Goal: Task Accomplishment & Management: Manage account settings

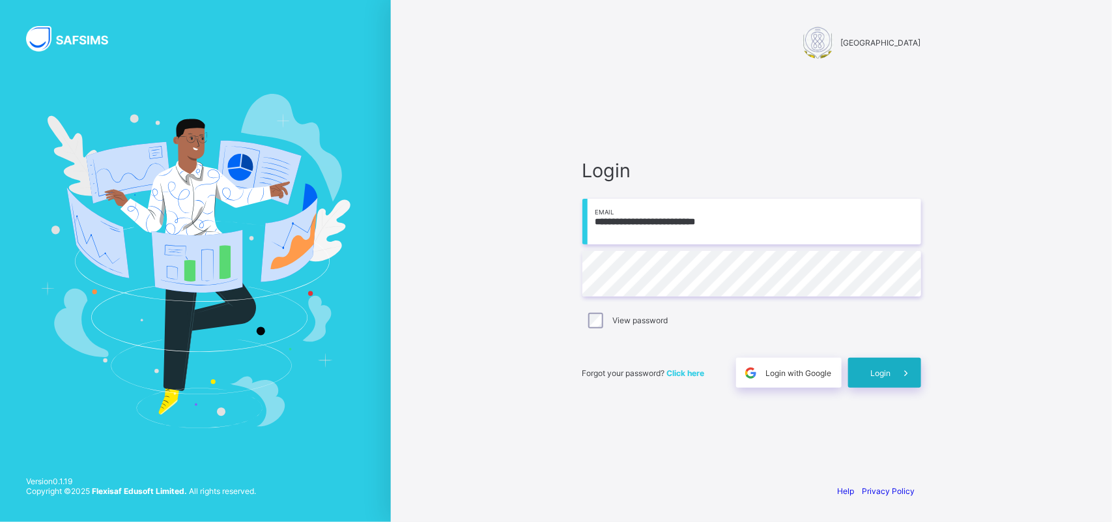
click at [898, 373] on span at bounding box center [906, 373] width 30 height 30
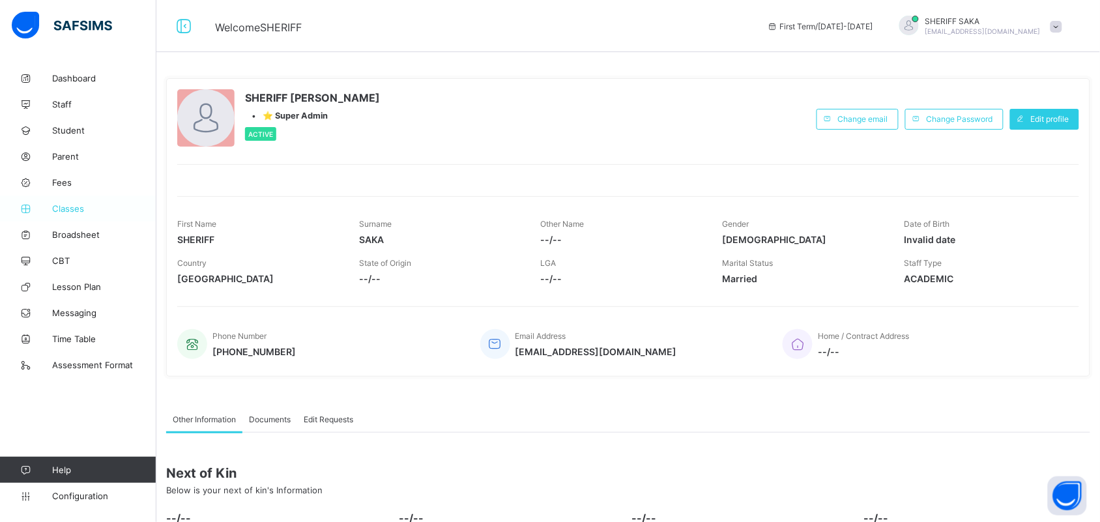
click at [67, 201] on link "Classes" at bounding box center [78, 208] width 156 height 26
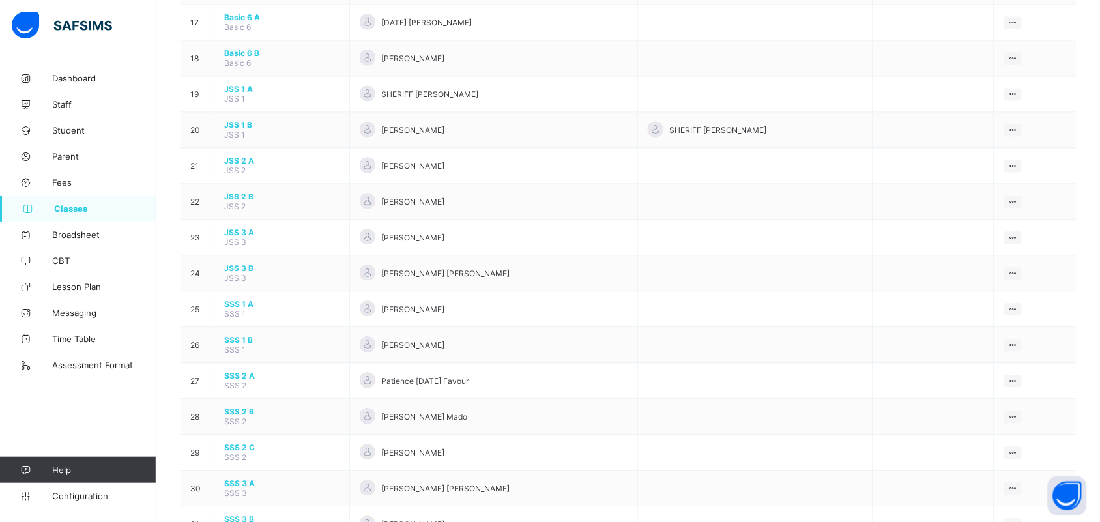
scroll to position [814, 0]
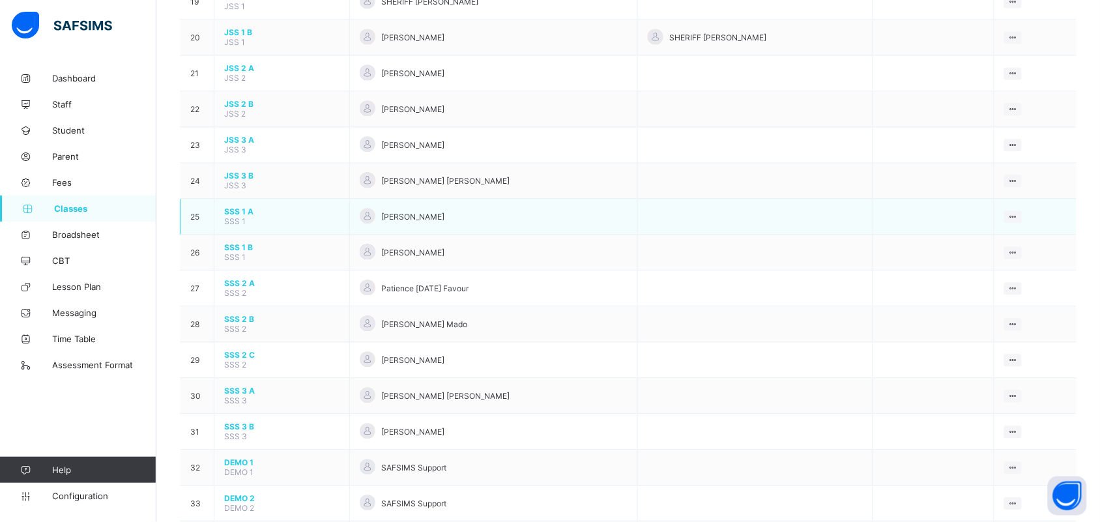
click at [242, 207] on span "SSS 1 A" at bounding box center [281, 212] width 115 height 10
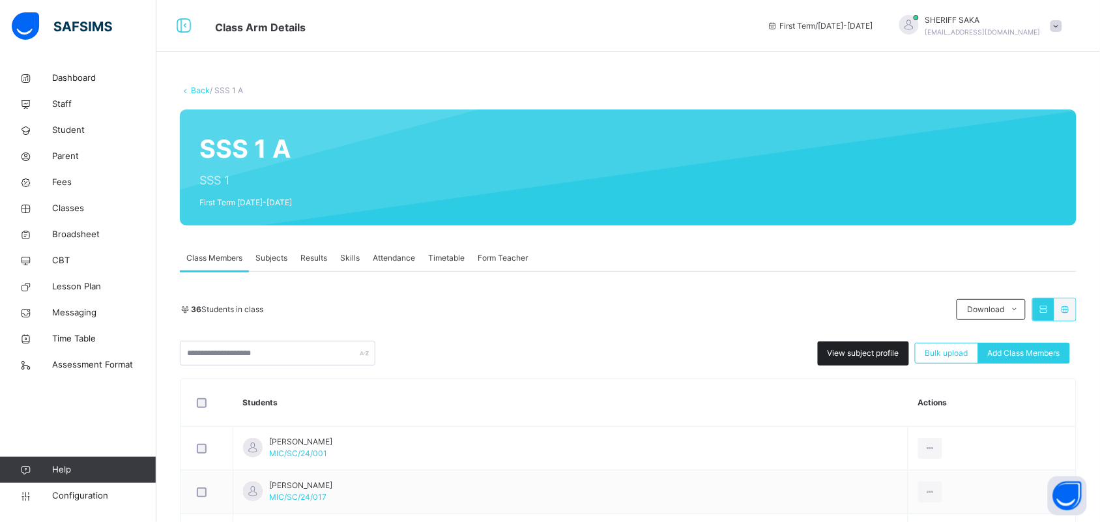
scroll to position [163, 0]
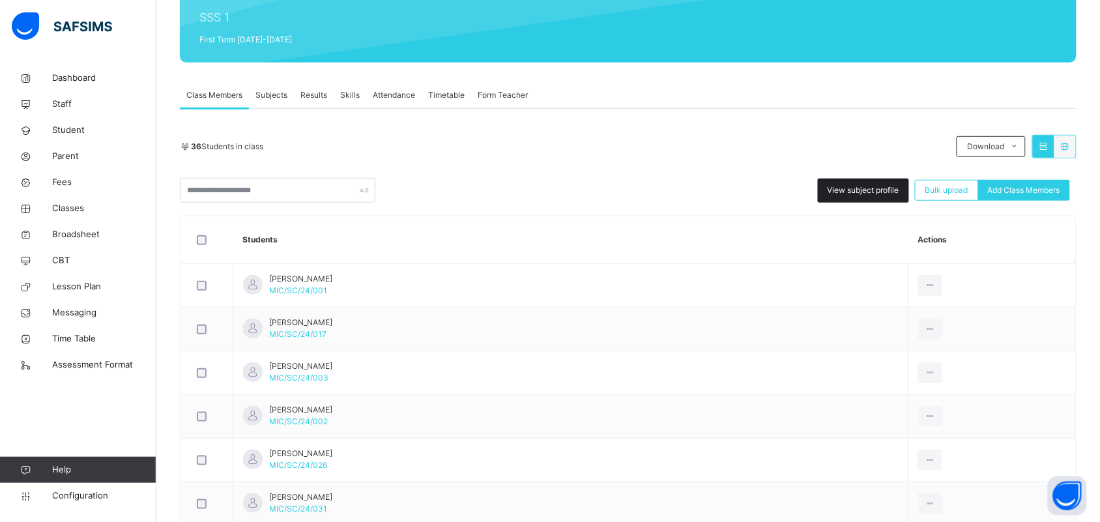
click at [849, 193] on span "View subject profile" at bounding box center [863, 190] width 72 height 12
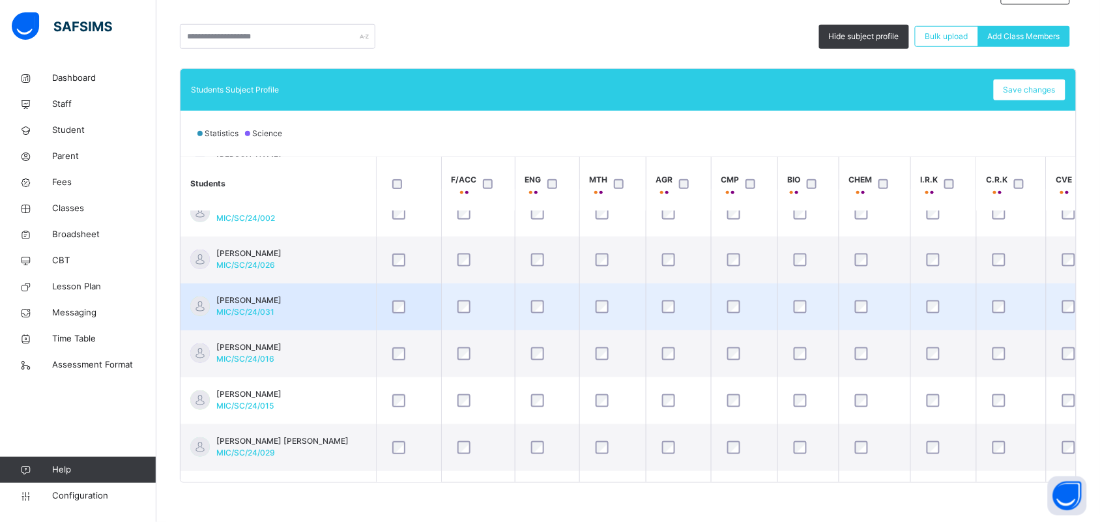
click at [344, 305] on td "AISHA MA'ARUF SHEHU-MINJIBIR MIC/SC/24/031" at bounding box center [277, 306] width 195 height 47
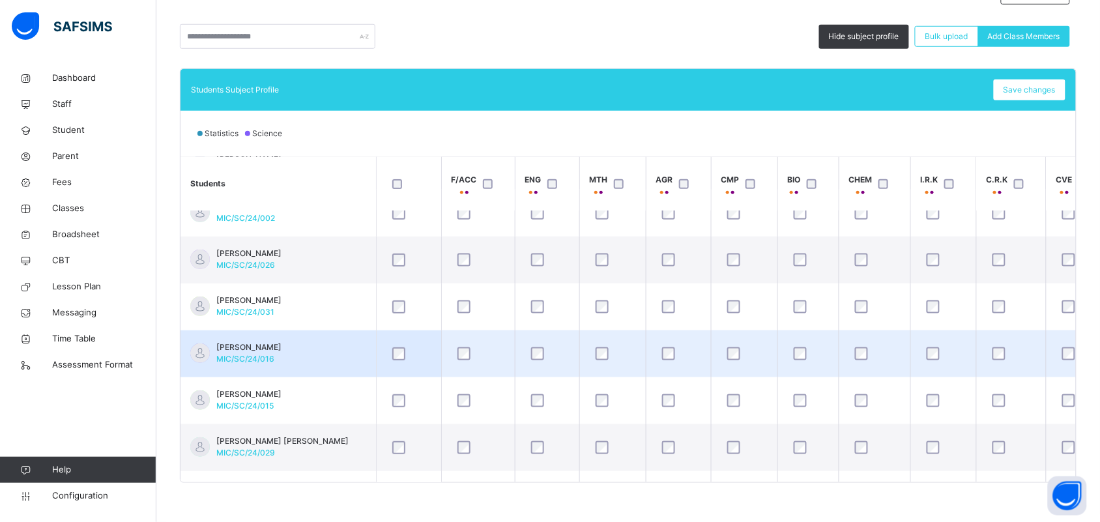
click at [355, 349] on td "ALIYU RUFAI AMINATUL MIC/SC/24/016" at bounding box center [277, 353] width 195 height 47
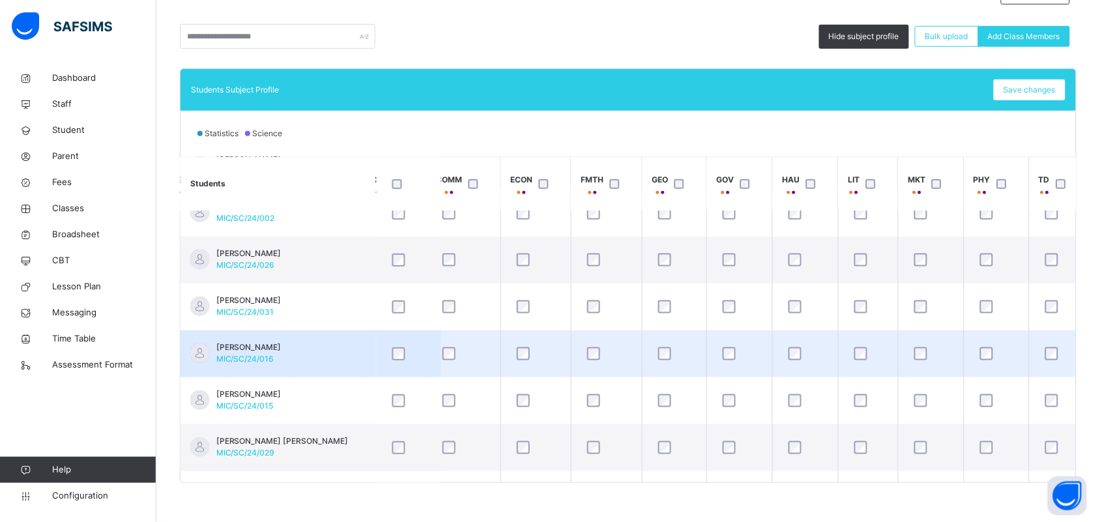
scroll to position [163, 692]
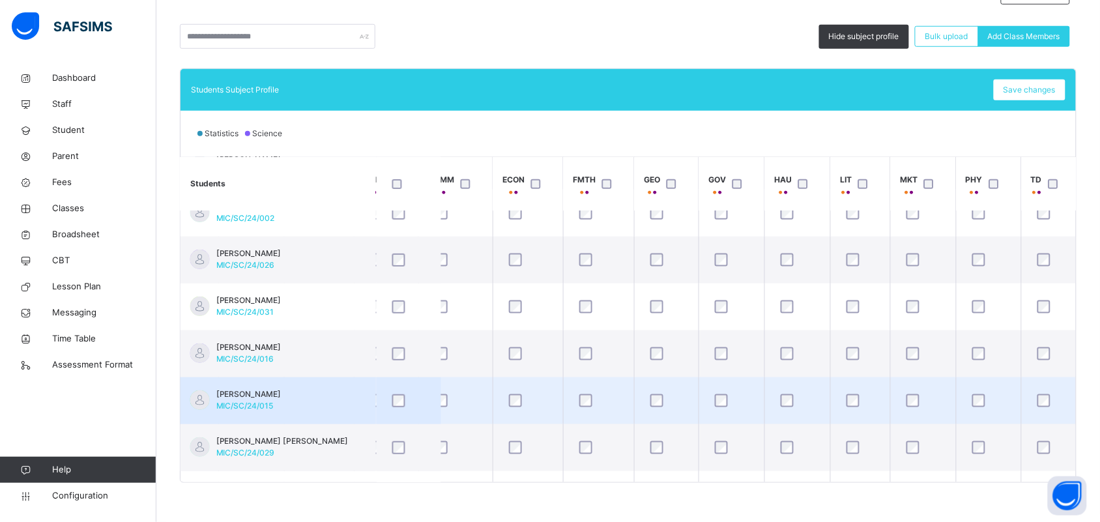
click at [314, 398] on td "ALIYU SALEH FATIMA MIC/SC/24/015" at bounding box center [277, 400] width 195 height 47
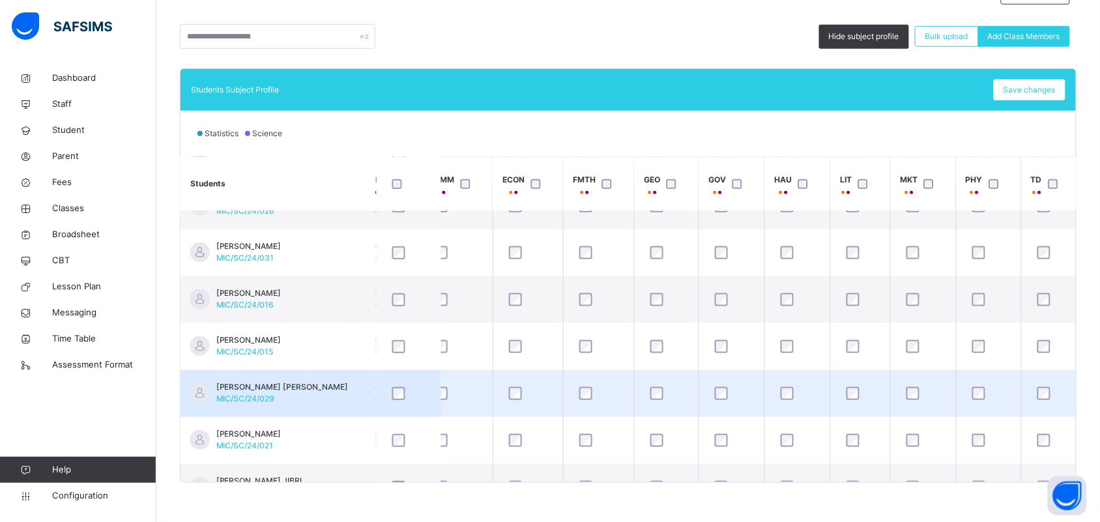
scroll to position [244, 692]
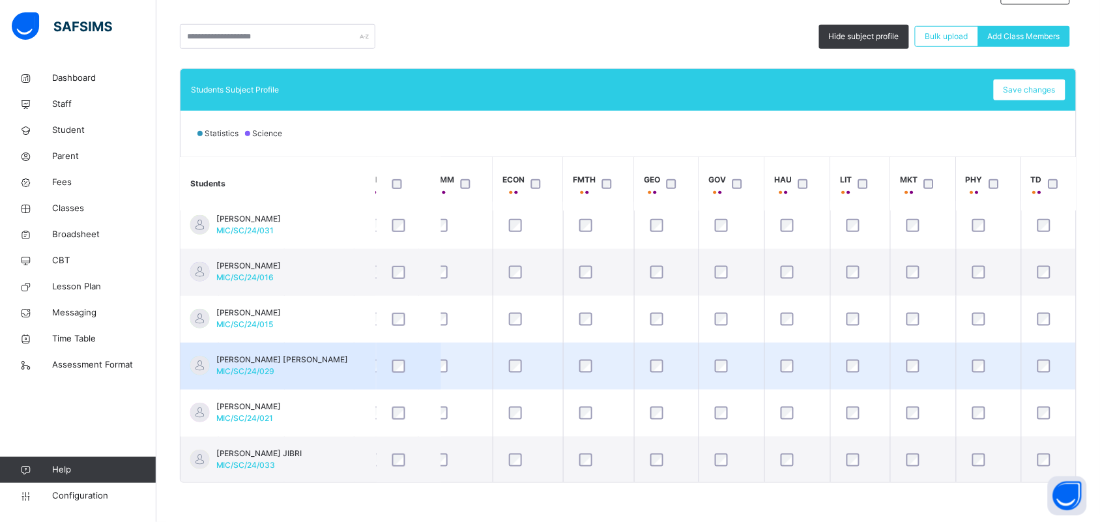
click at [270, 358] on span "[PERSON_NAME] [PERSON_NAME]" at bounding box center [282, 360] width 132 height 12
click at [326, 362] on td "AMINA MURTALA MIC/SC/24/029" at bounding box center [277, 366] width 195 height 47
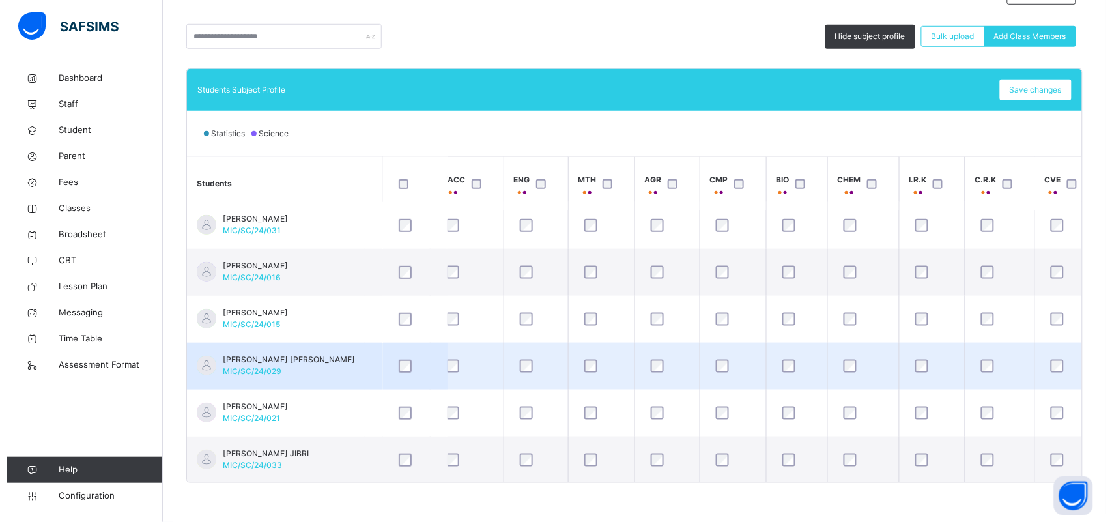
scroll to position [244, 0]
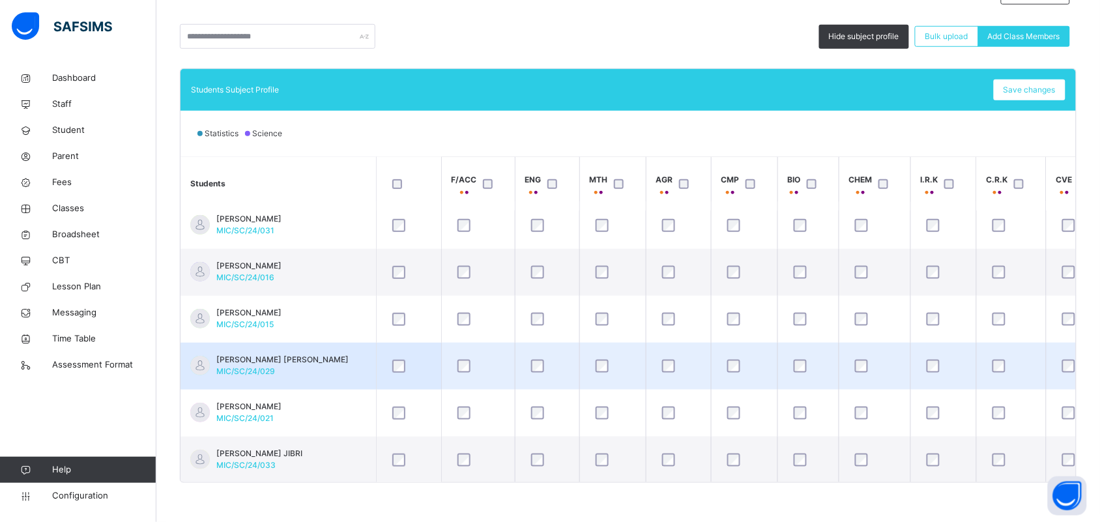
click at [306, 373] on td "AMINA MURTALA MIC/SC/24/029" at bounding box center [277, 366] width 195 height 47
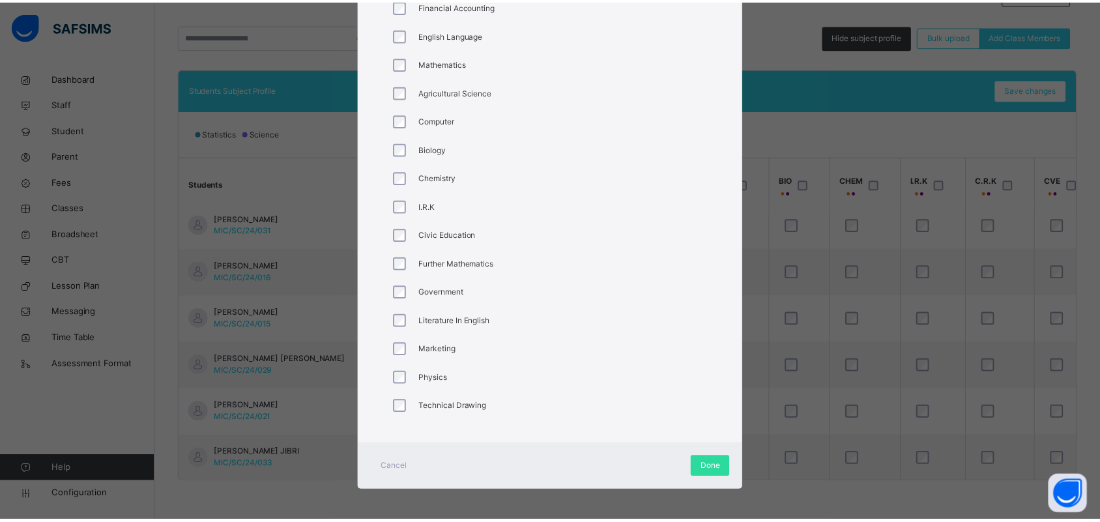
scroll to position [214, 0]
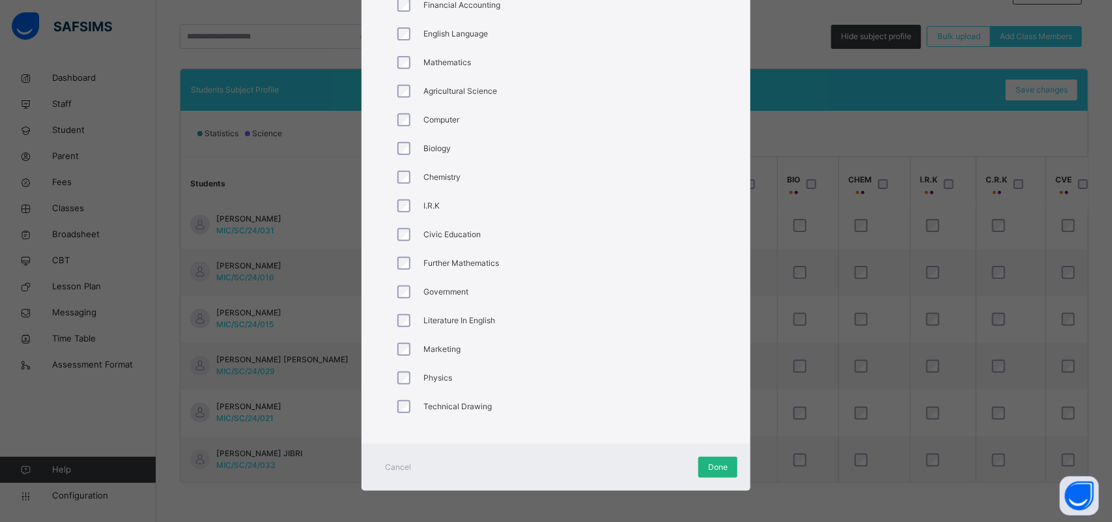
click at [718, 461] on span "Done" at bounding box center [718, 467] width 20 height 12
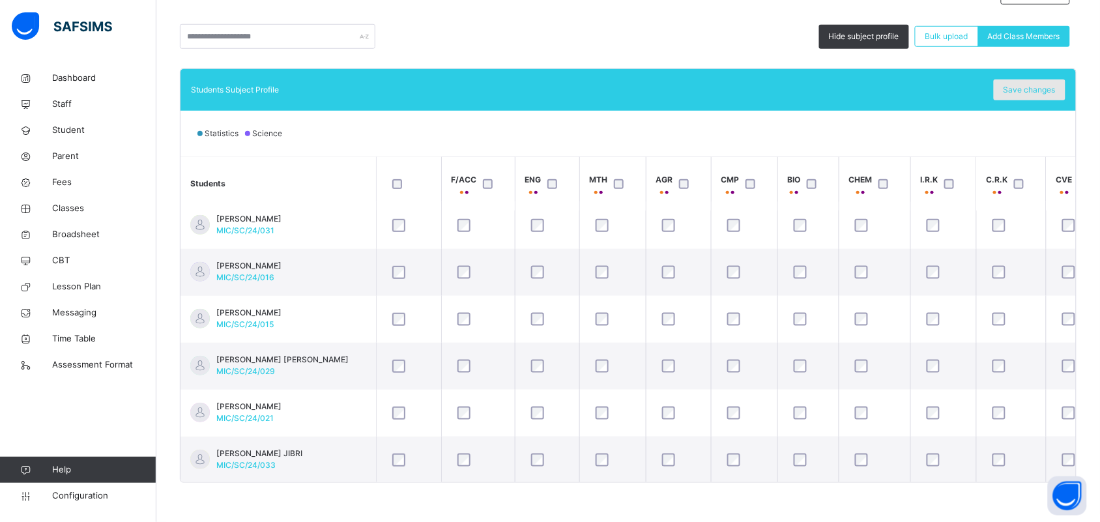
click at [1050, 91] on span "Save changes" at bounding box center [1029, 90] width 52 height 12
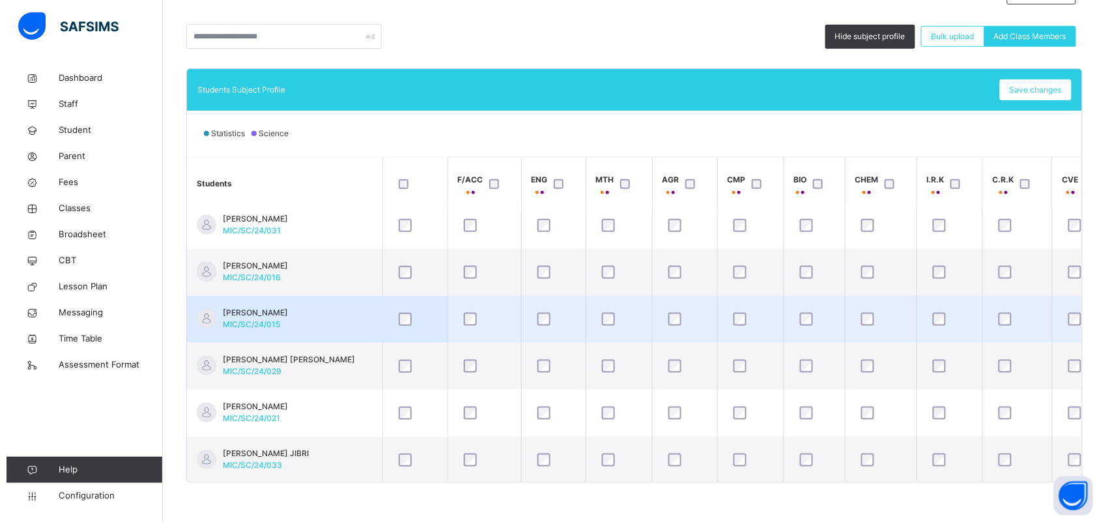
scroll to position [326, 0]
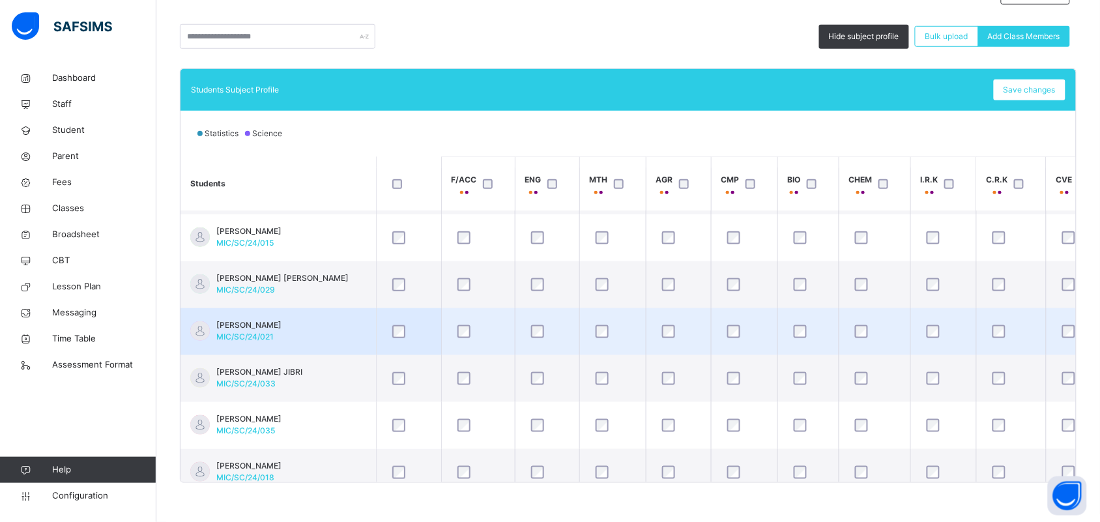
click at [278, 323] on span "[PERSON_NAME]" at bounding box center [248, 325] width 65 height 12
click at [281, 321] on span "[PERSON_NAME]" at bounding box center [248, 325] width 65 height 12
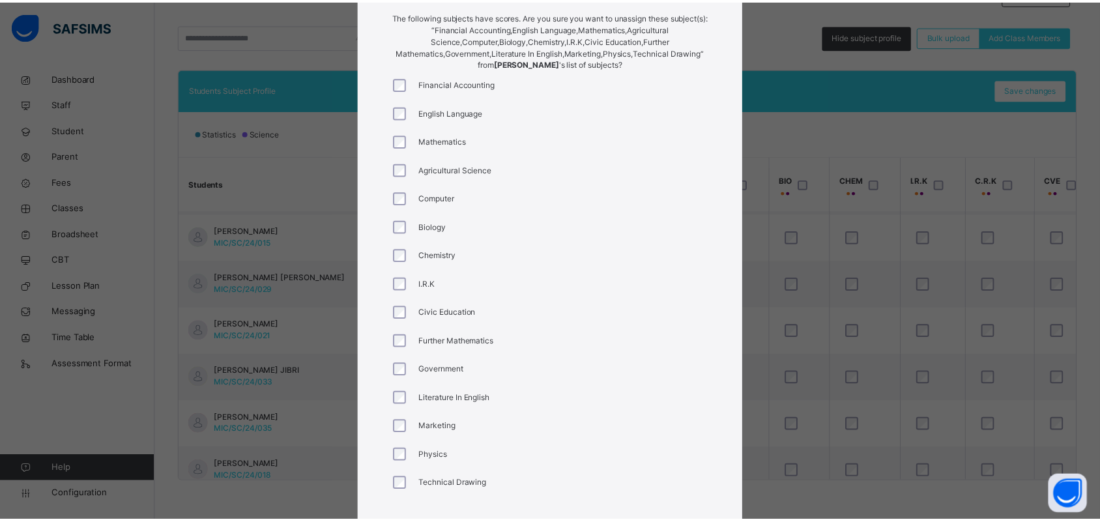
scroll to position [214, 0]
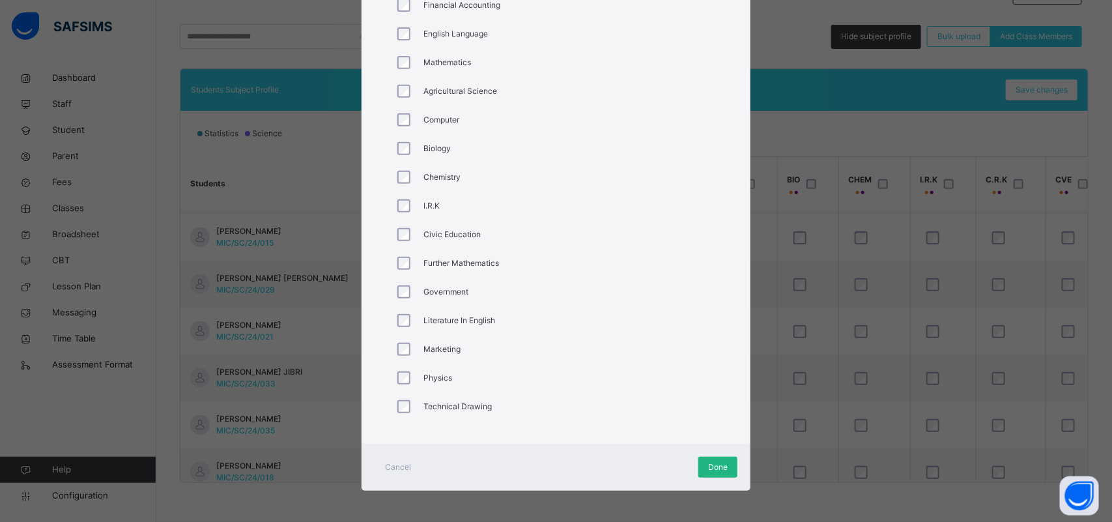
click at [708, 461] on span "Done" at bounding box center [718, 467] width 20 height 12
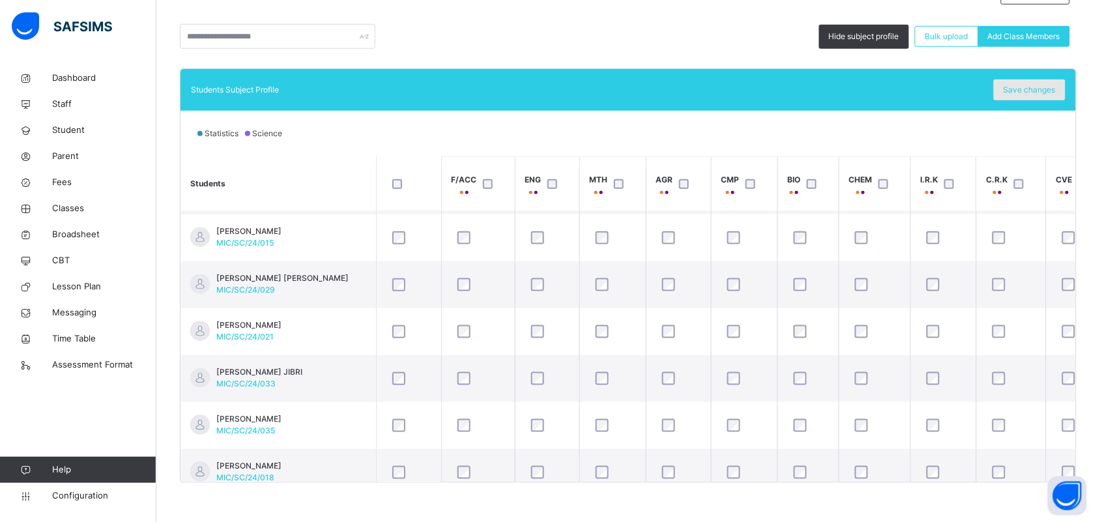
click at [1042, 93] on span "Save changes" at bounding box center [1029, 90] width 52 height 12
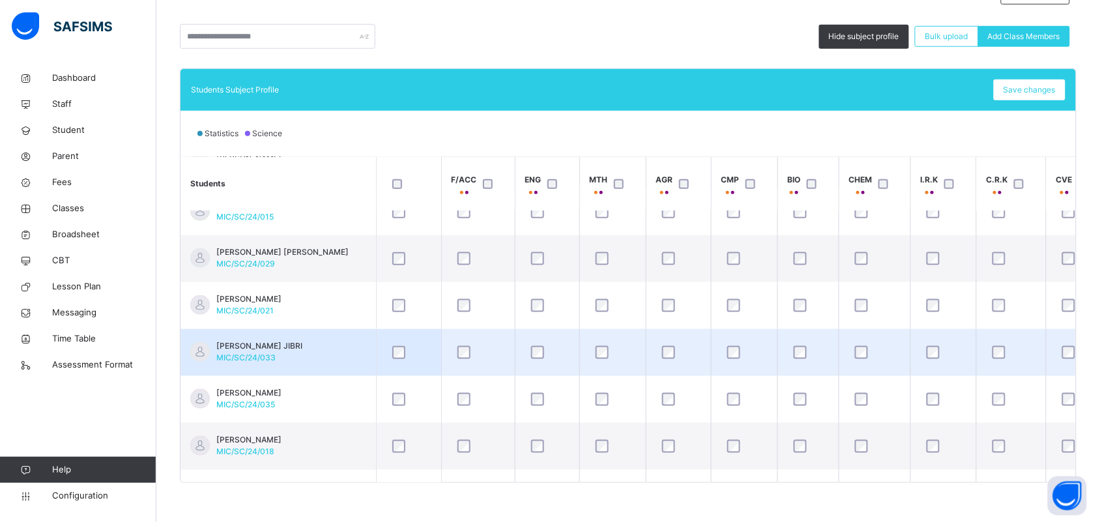
scroll to position [326, 0]
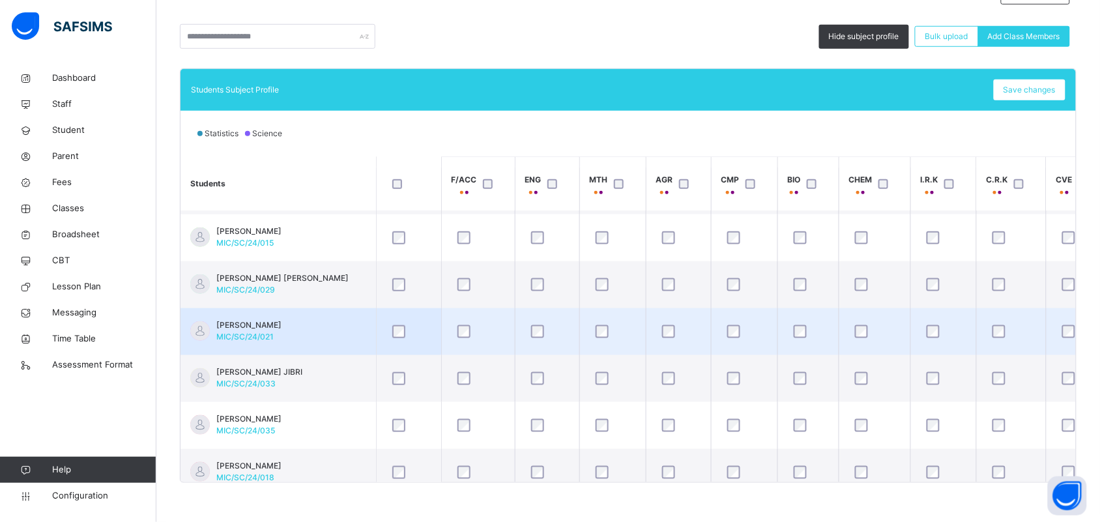
click at [324, 333] on td "AMINA ALI BABAGANA MIC/SC/24/021" at bounding box center [277, 331] width 195 height 47
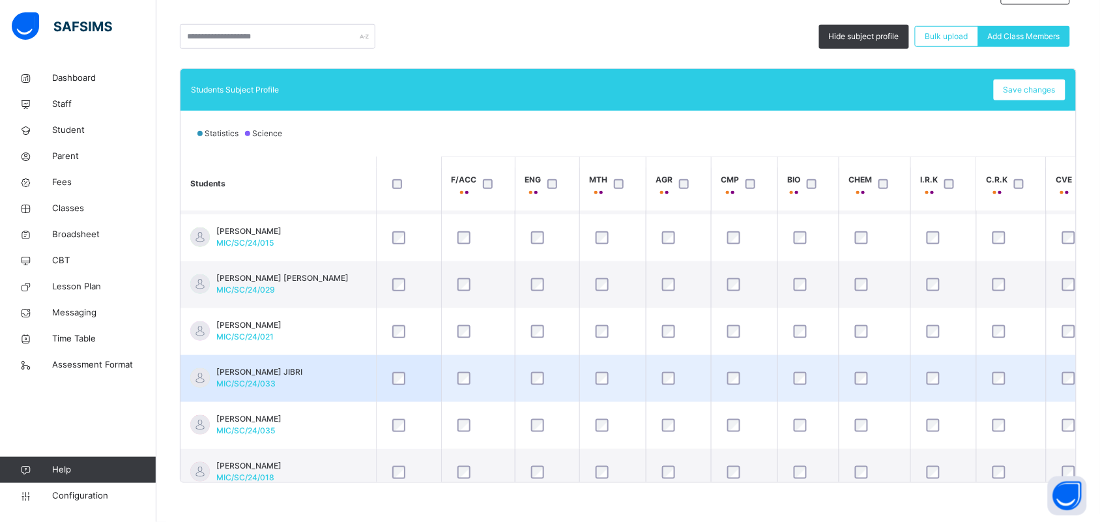
click at [270, 376] on span "[PERSON_NAME] JIBRI" at bounding box center [259, 372] width 86 height 12
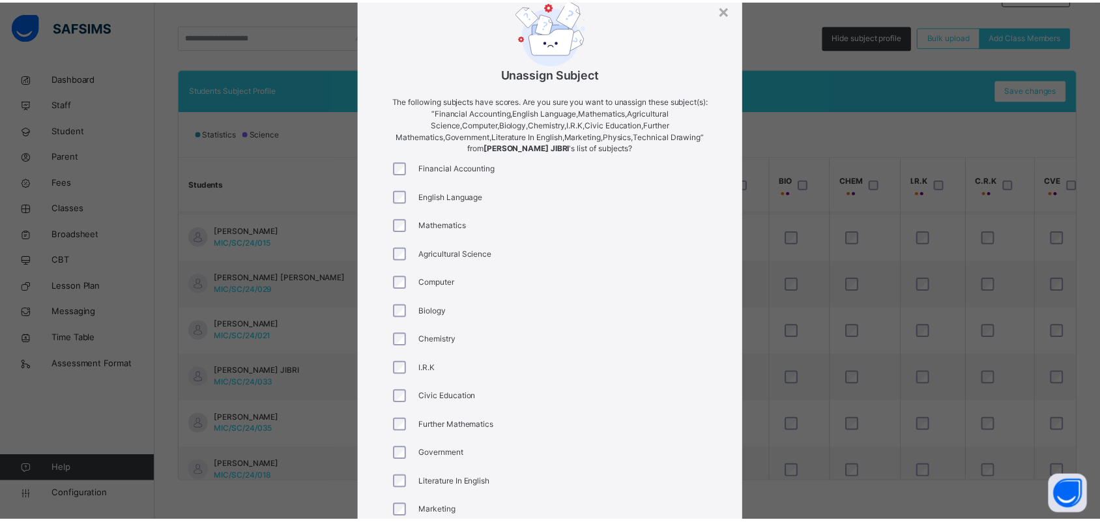
scroll to position [214, 0]
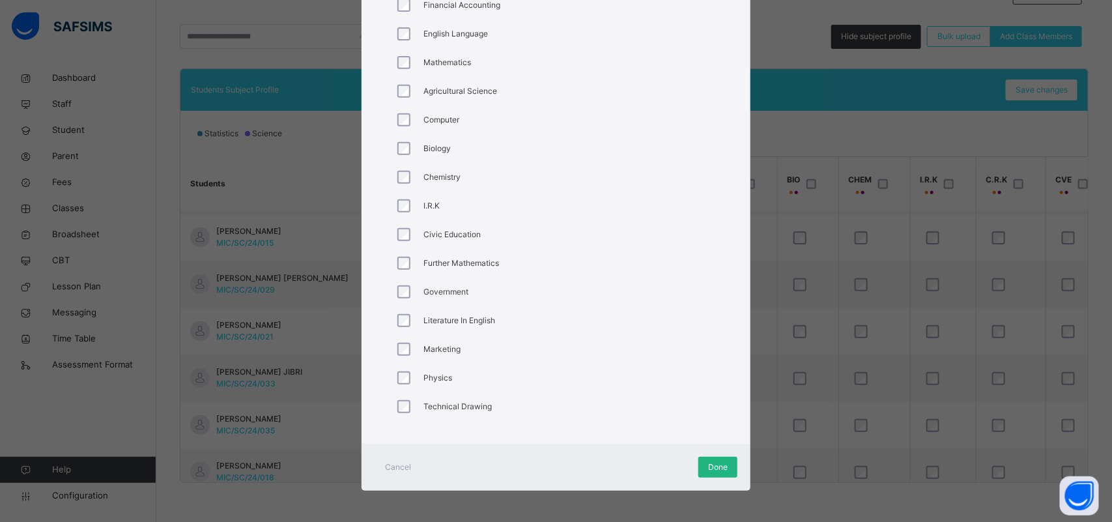
click at [700, 463] on div "Done" at bounding box center [717, 467] width 39 height 21
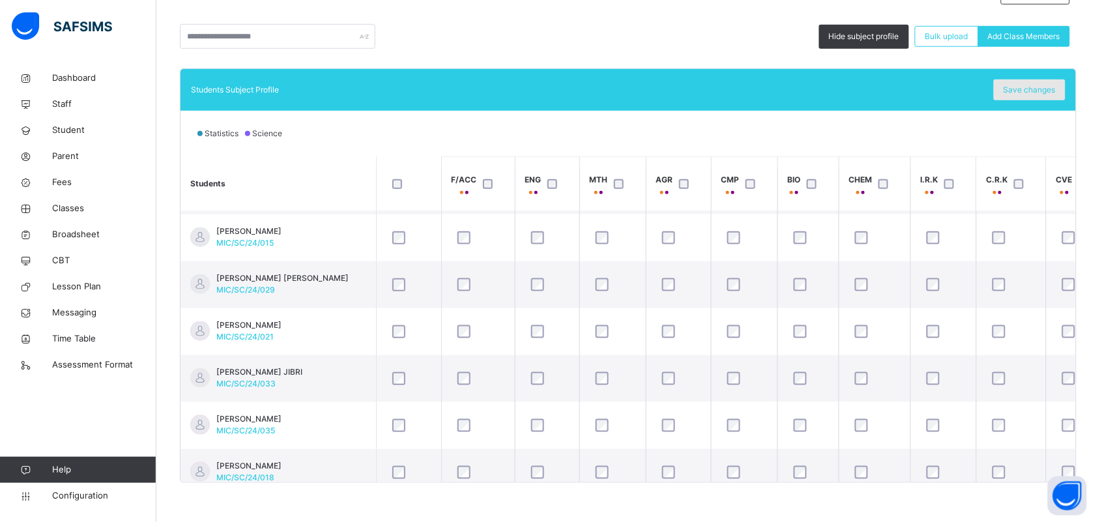
click at [1027, 93] on span "Save changes" at bounding box center [1029, 90] width 52 height 12
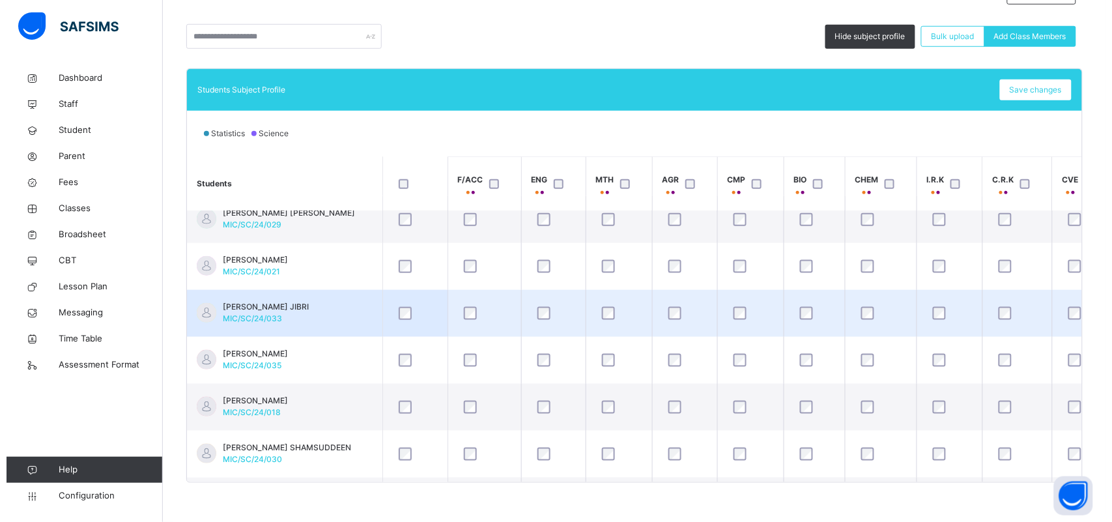
scroll to position [407, 0]
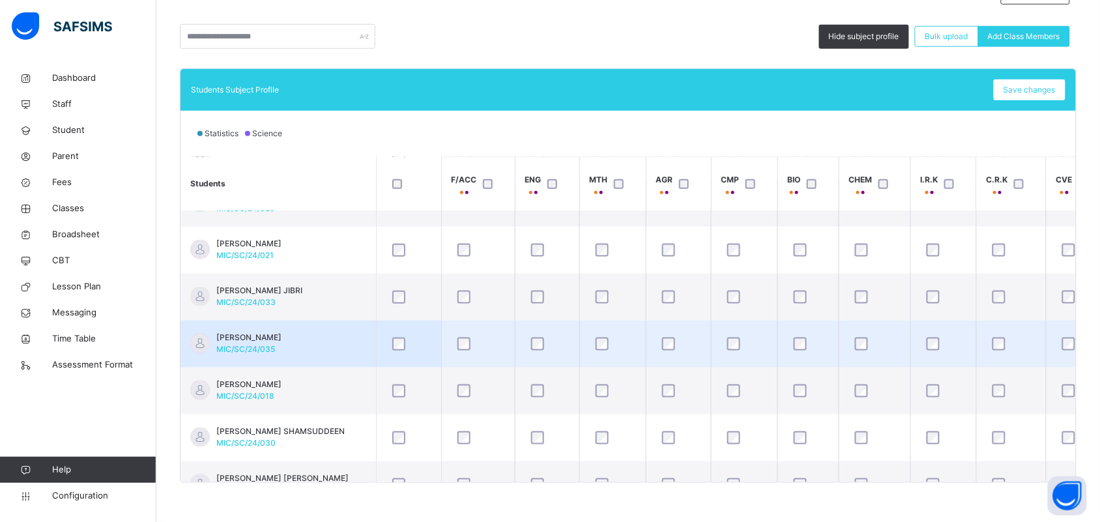
click at [281, 339] on span "[PERSON_NAME]" at bounding box center [248, 338] width 65 height 12
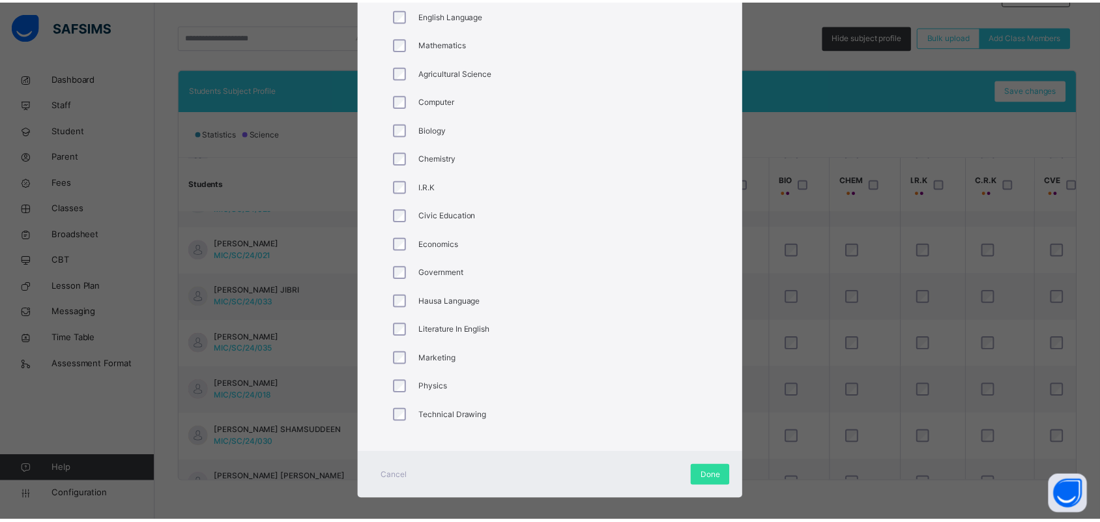
scroll to position [242, 0]
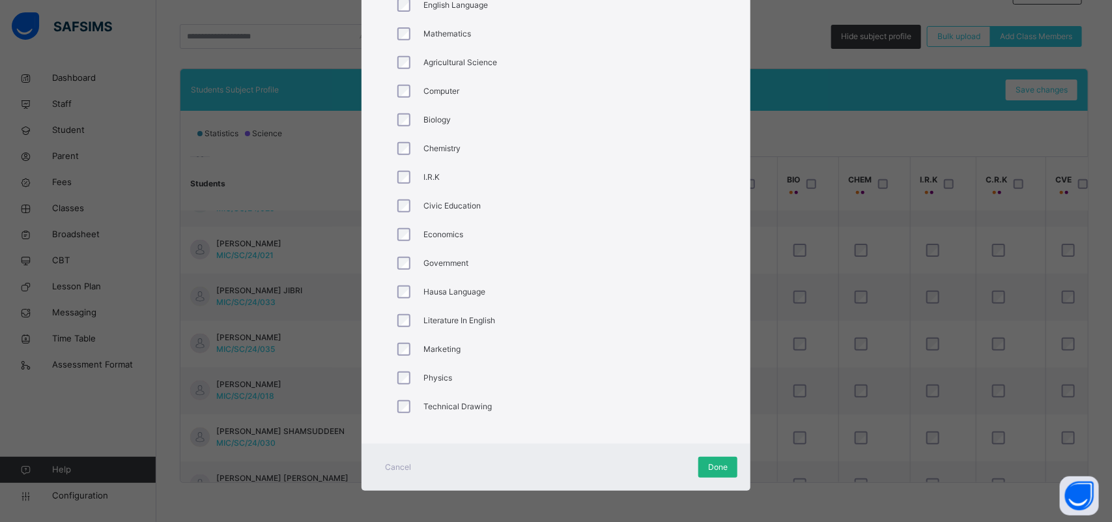
click at [711, 463] on span "Done" at bounding box center [718, 467] width 20 height 12
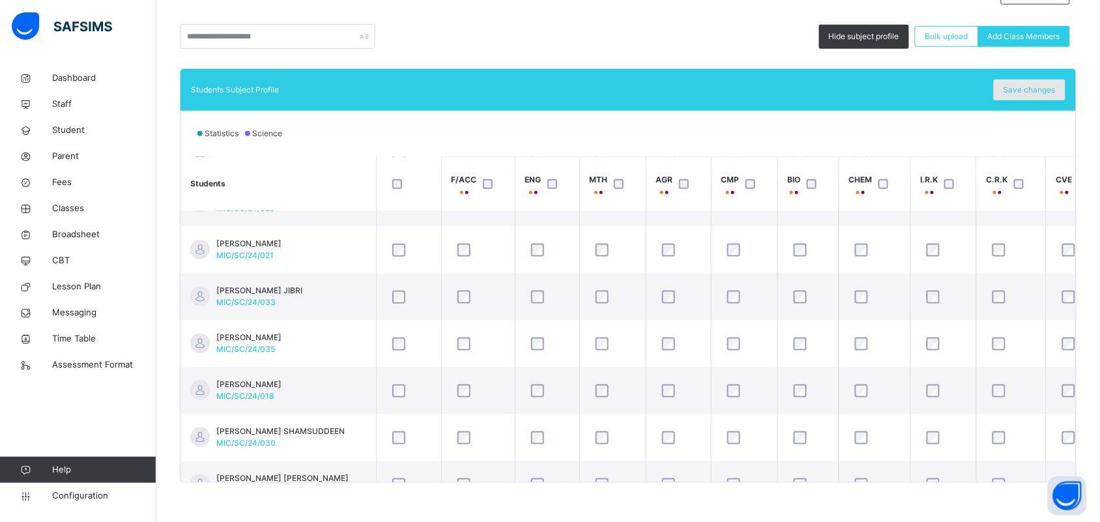
click at [1033, 93] on span "Save changes" at bounding box center [1029, 90] width 52 height 12
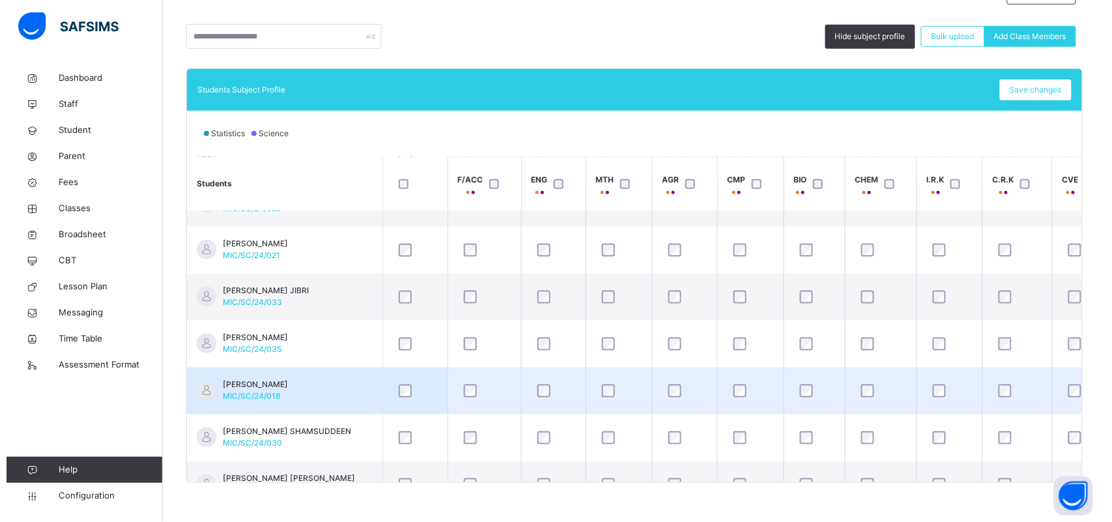
scroll to position [489, 0]
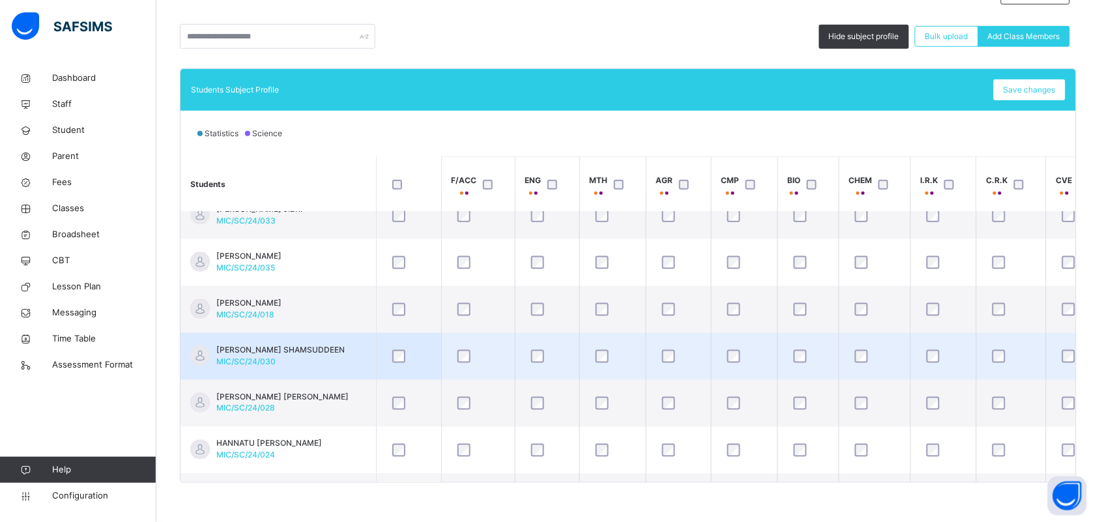
click at [302, 351] on span "[PERSON_NAME] SHAMSUDDEEN" at bounding box center [280, 350] width 128 height 12
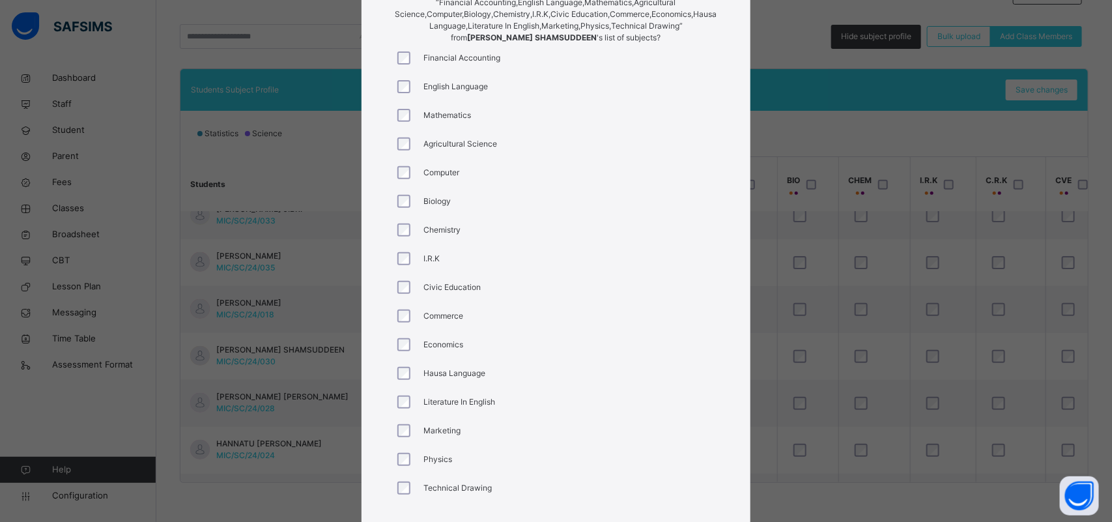
scroll to position [242, 0]
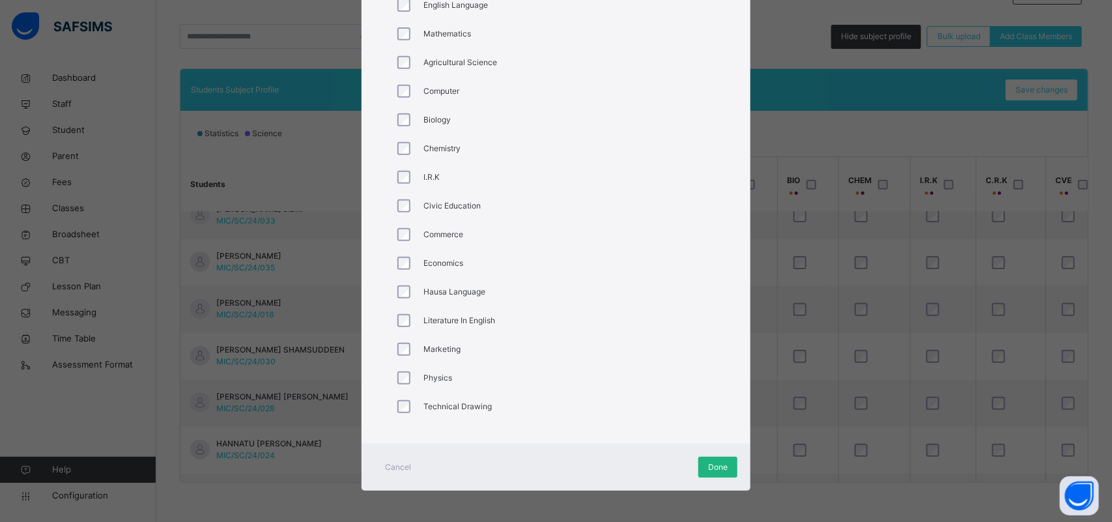
click at [723, 470] on span "Done" at bounding box center [718, 467] width 20 height 12
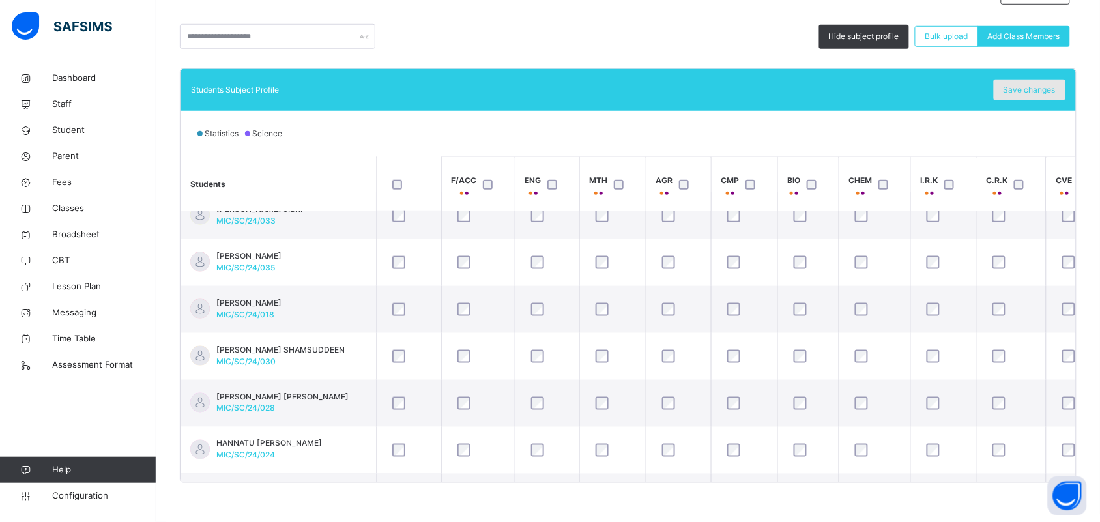
click at [1038, 94] on span "Save changes" at bounding box center [1029, 90] width 52 height 12
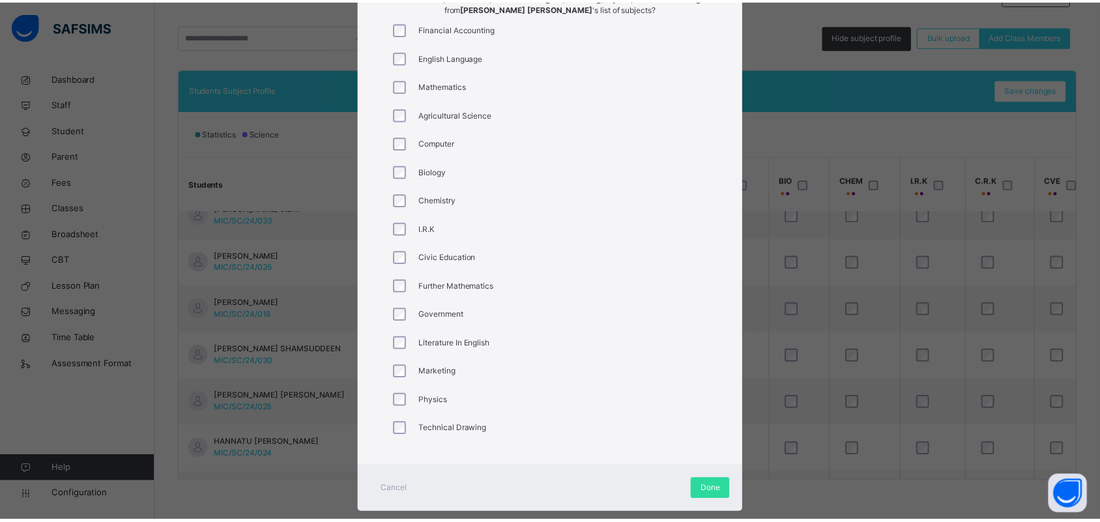
scroll to position [214, 0]
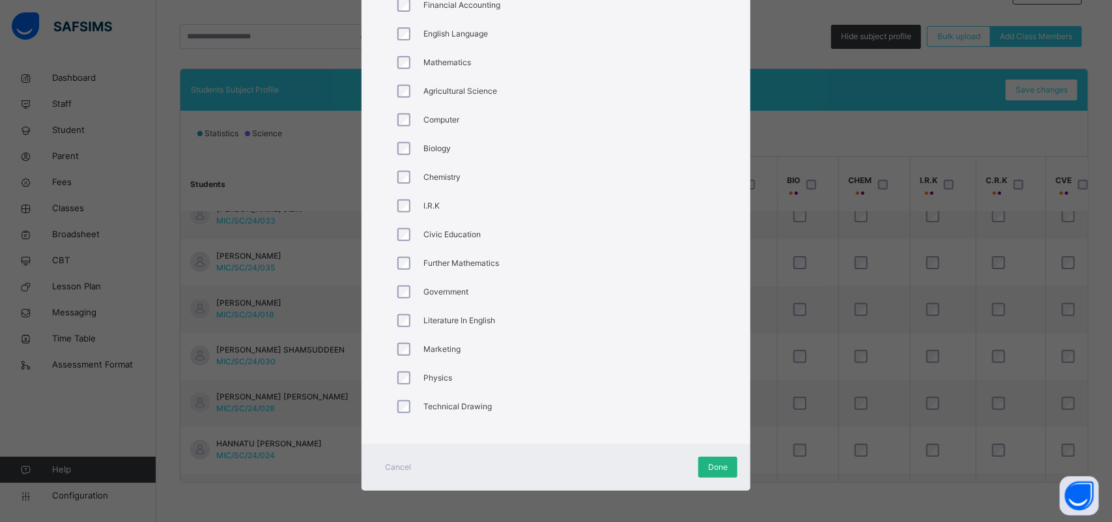
click at [715, 461] on span "Done" at bounding box center [718, 467] width 20 height 12
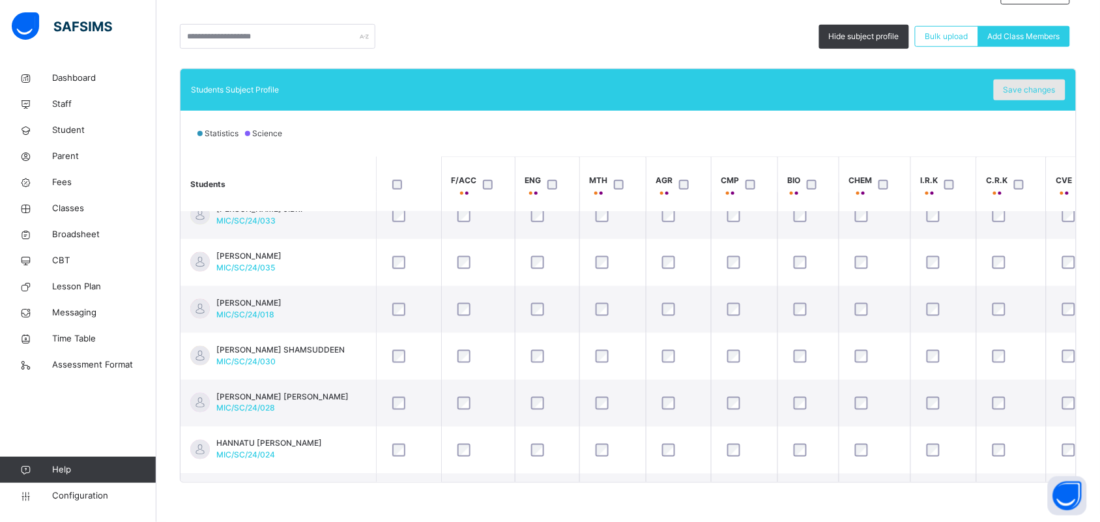
click at [1022, 85] on span "Save changes" at bounding box center [1029, 90] width 52 height 12
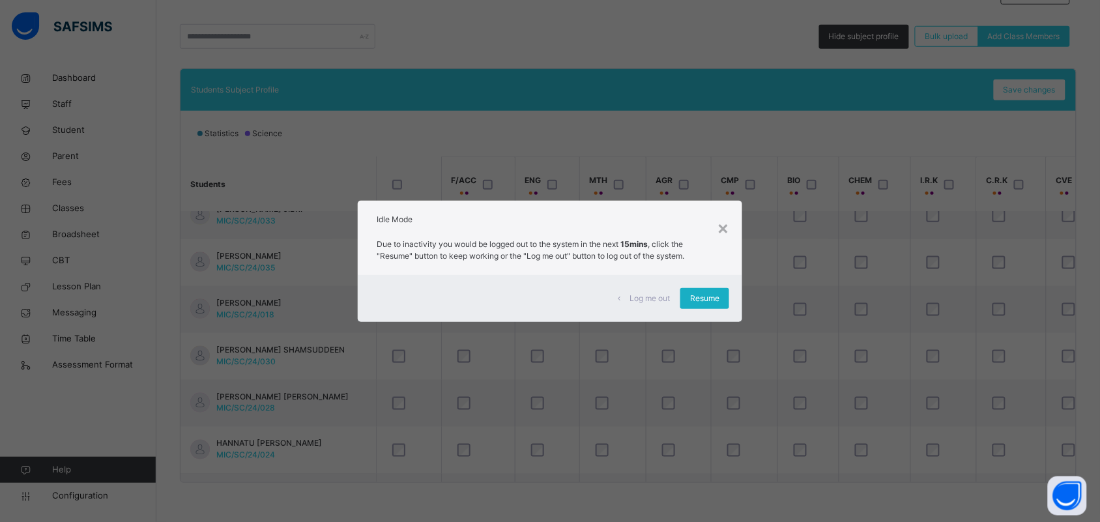
click at [695, 296] on span "Resume" at bounding box center [704, 299] width 29 height 12
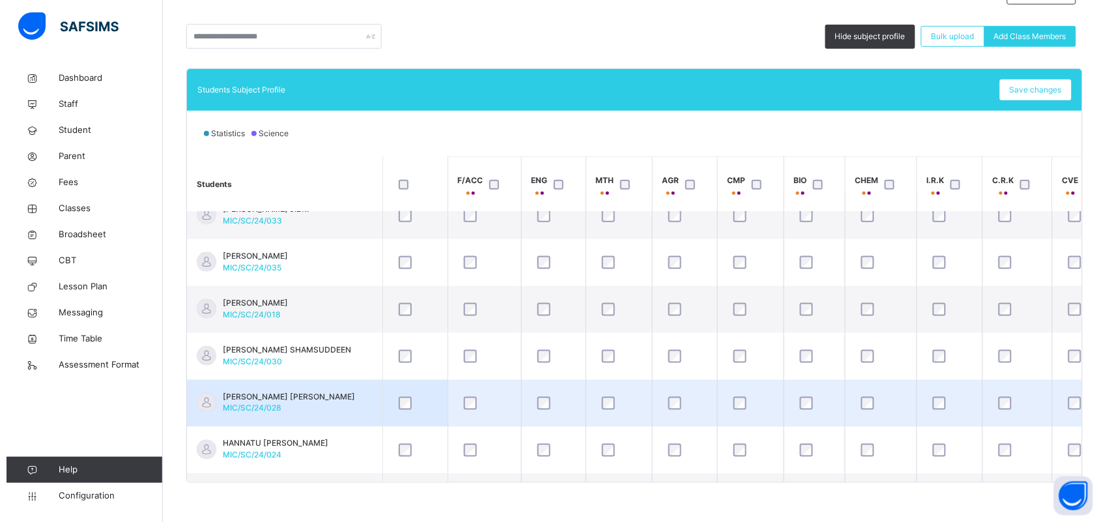
scroll to position [570, 0]
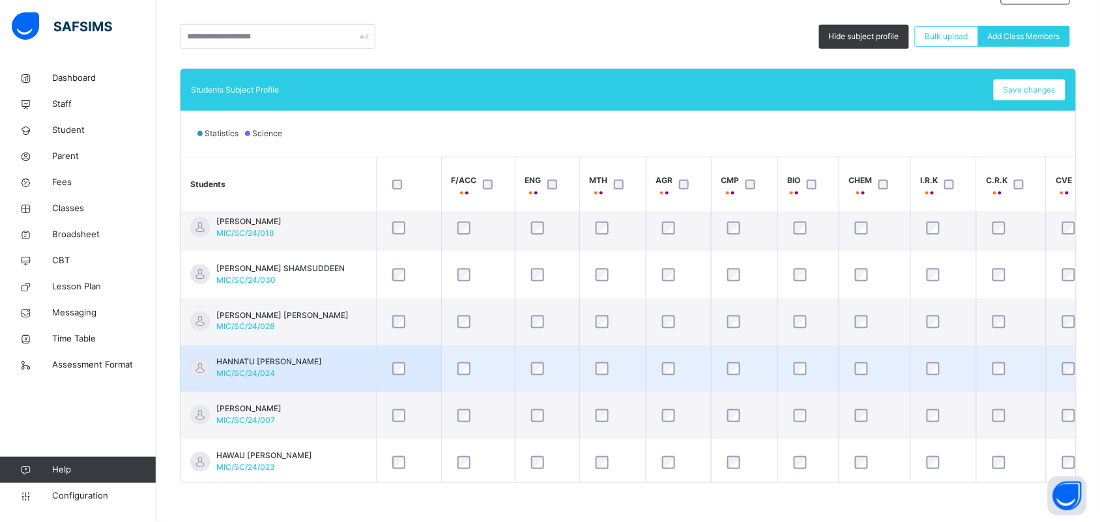
click at [274, 367] on span "HANNATU [PERSON_NAME]" at bounding box center [269, 362] width 106 height 12
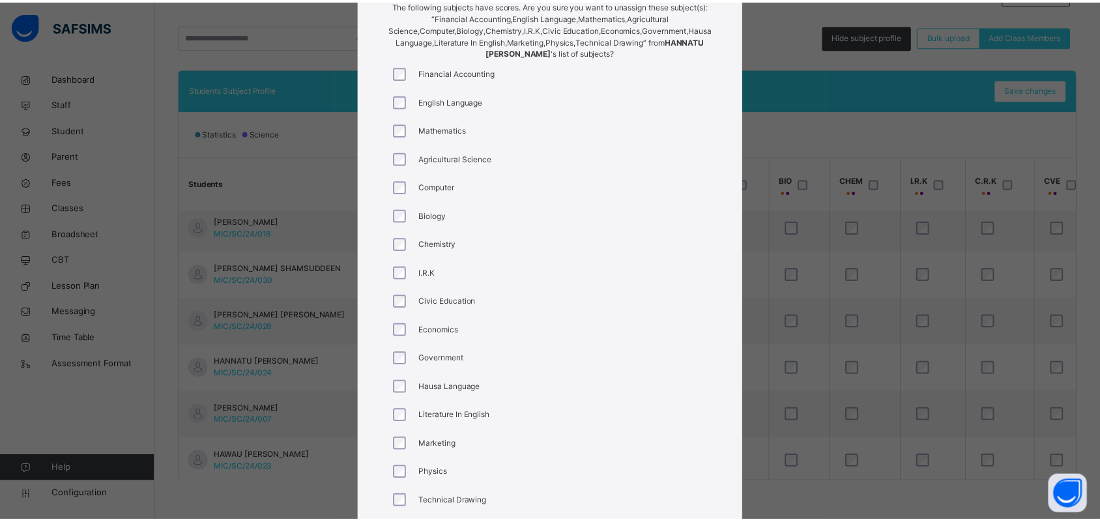
scroll to position [242, 0]
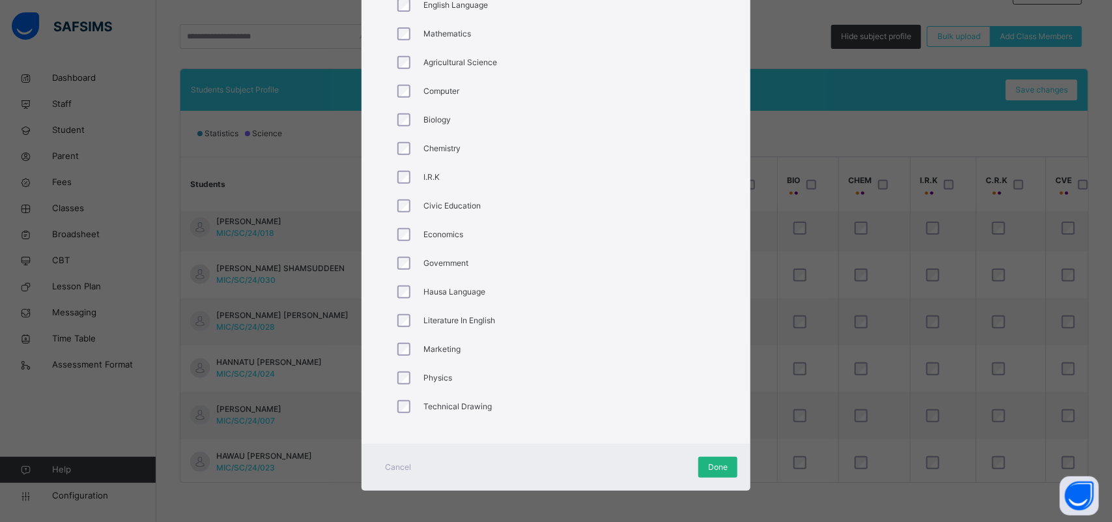
click at [708, 465] on span "Done" at bounding box center [718, 467] width 20 height 12
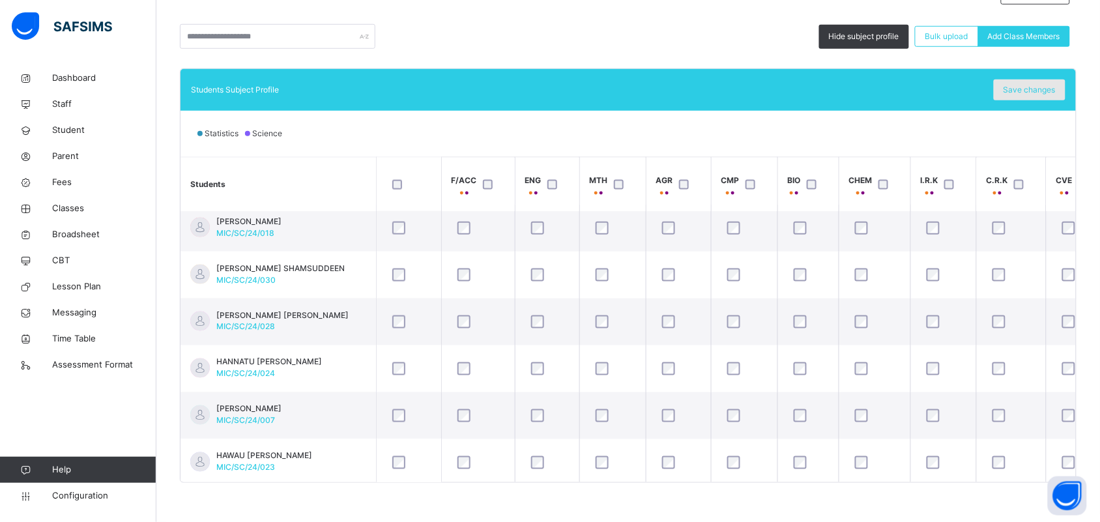
click at [1028, 86] on span "Save changes" at bounding box center [1029, 90] width 52 height 12
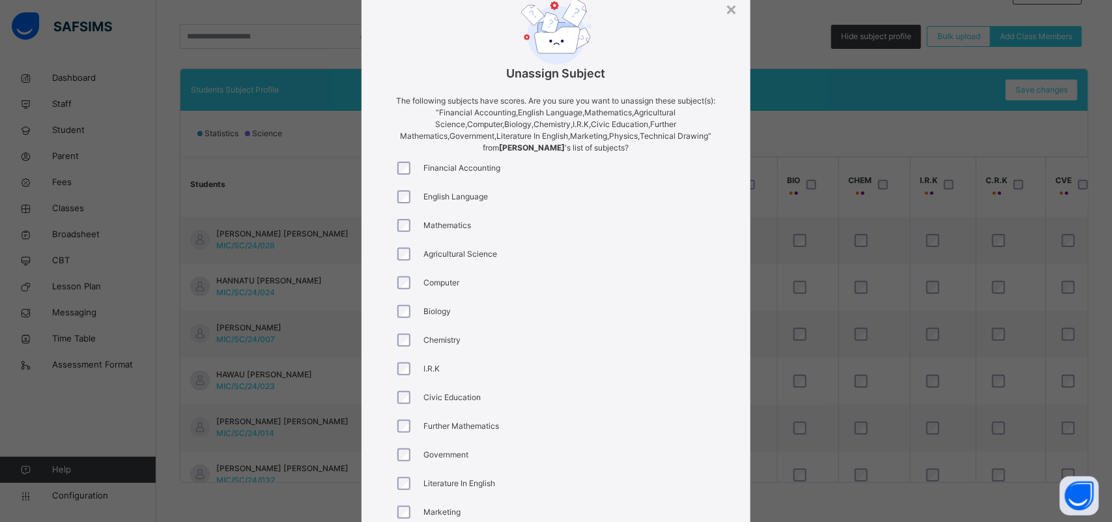
scroll to position [214, 0]
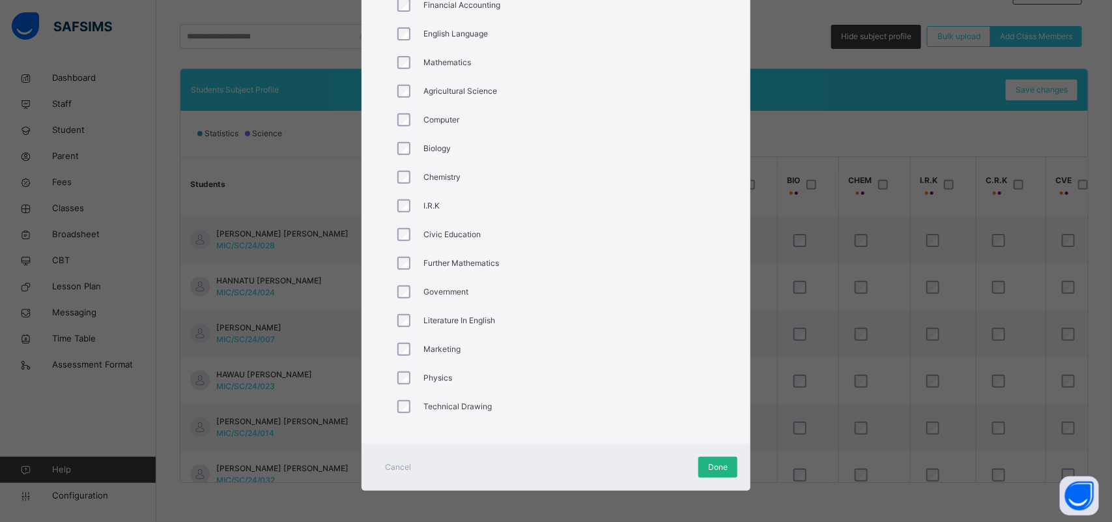
click at [714, 461] on span "Done" at bounding box center [718, 467] width 20 height 12
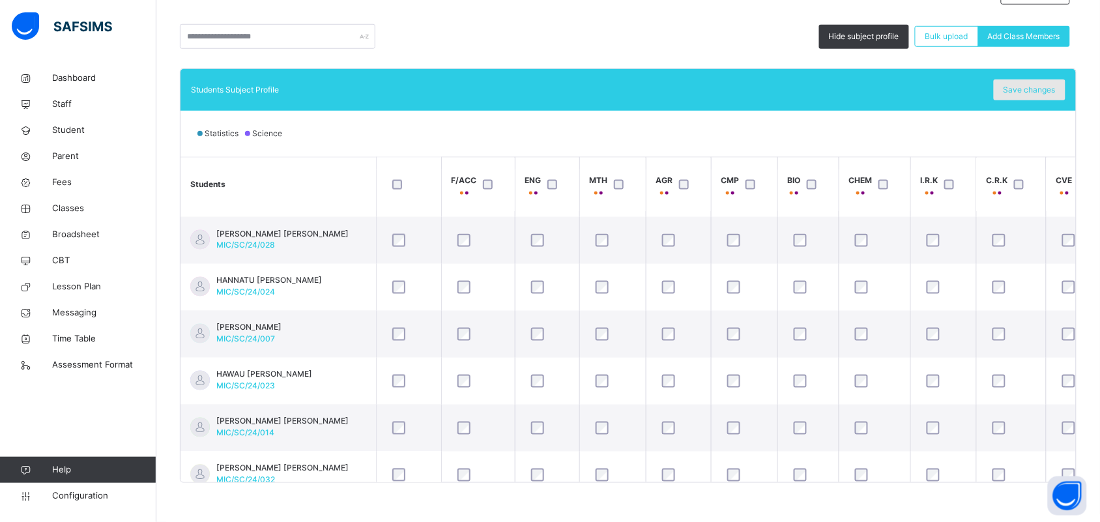
click at [1025, 89] on span "Save changes" at bounding box center [1029, 90] width 52 height 12
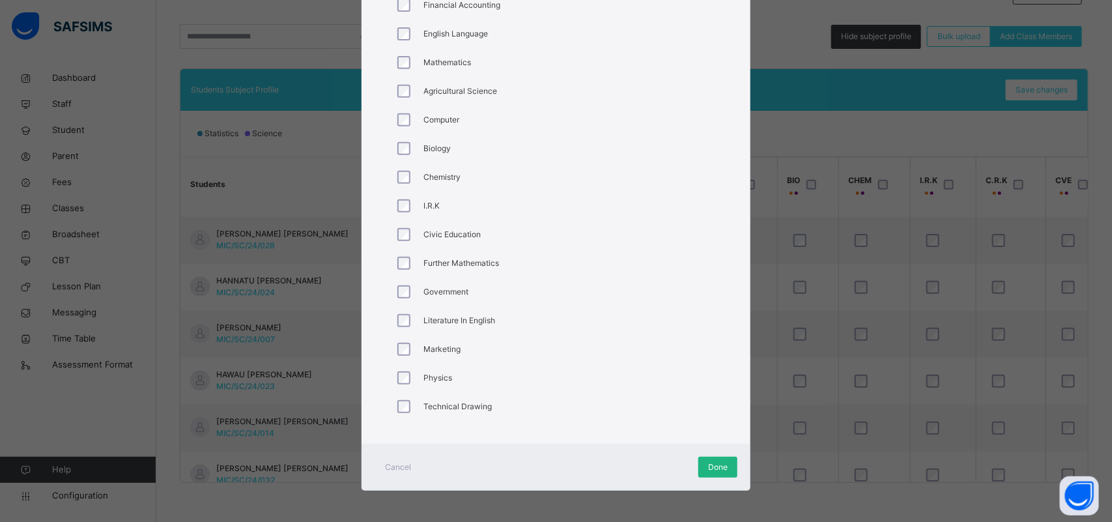
click at [702, 458] on div "Done" at bounding box center [717, 467] width 39 height 21
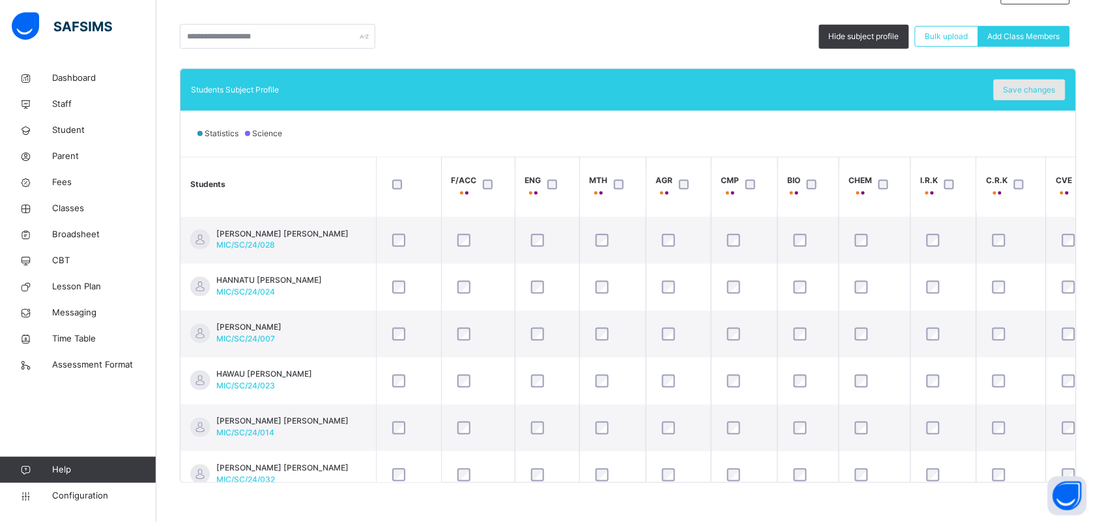
click at [1048, 90] on span "Save changes" at bounding box center [1029, 90] width 52 height 12
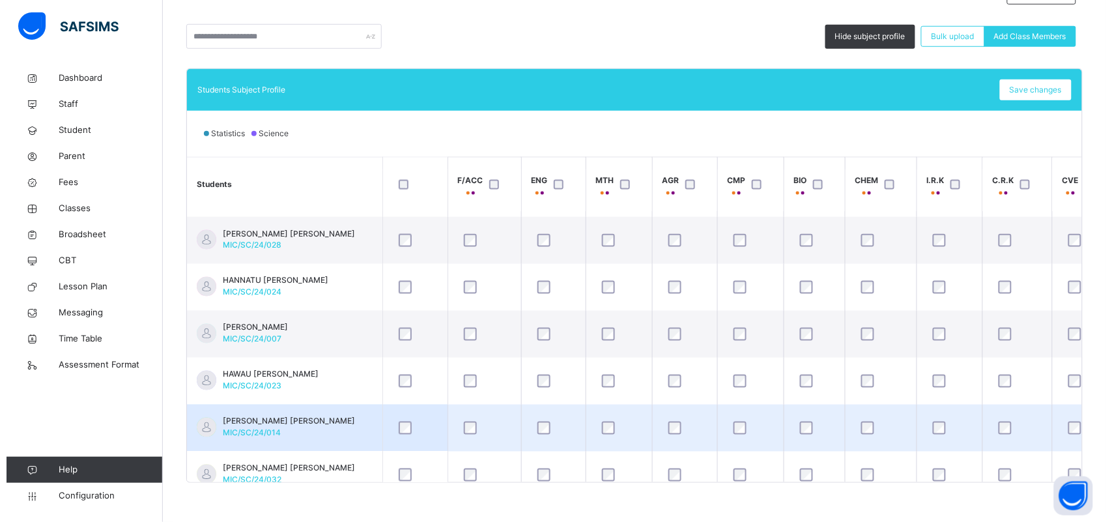
scroll to position [733, 0]
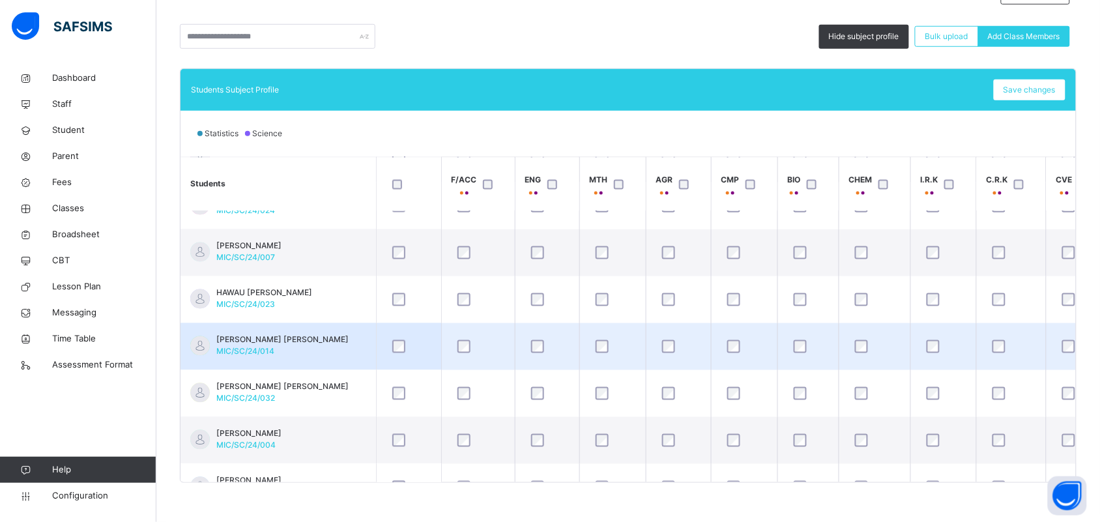
click at [308, 350] on td "ISMAIL GARO RABIU MIC/SC/24/014" at bounding box center [277, 346] width 195 height 47
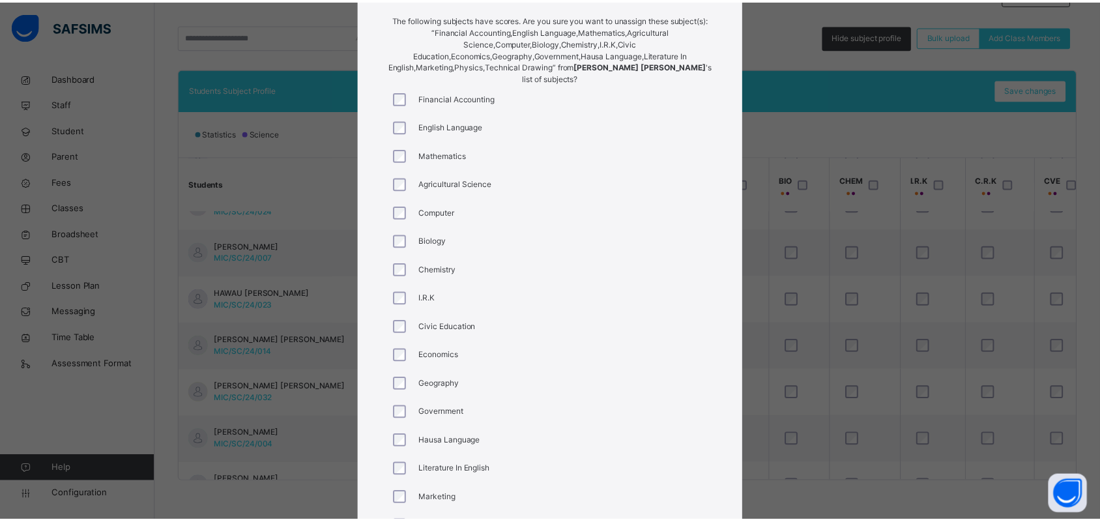
scroll to position [272, 0]
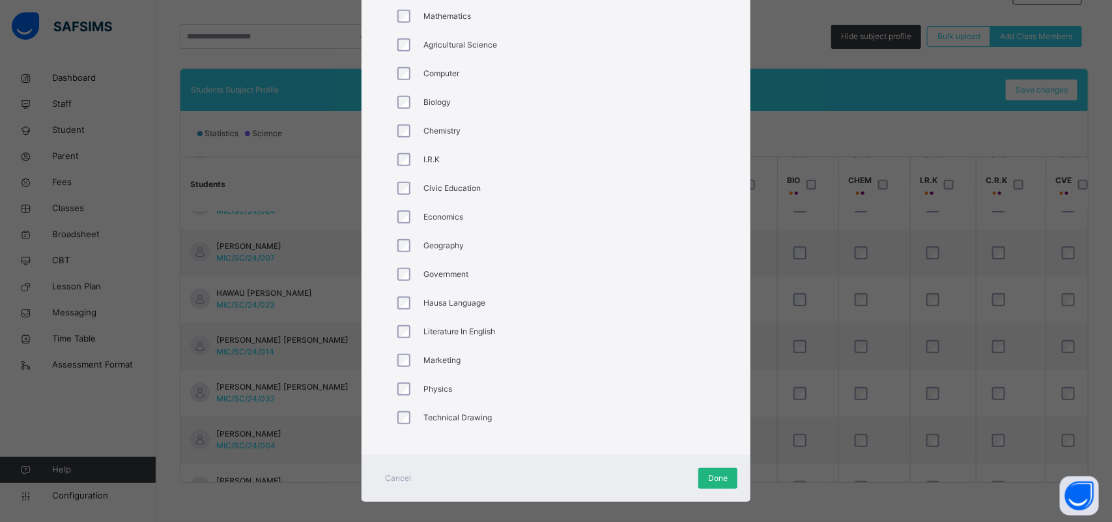
click at [713, 472] on span "Done" at bounding box center [718, 478] width 20 height 12
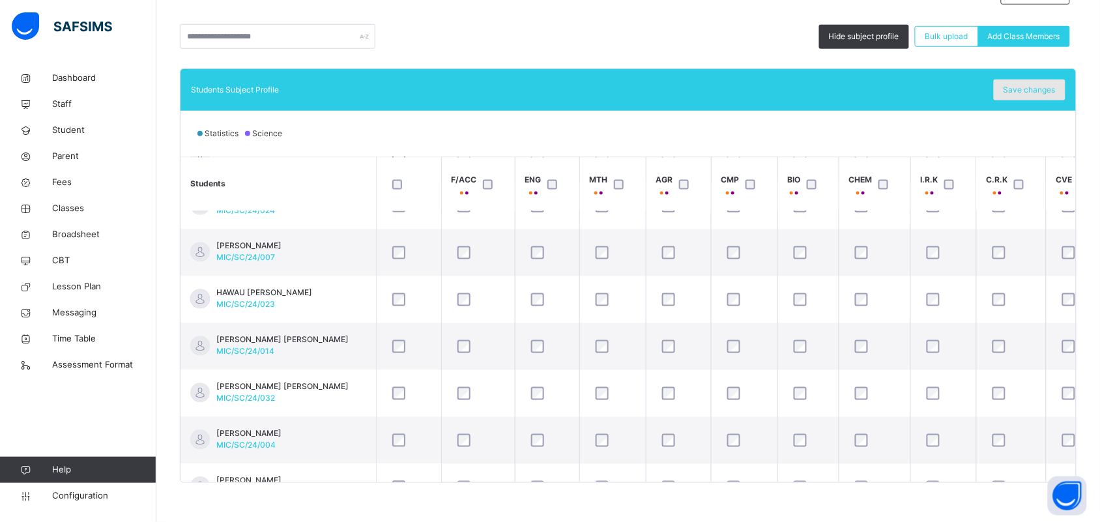
click at [1020, 89] on span "Save changes" at bounding box center [1029, 90] width 52 height 12
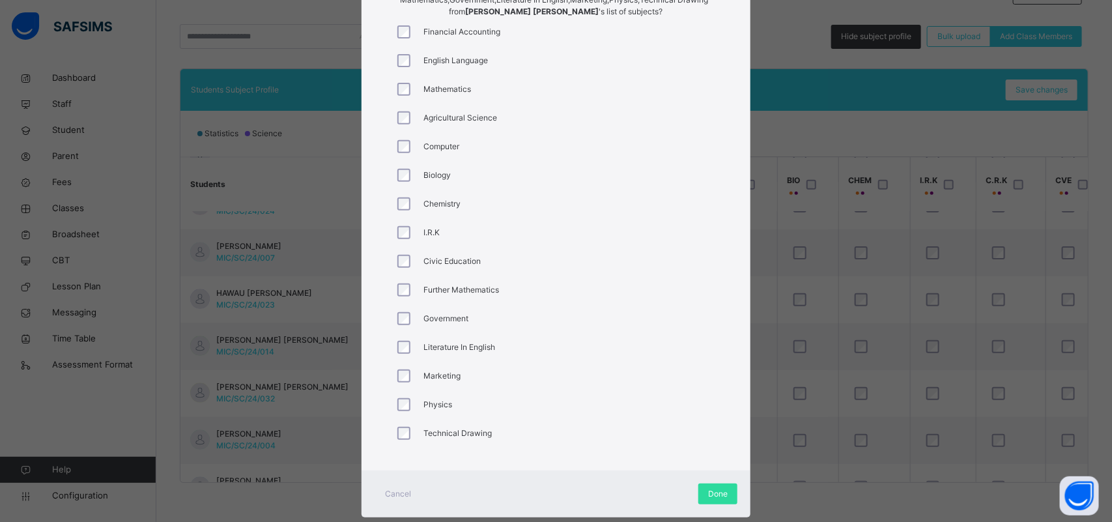
scroll to position [214, 0]
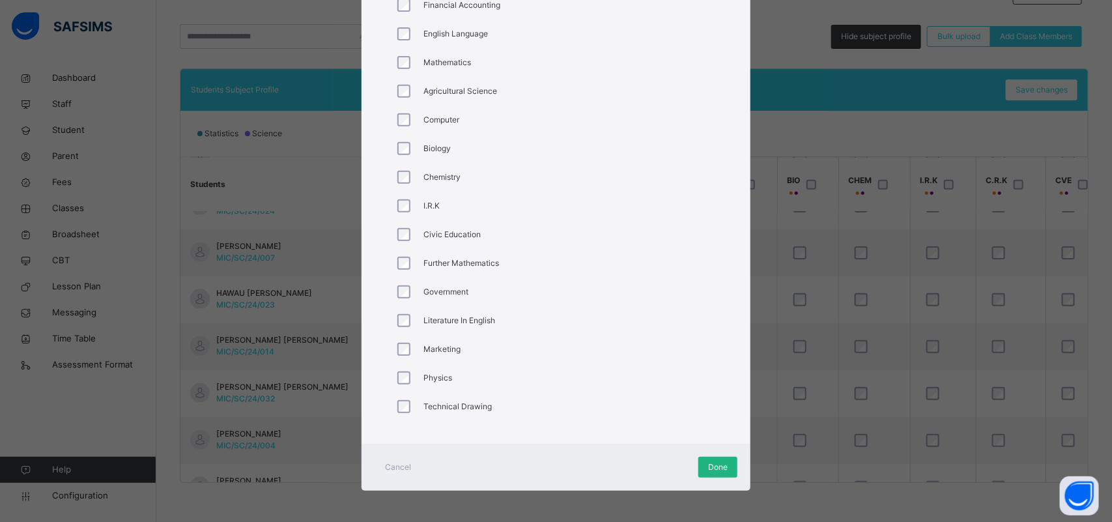
click at [711, 463] on span "Done" at bounding box center [718, 467] width 20 height 12
click at [701, 463] on div "Done" at bounding box center [717, 467] width 39 height 21
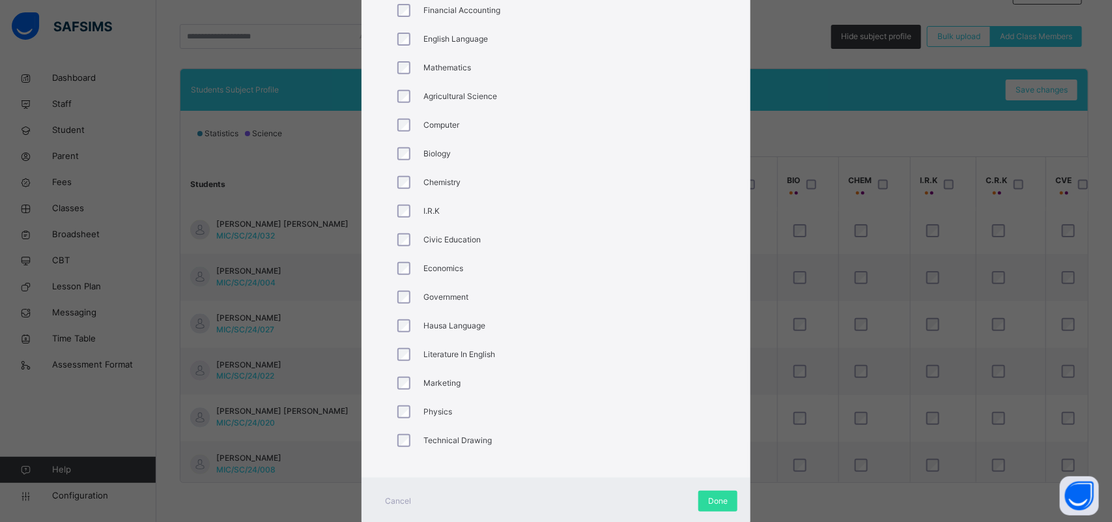
scroll to position [242, 0]
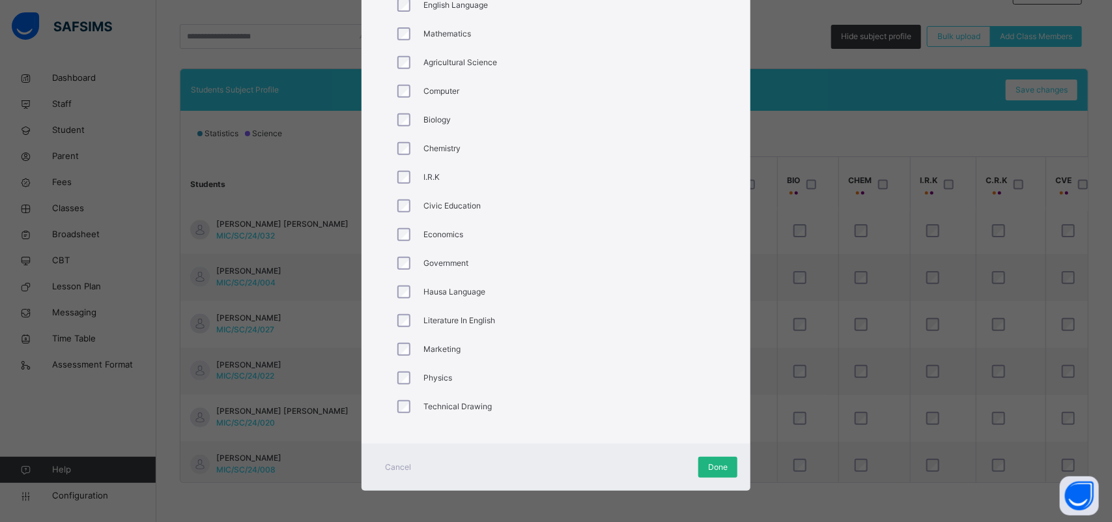
click at [712, 467] on span "Done" at bounding box center [718, 467] width 20 height 12
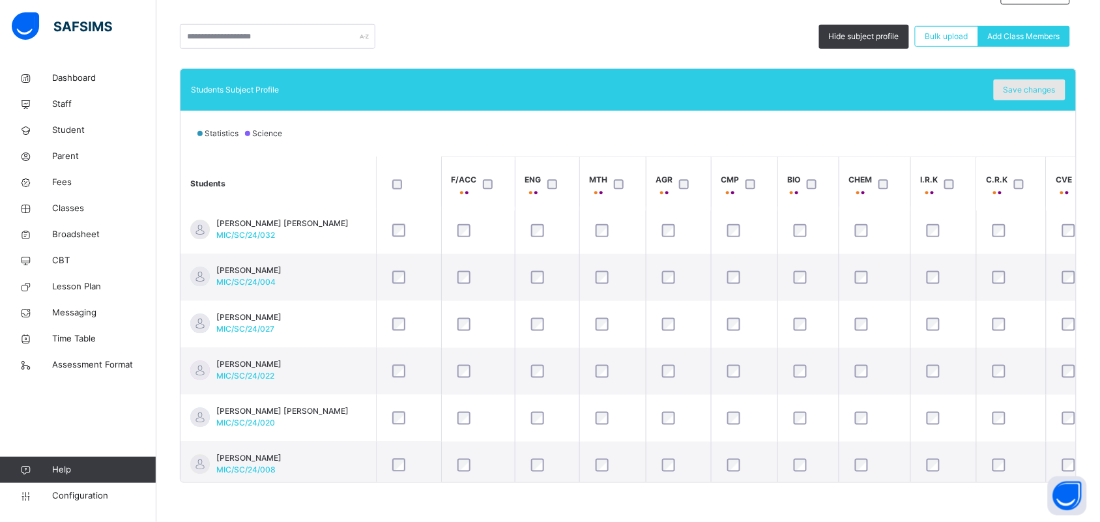
click at [1031, 98] on div "Save changes" at bounding box center [1030, 89] width 72 height 21
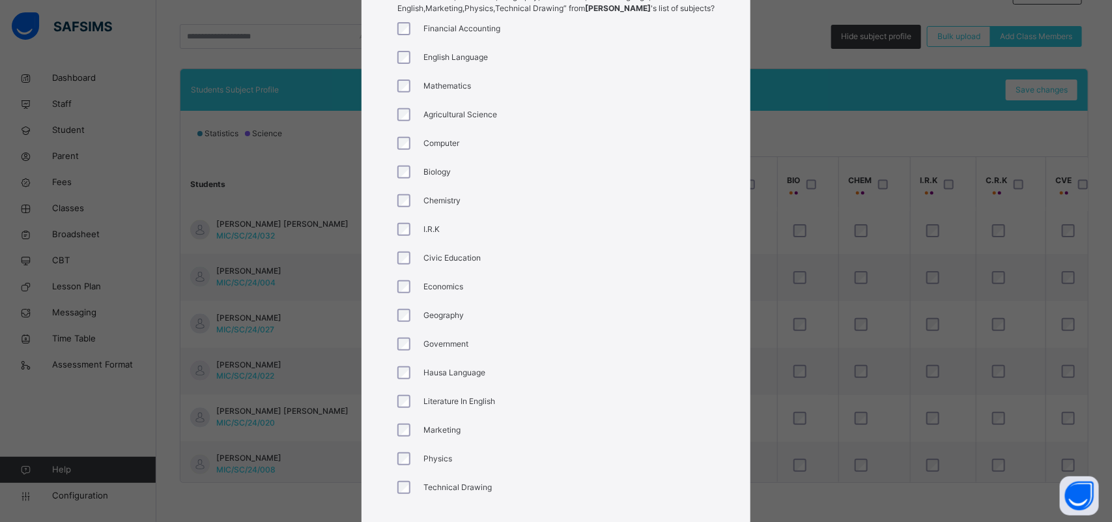
scroll to position [272, 0]
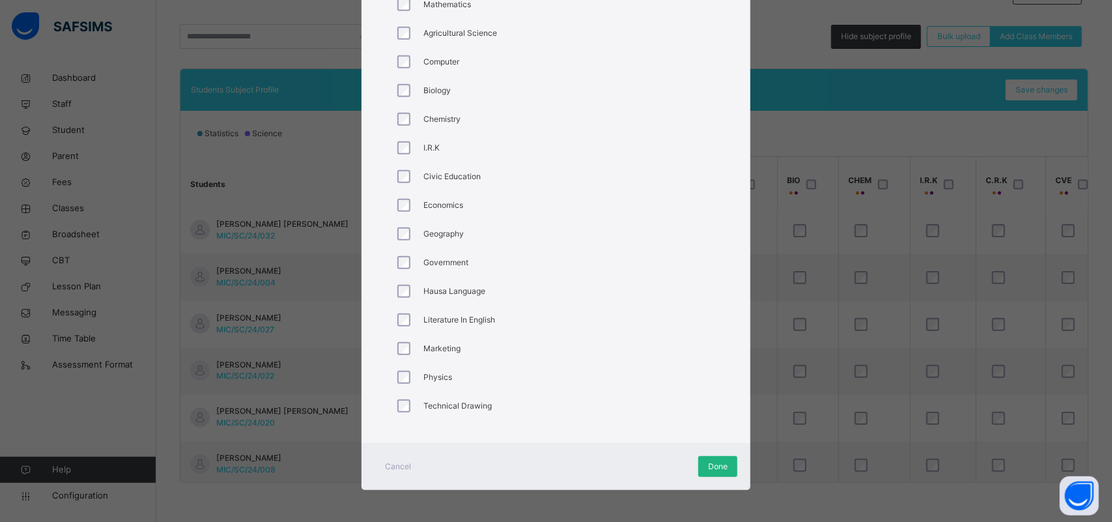
click at [704, 463] on div "Done" at bounding box center [717, 466] width 39 height 21
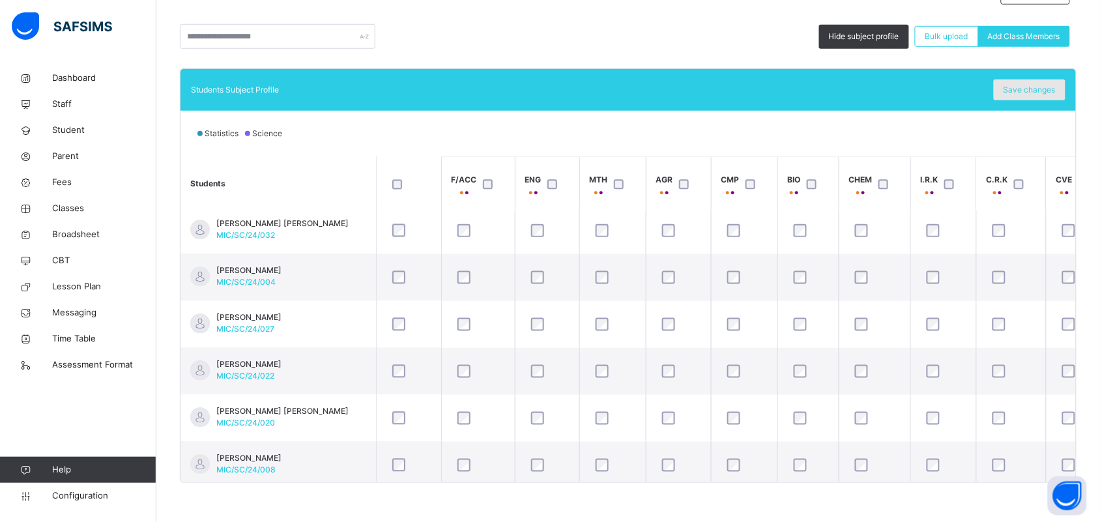
click at [1022, 83] on div "Save changes" at bounding box center [1030, 89] width 72 height 21
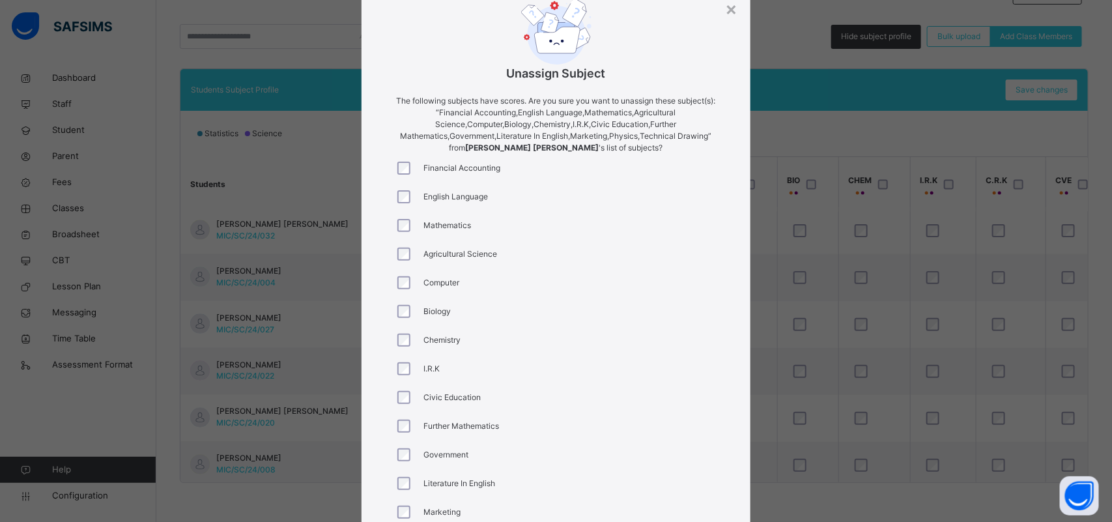
scroll to position [132, 0]
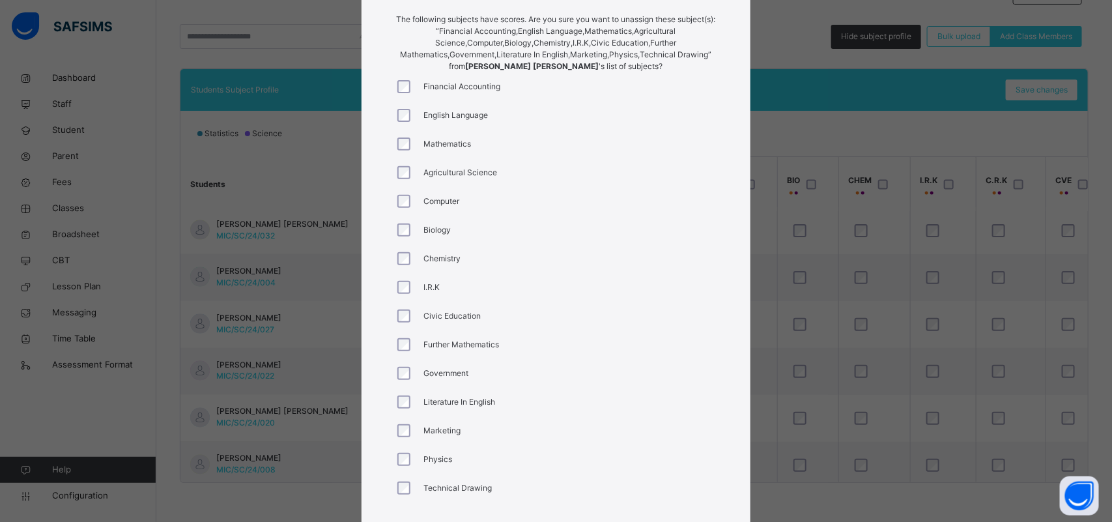
click at [411, 403] on div at bounding box center [407, 401] width 25 height 13
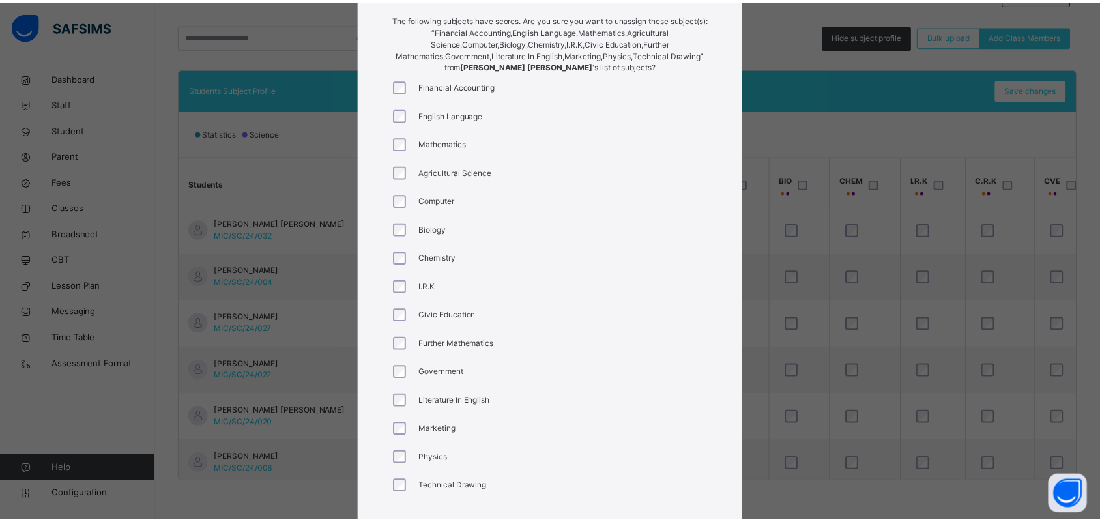
scroll to position [214, 0]
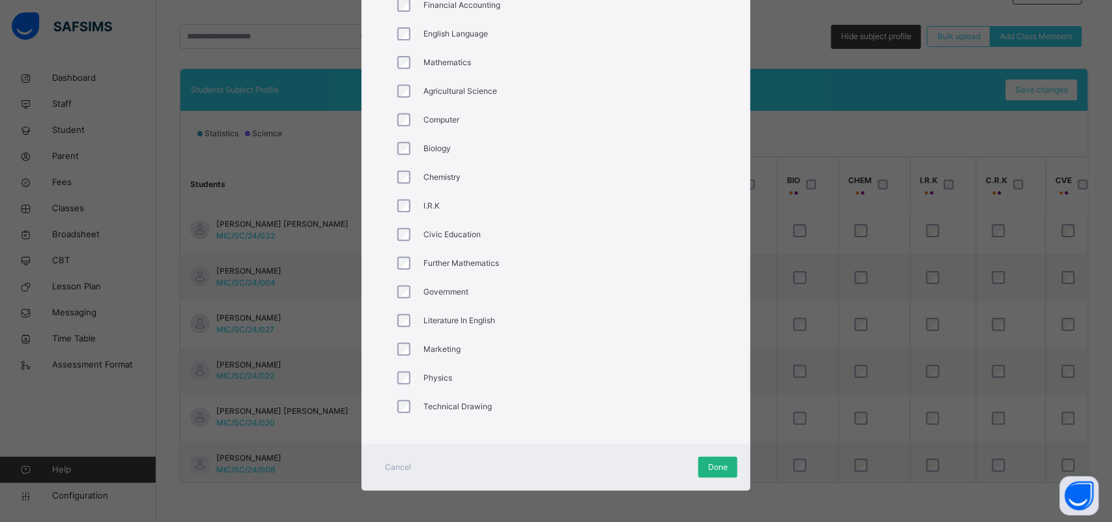
click at [714, 468] on span "Done" at bounding box center [718, 467] width 20 height 12
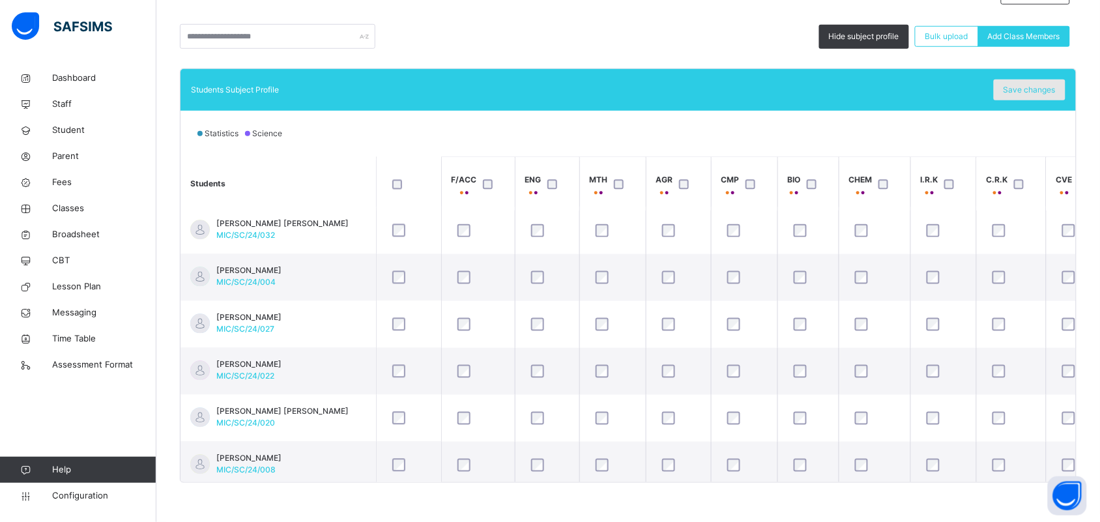
click at [1027, 89] on span "Save changes" at bounding box center [1029, 90] width 52 height 12
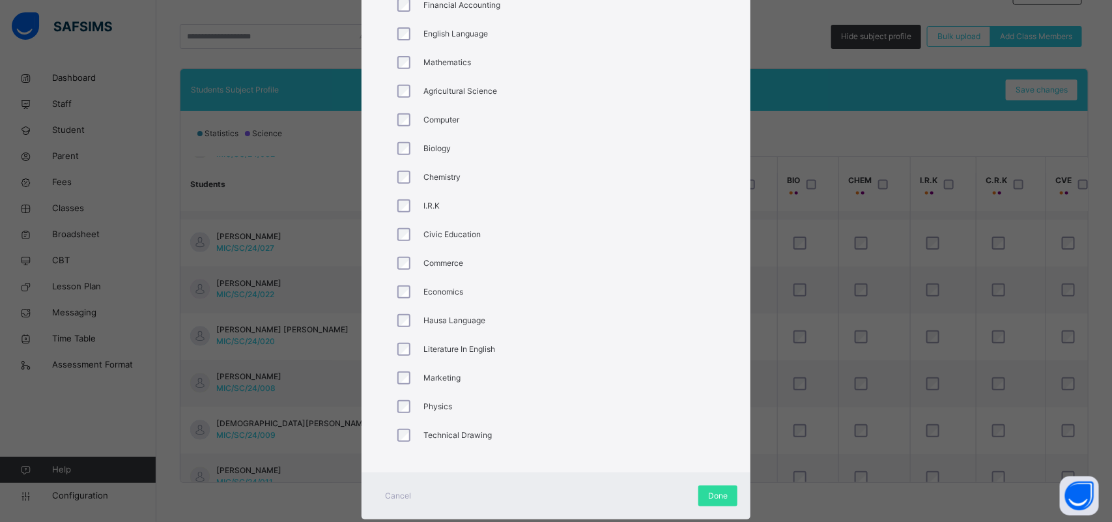
scroll to position [977, 0]
click at [402, 425] on div at bounding box center [407, 435] width 31 height 27
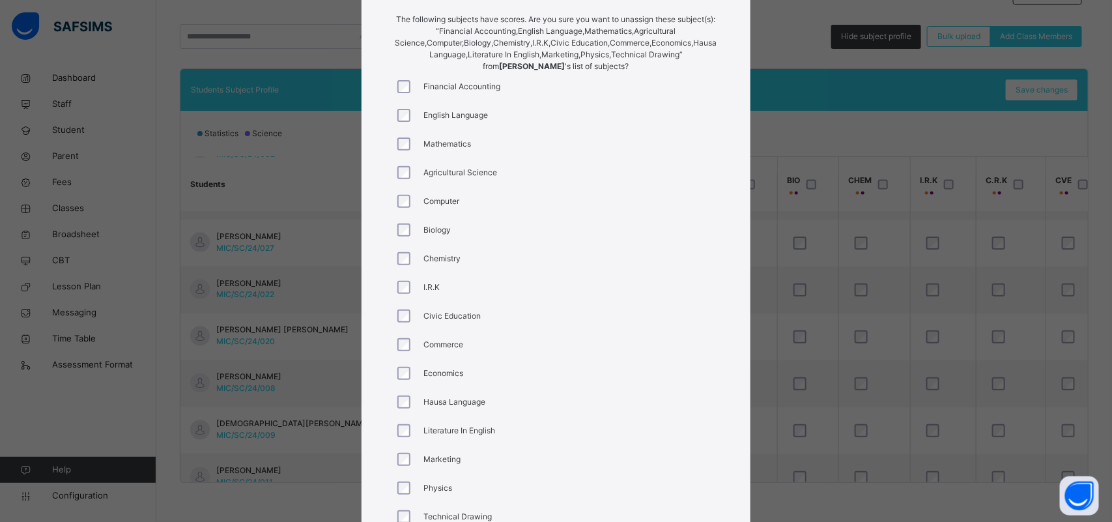
click at [398, 222] on div at bounding box center [407, 229] width 31 height 27
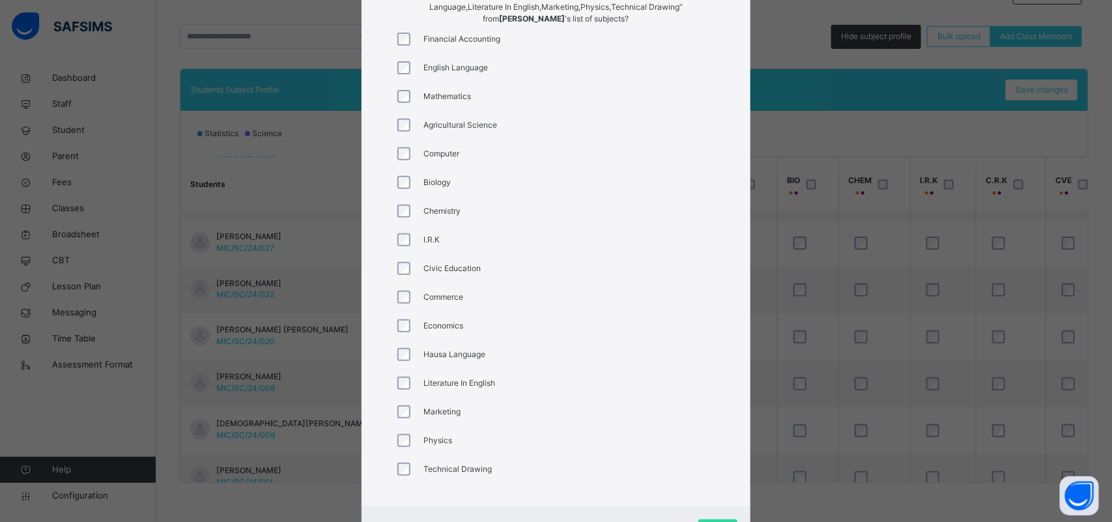
scroll to position [242, 0]
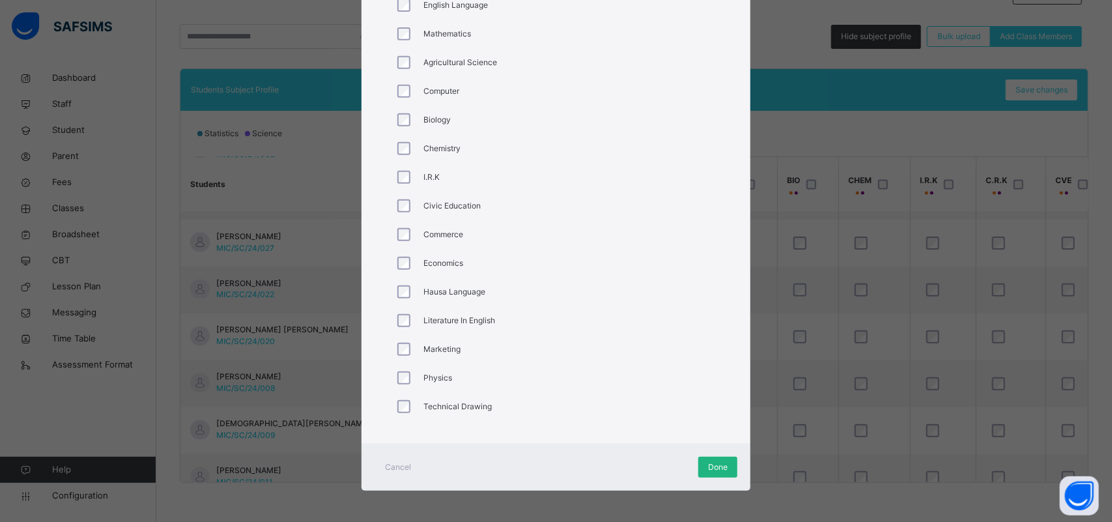
click at [708, 461] on span "Done" at bounding box center [718, 467] width 20 height 12
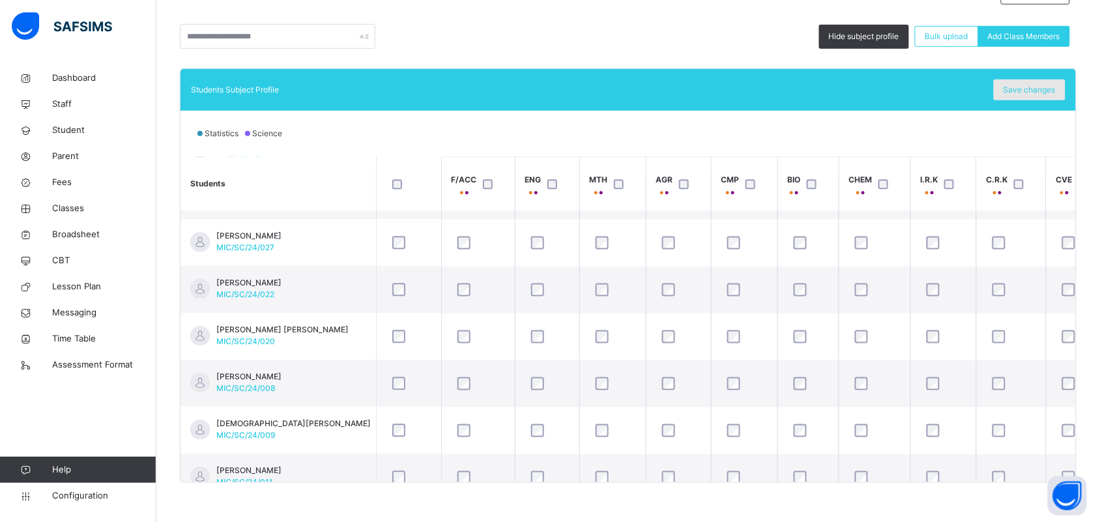
click at [1038, 89] on span "Save changes" at bounding box center [1029, 90] width 52 height 12
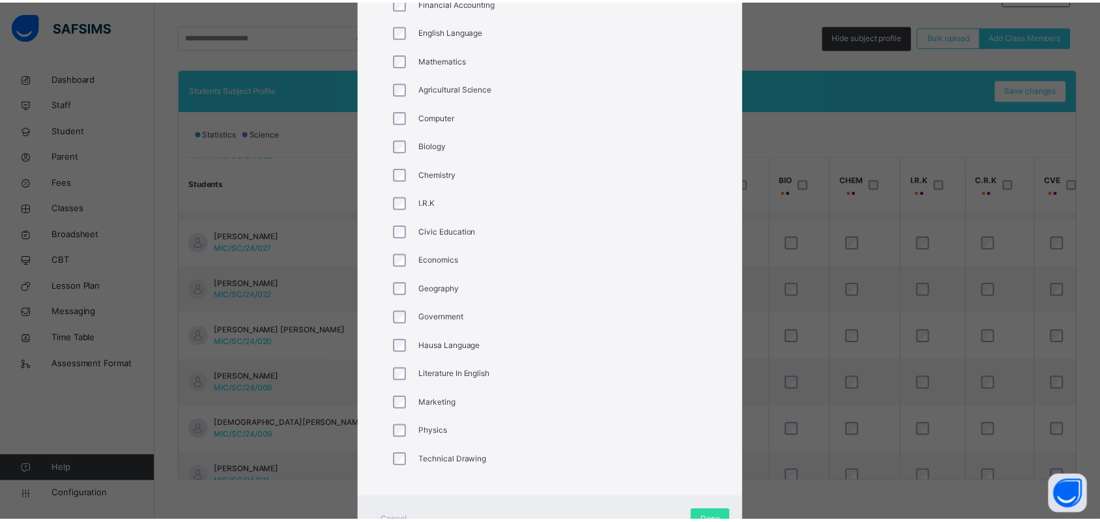
scroll to position [248, 0]
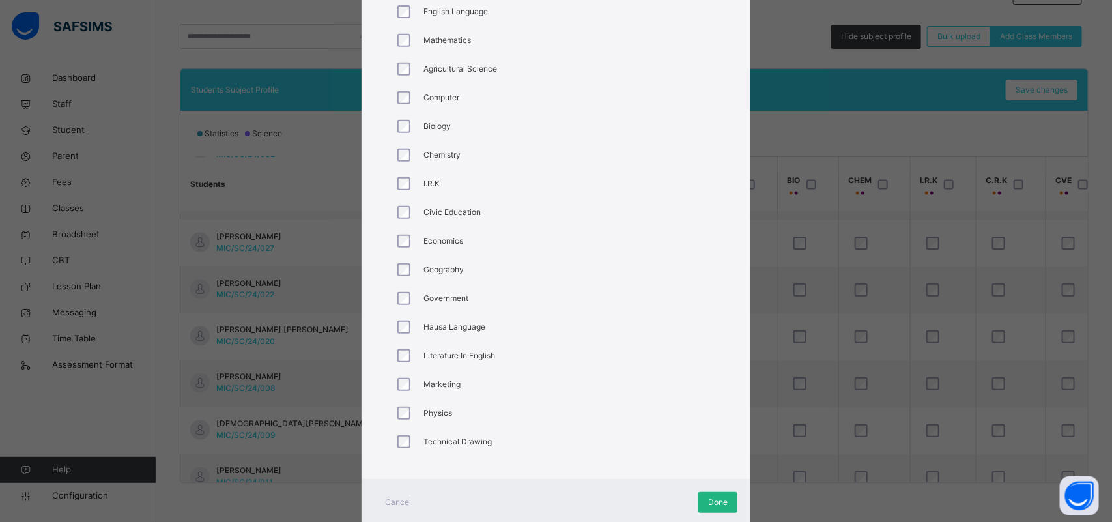
click at [715, 496] on span "Done" at bounding box center [718, 502] width 20 height 12
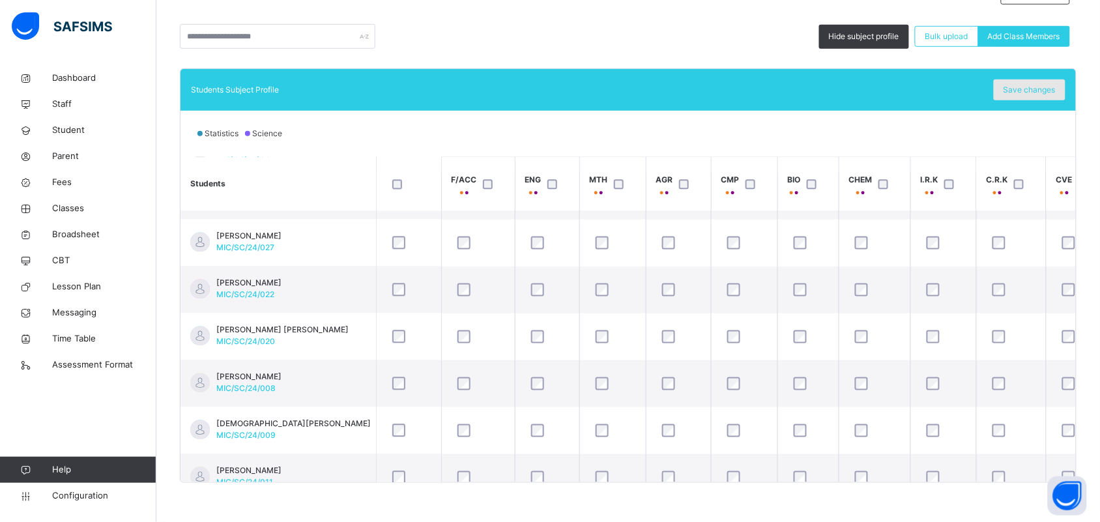
click at [1033, 91] on span "Save changes" at bounding box center [1029, 90] width 52 height 12
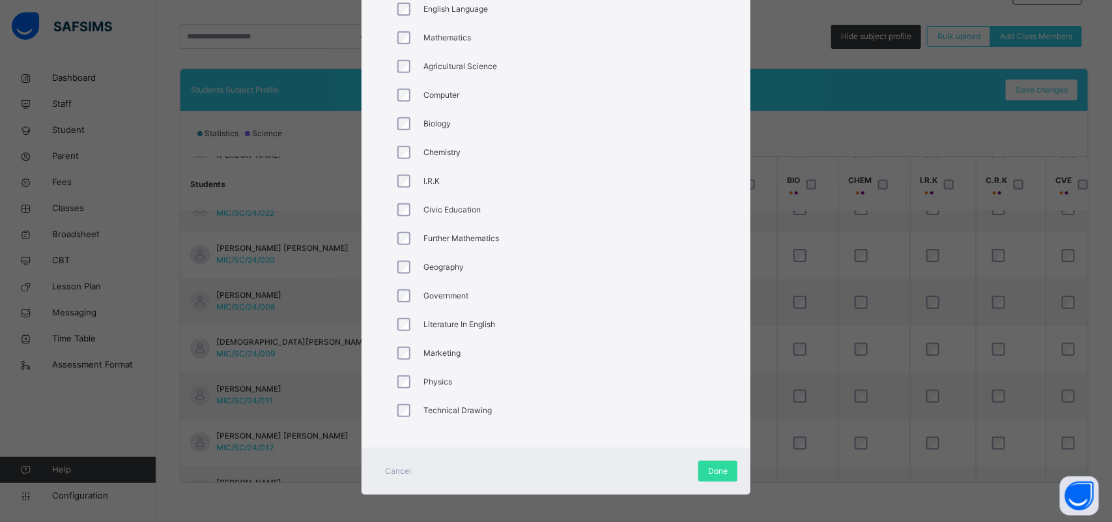
scroll to position [242, 0]
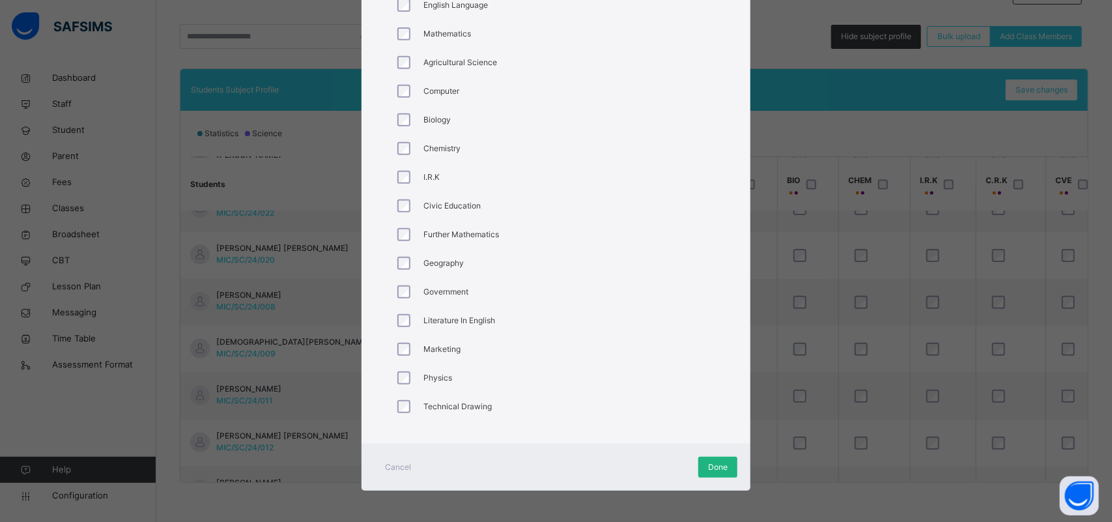
click at [714, 461] on span "Done" at bounding box center [718, 467] width 20 height 12
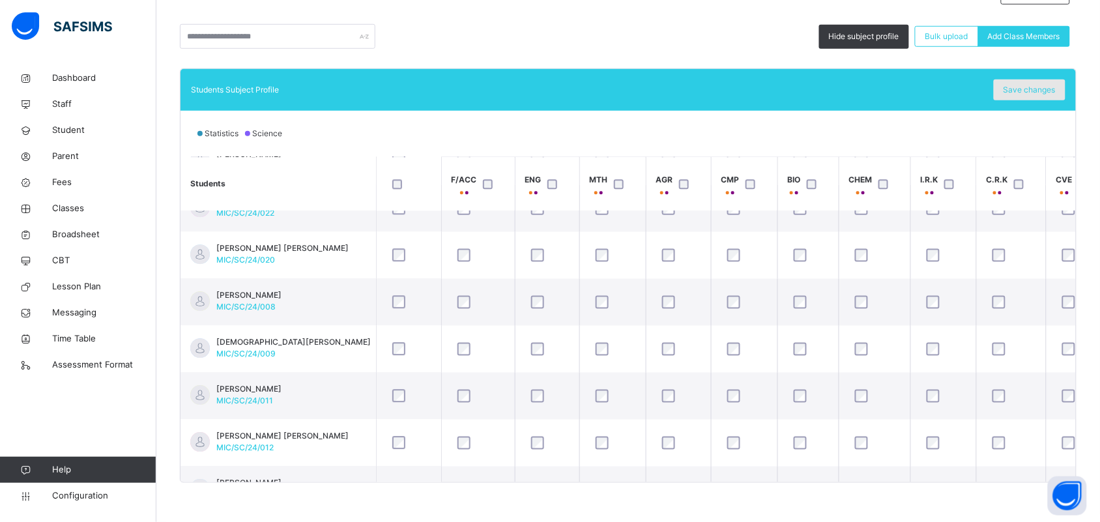
click at [1033, 84] on span "Save changes" at bounding box center [1029, 90] width 52 height 12
click at [1023, 90] on span "Save changes" at bounding box center [1029, 90] width 52 height 12
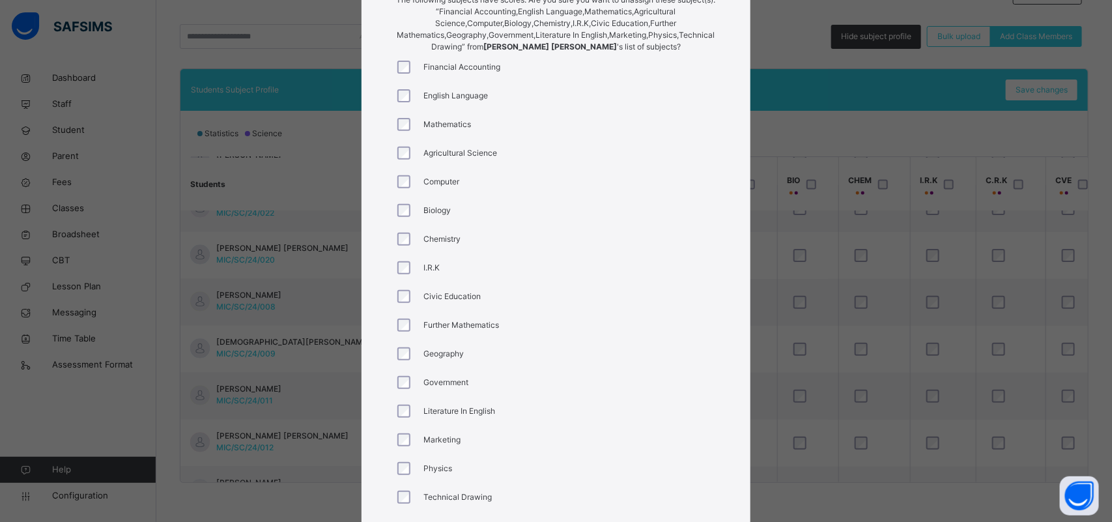
scroll to position [161, 0]
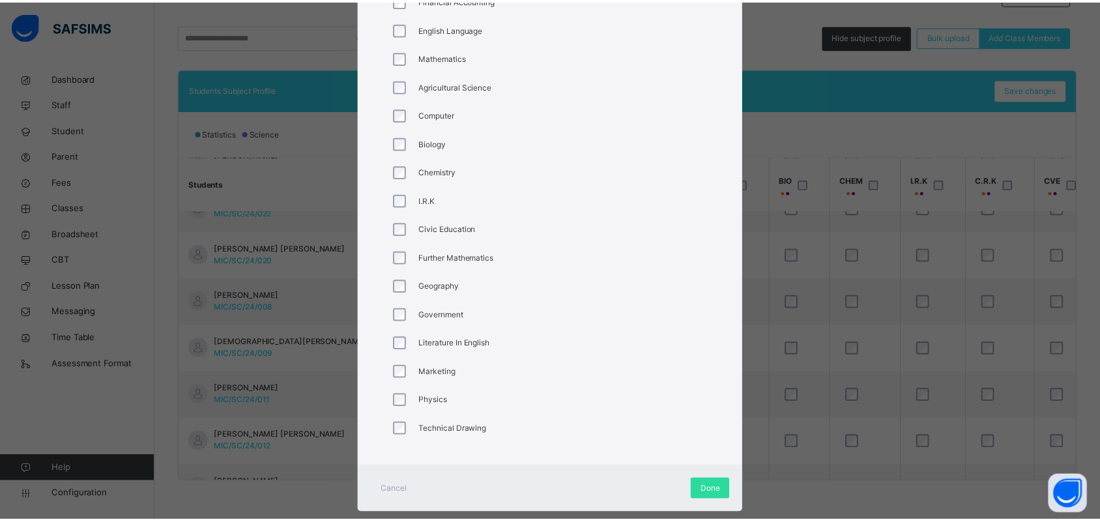
scroll to position [242, 0]
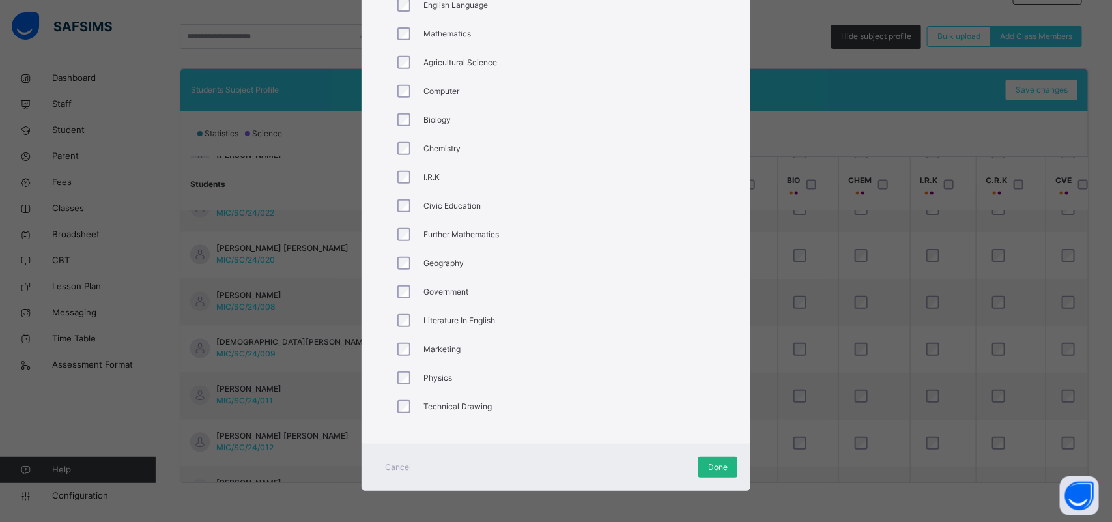
click at [708, 463] on span "Done" at bounding box center [718, 467] width 20 height 12
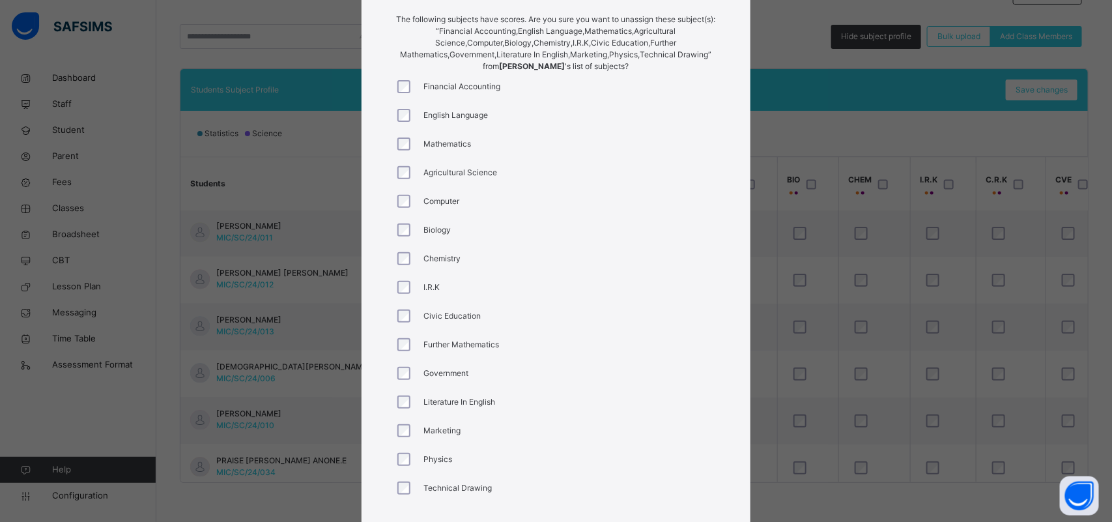
scroll to position [214, 0]
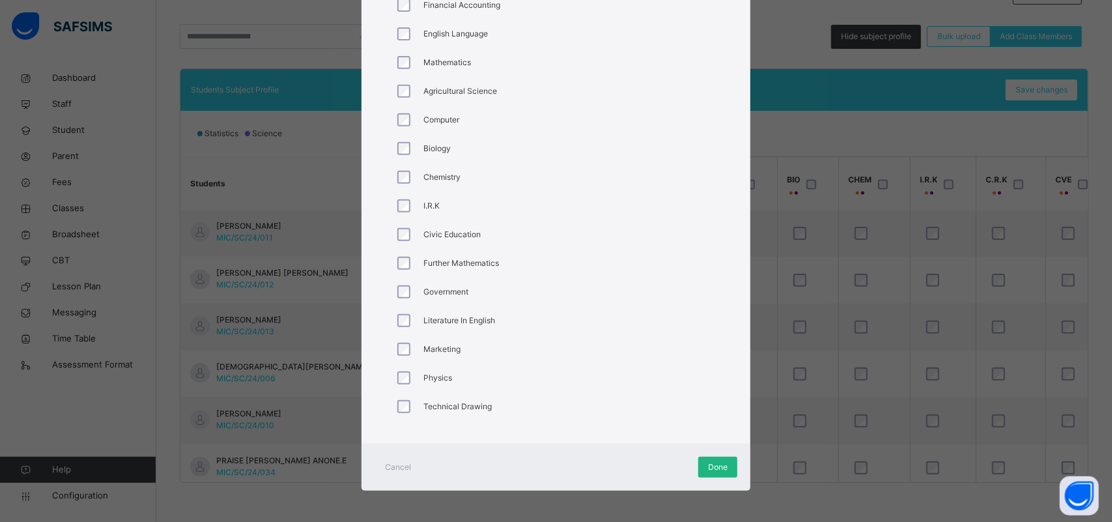
click at [712, 463] on span "Done" at bounding box center [718, 467] width 20 height 12
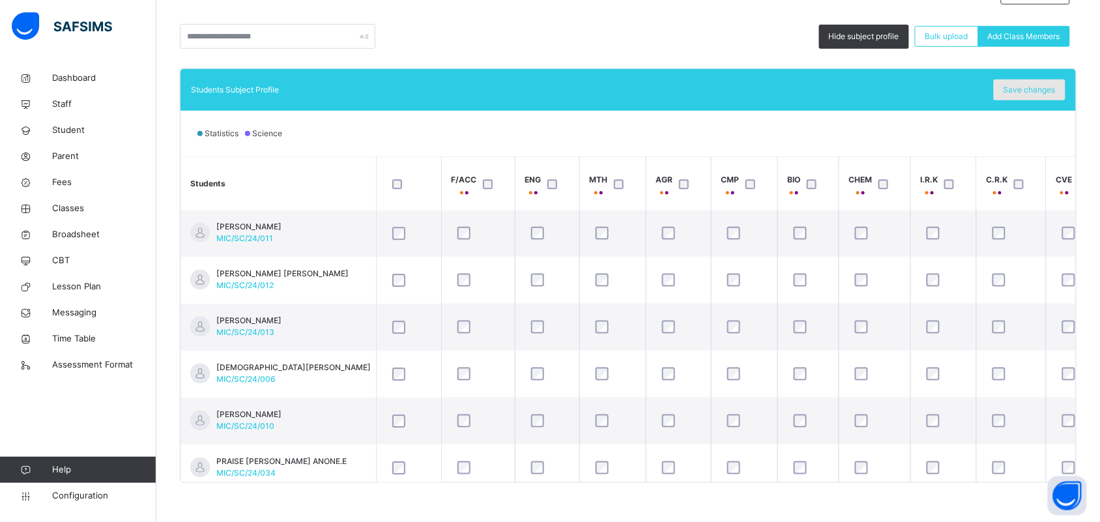
click at [1040, 95] on div "Save changes" at bounding box center [1030, 89] width 72 height 21
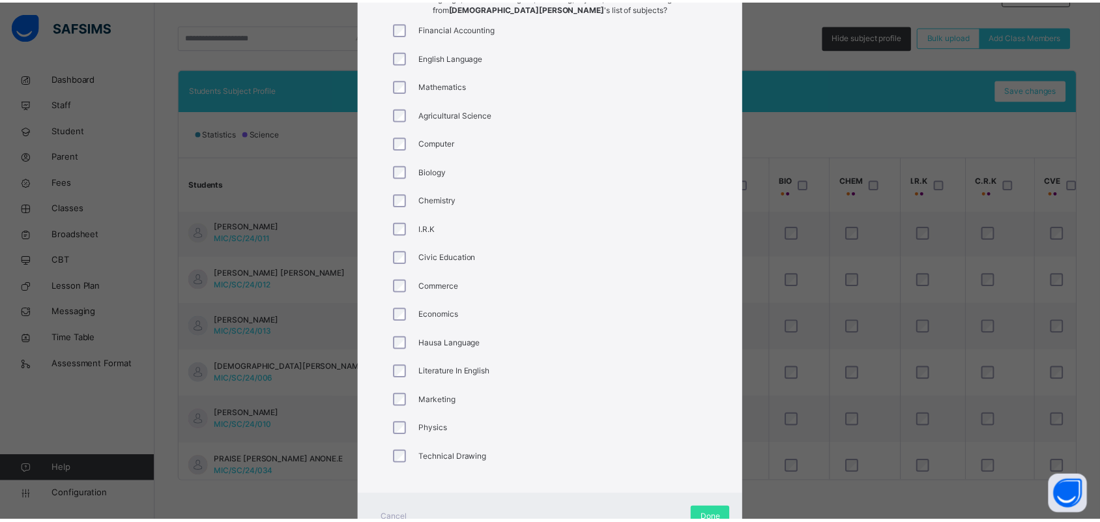
scroll to position [242, 0]
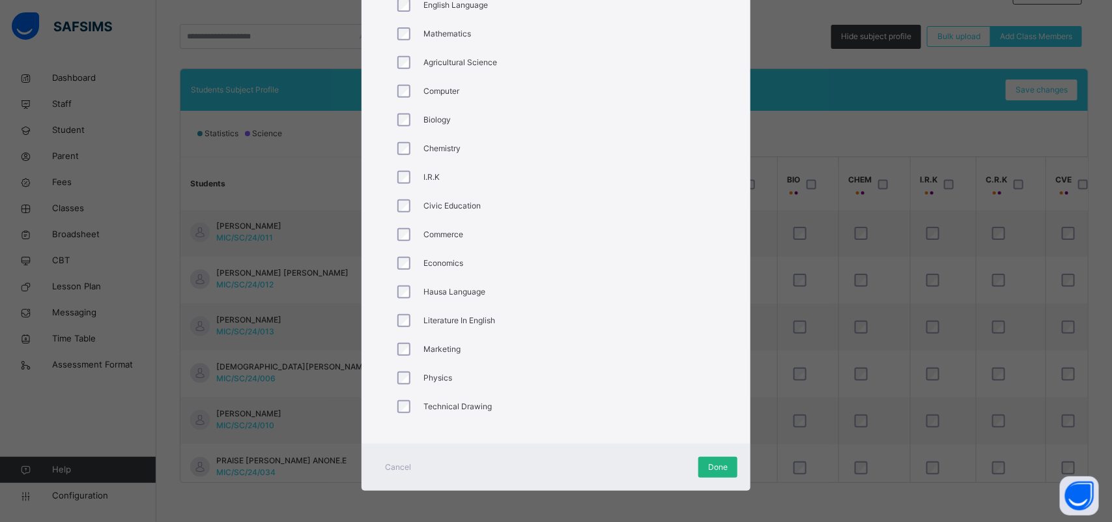
click at [725, 466] on span "Done" at bounding box center [718, 467] width 20 height 12
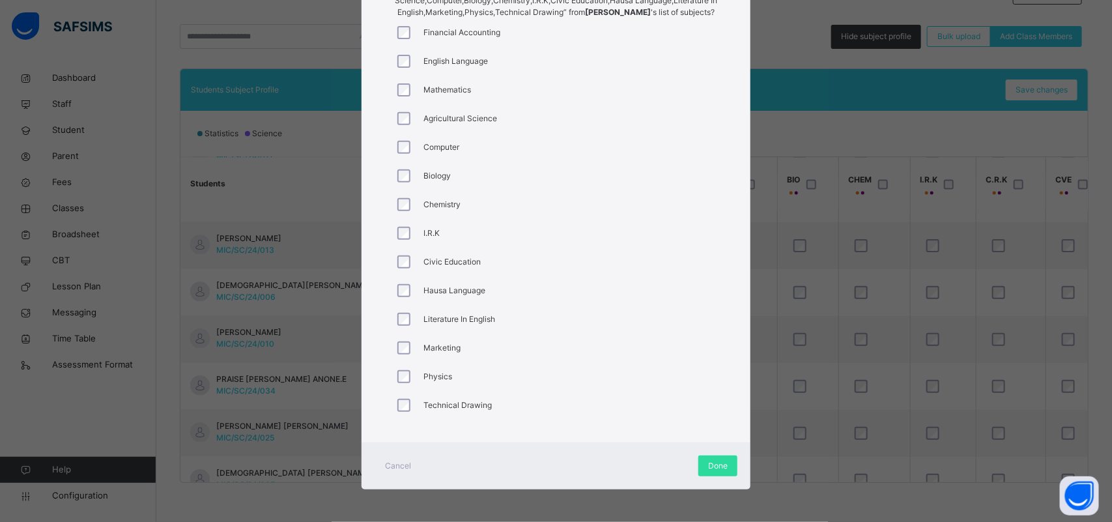
scroll to position [186, 0]
click at [721, 466] on span "Done" at bounding box center [718, 466] width 20 height 12
click at [711, 465] on span "Done" at bounding box center [718, 467] width 20 height 12
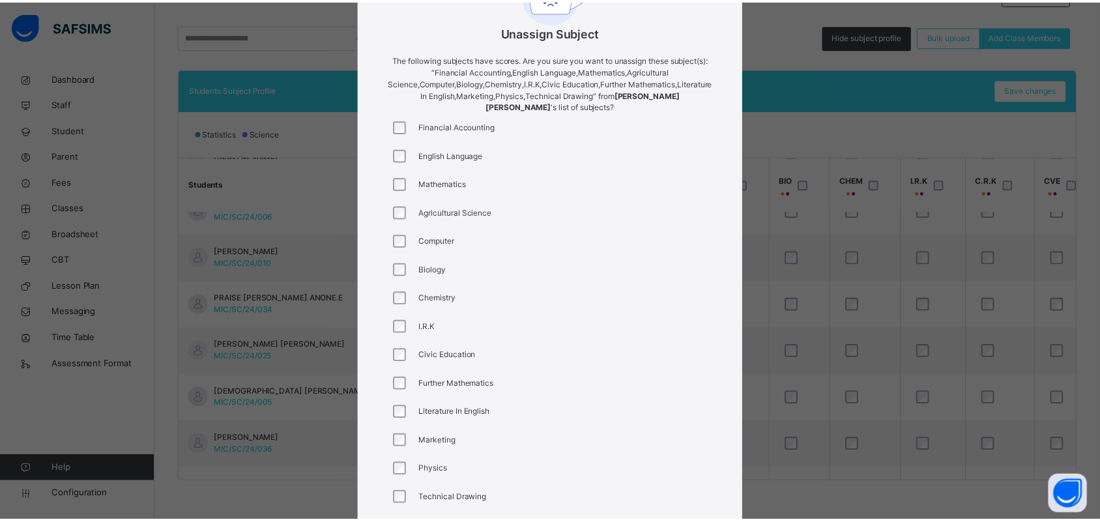
scroll to position [174, 0]
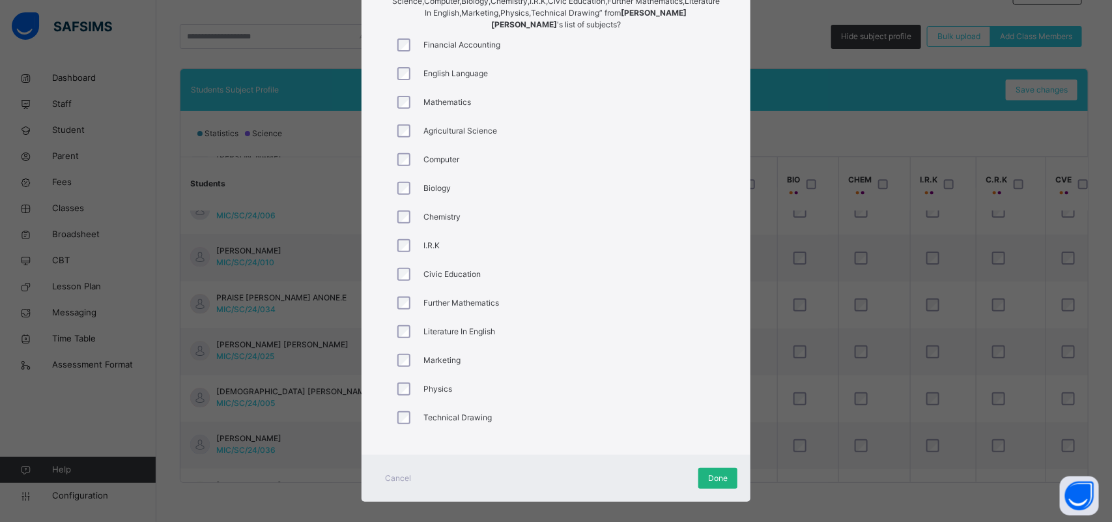
click at [708, 472] on span "Done" at bounding box center [718, 478] width 20 height 12
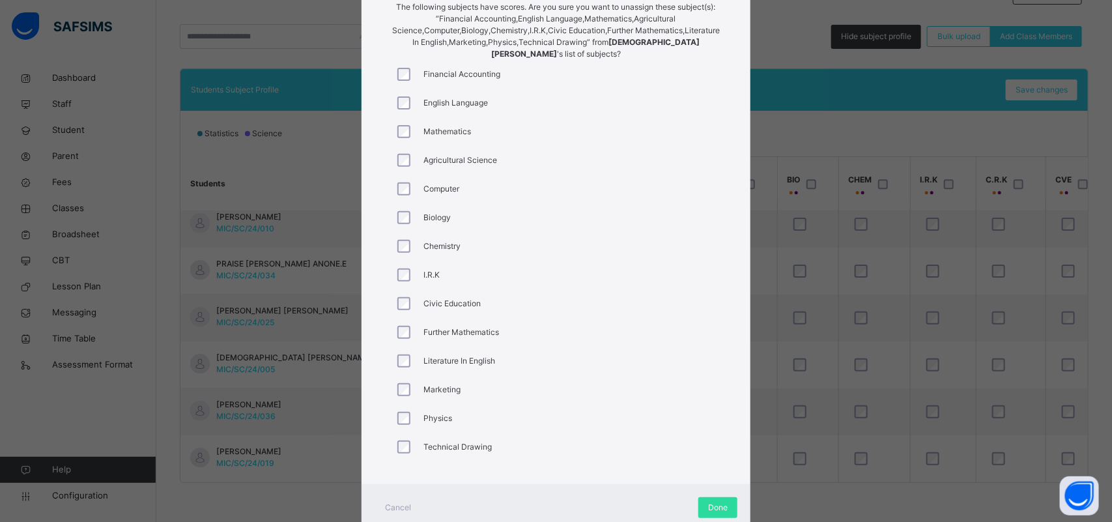
scroll to position [186, 0]
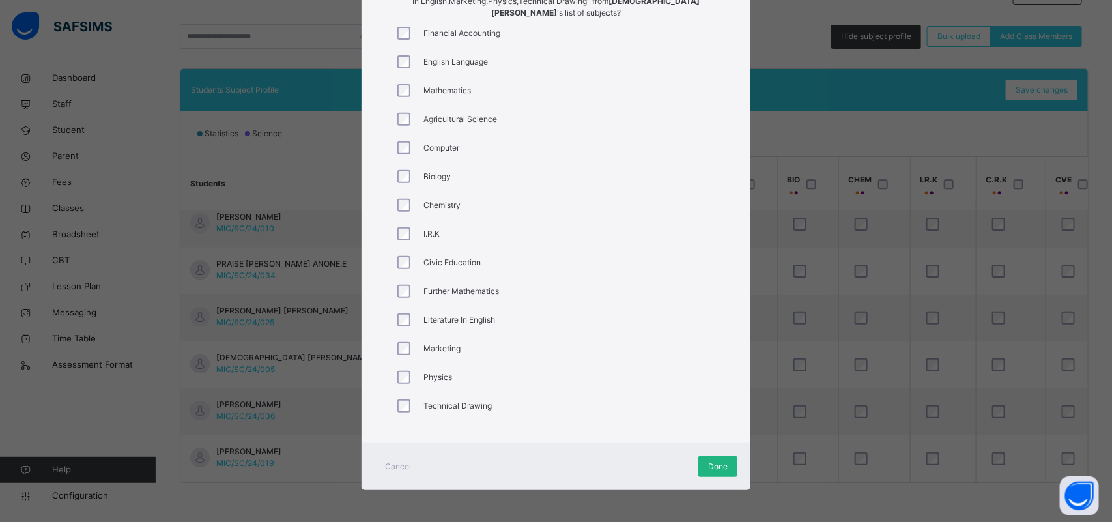
click at [726, 467] on div "Done" at bounding box center [717, 466] width 39 height 21
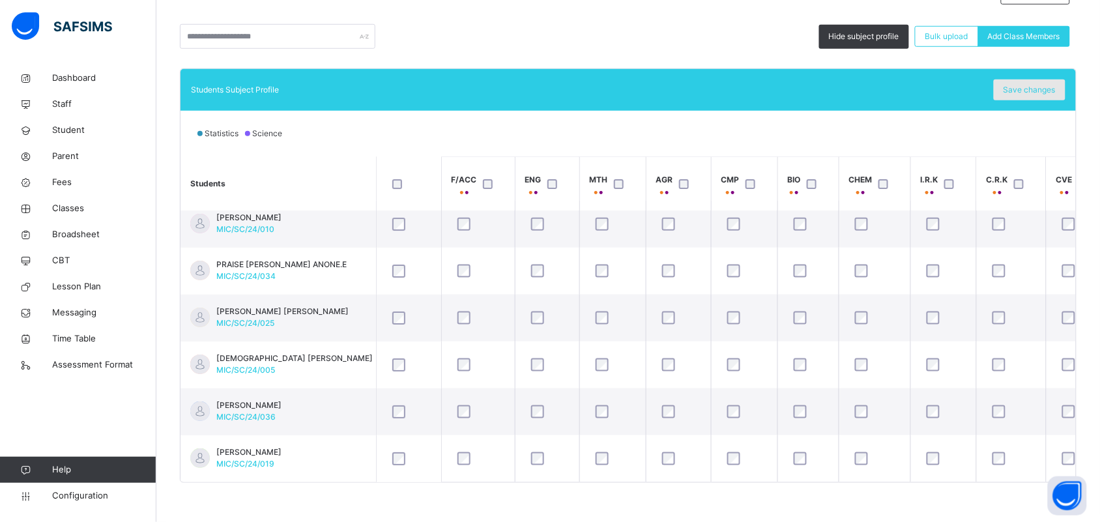
click at [1026, 90] on span "Save changes" at bounding box center [1029, 90] width 52 height 12
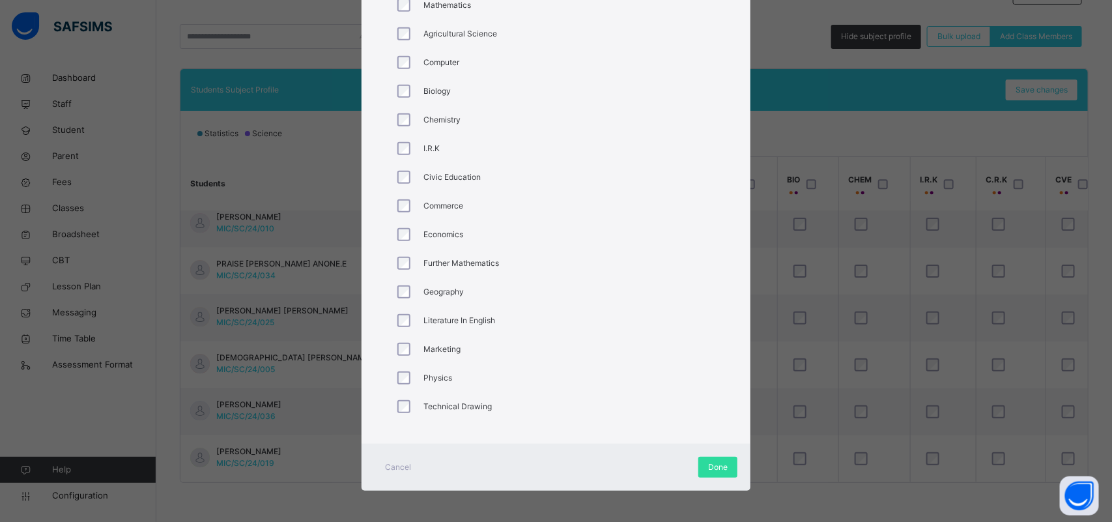
scroll to position [272, 0]
click at [717, 469] on span "Done" at bounding box center [718, 467] width 20 height 12
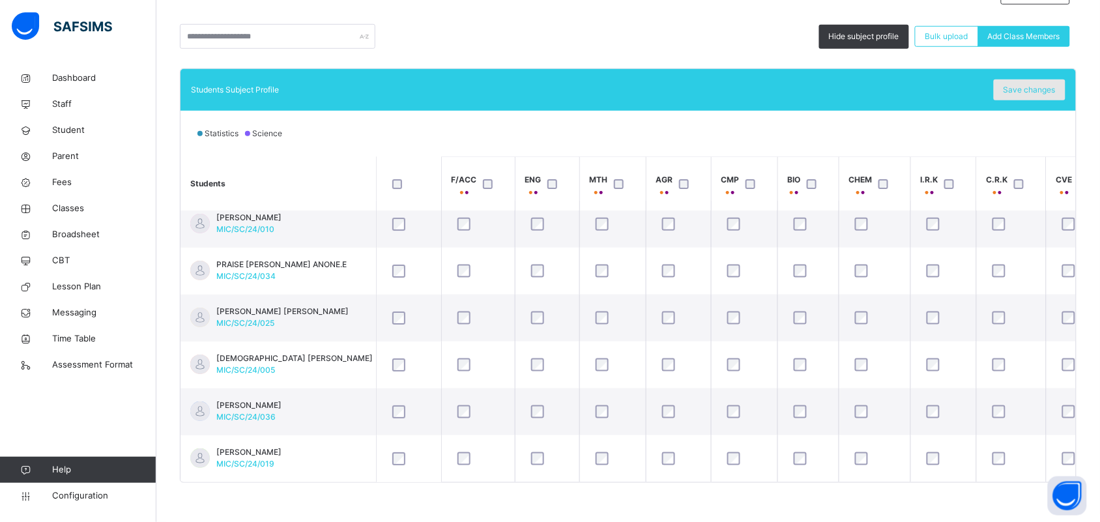
click at [1027, 91] on span "Save changes" at bounding box center [1029, 90] width 52 height 12
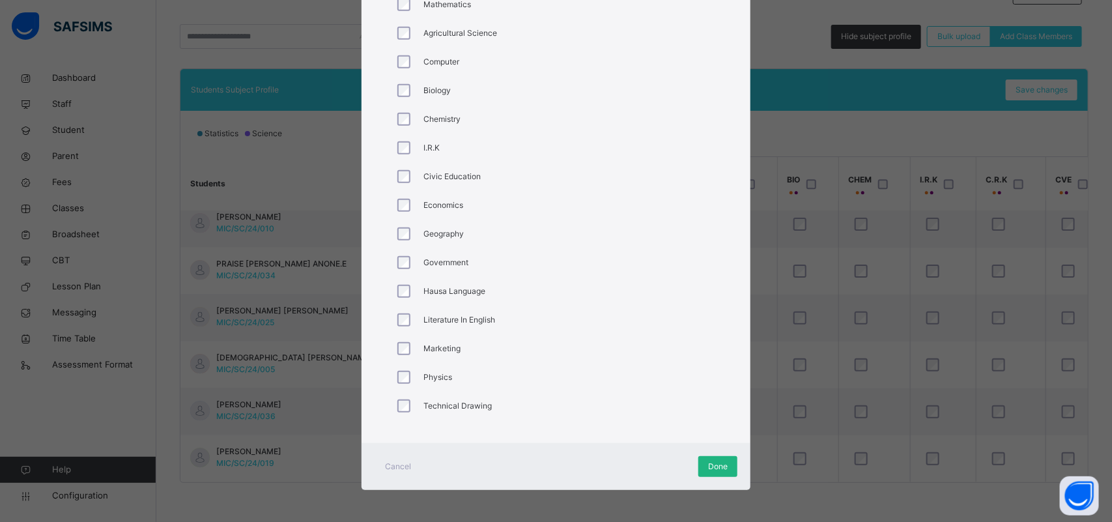
click at [710, 470] on span "Done" at bounding box center [718, 467] width 20 height 12
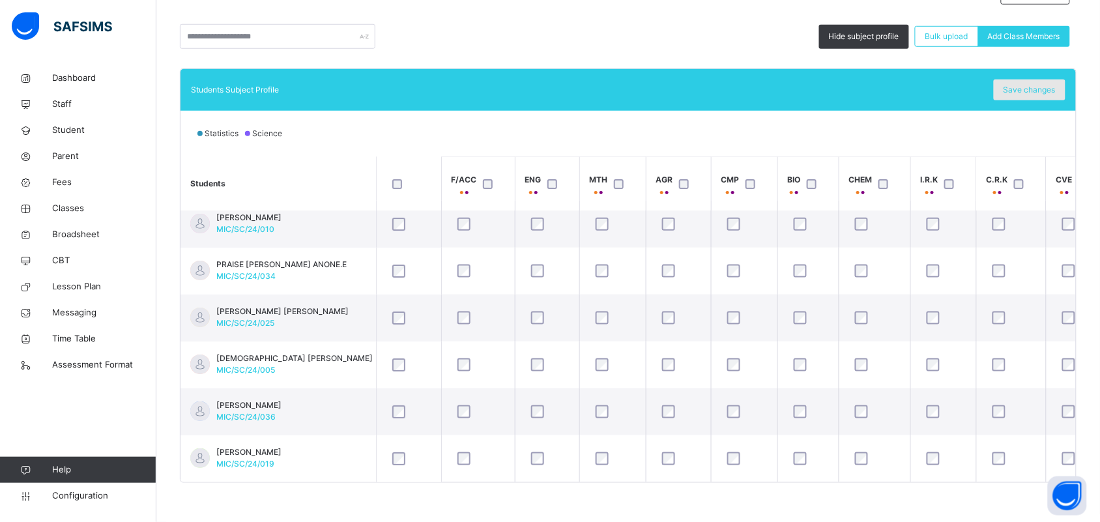
click at [1040, 88] on span "Save changes" at bounding box center [1029, 90] width 52 height 12
click at [1043, 85] on span "Save changes" at bounding box center [1029, 90] width 52 height 12
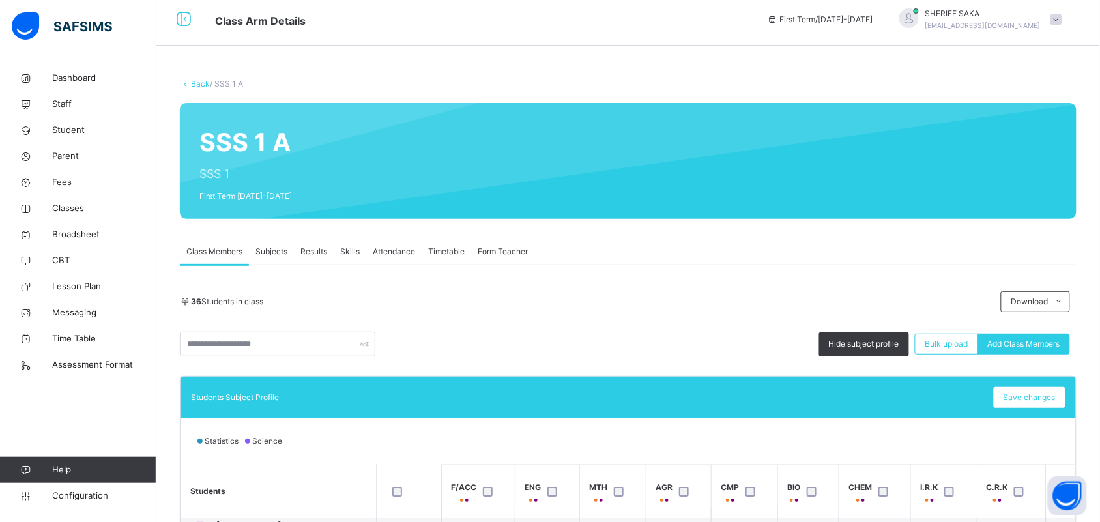
scroll to position [0, 0]
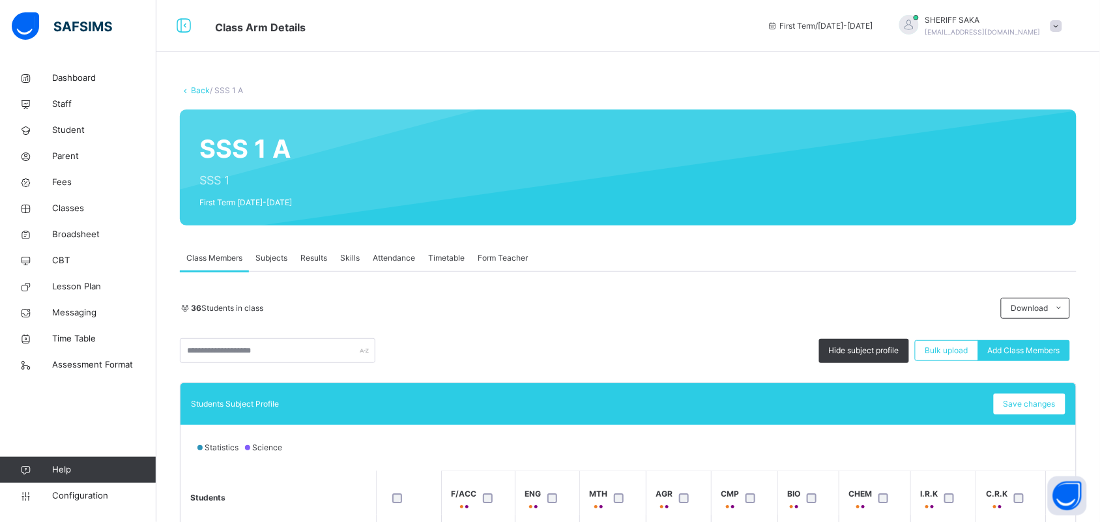
click at [202, 85] on link "Back" at bounding box center [200, 90] width 19 height 10
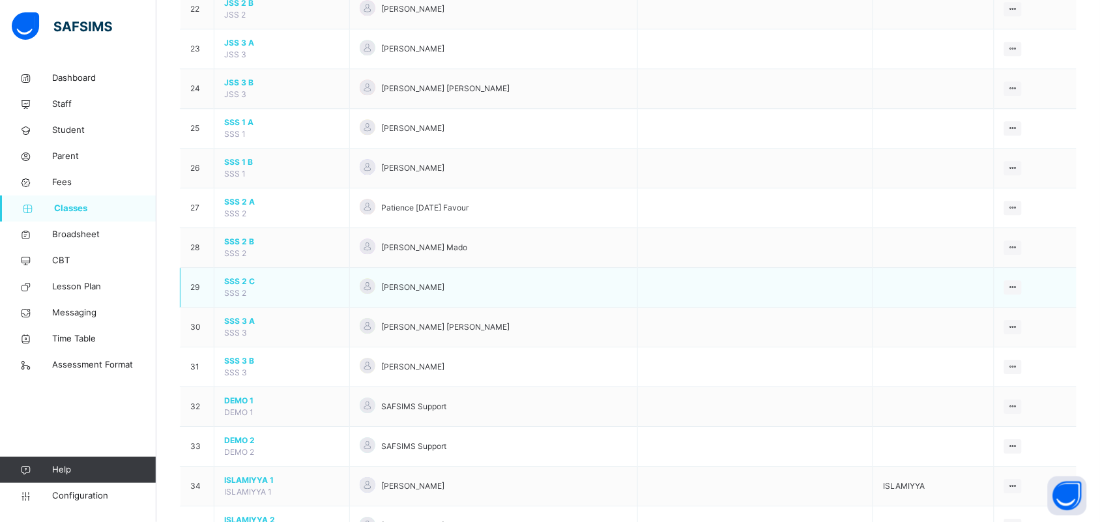
scroll to position [973, 0]
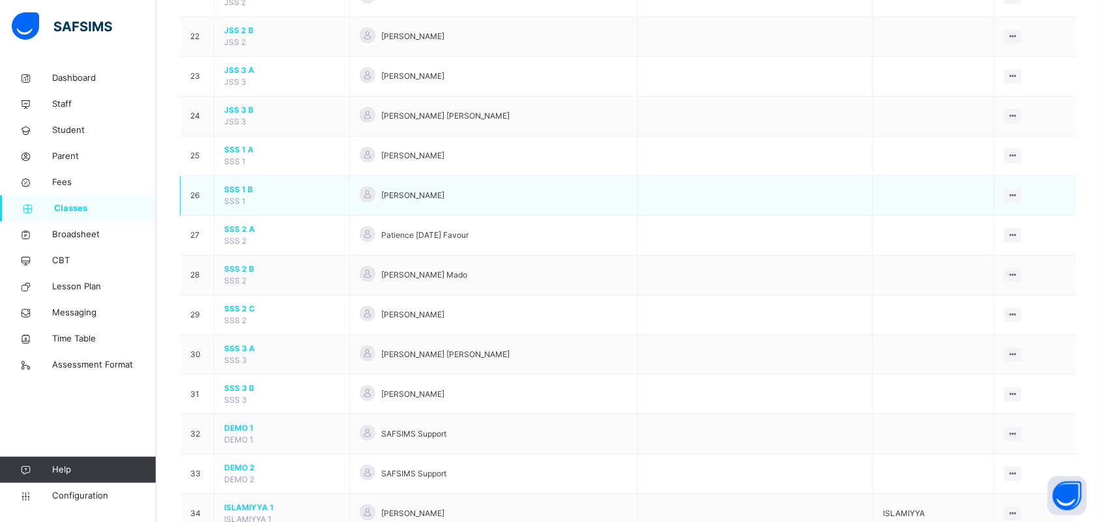
click at [242, 188] on span "SSS 1 B" at bounding box center [281, 190] width 115 height 12
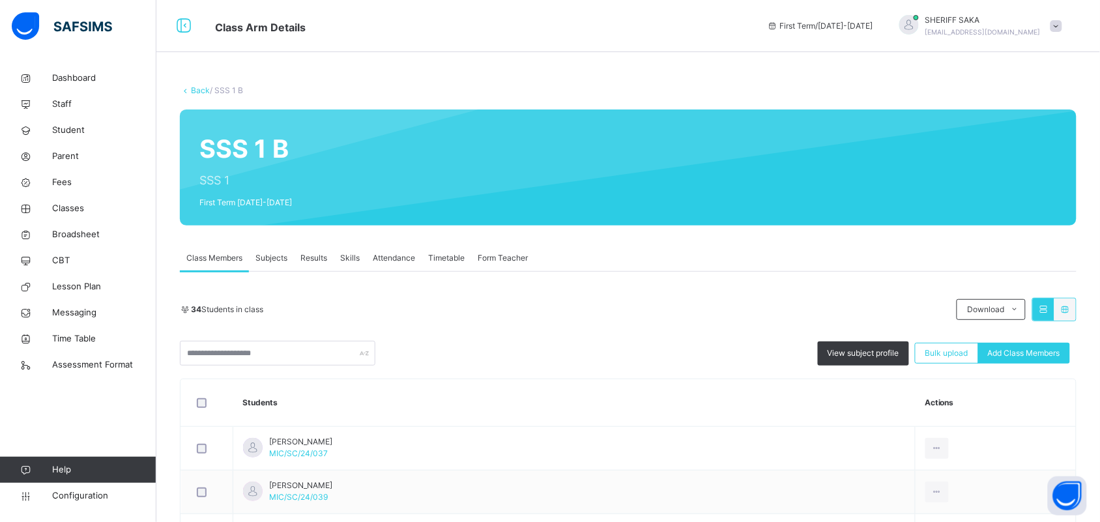
click at [492, 261] on span "Form Teacher" at bounding box center [503, 258] width 50 height 12
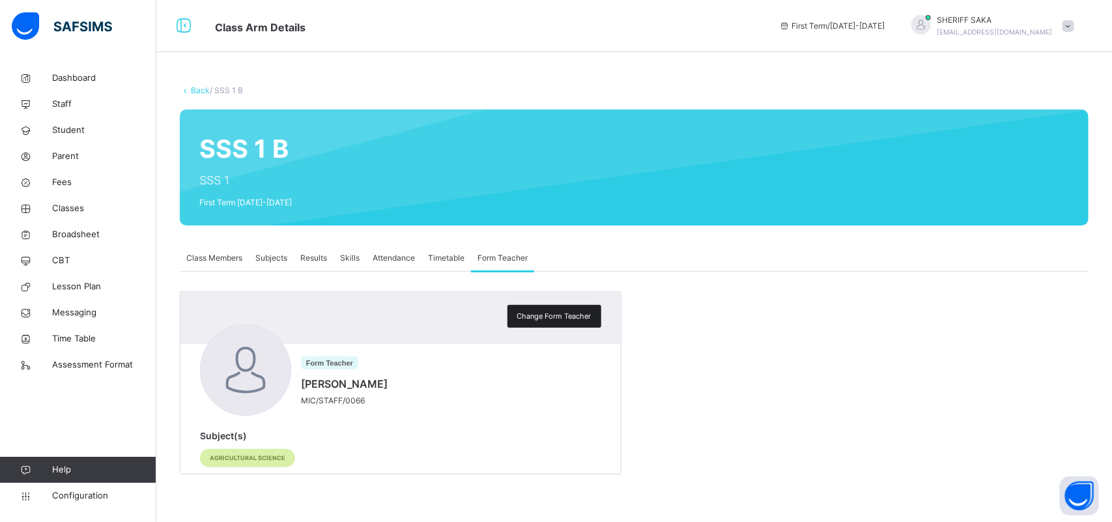
click at [566, 313] on span "Change Form Teacher" at bounding box center [554, 316] width 74 height 11
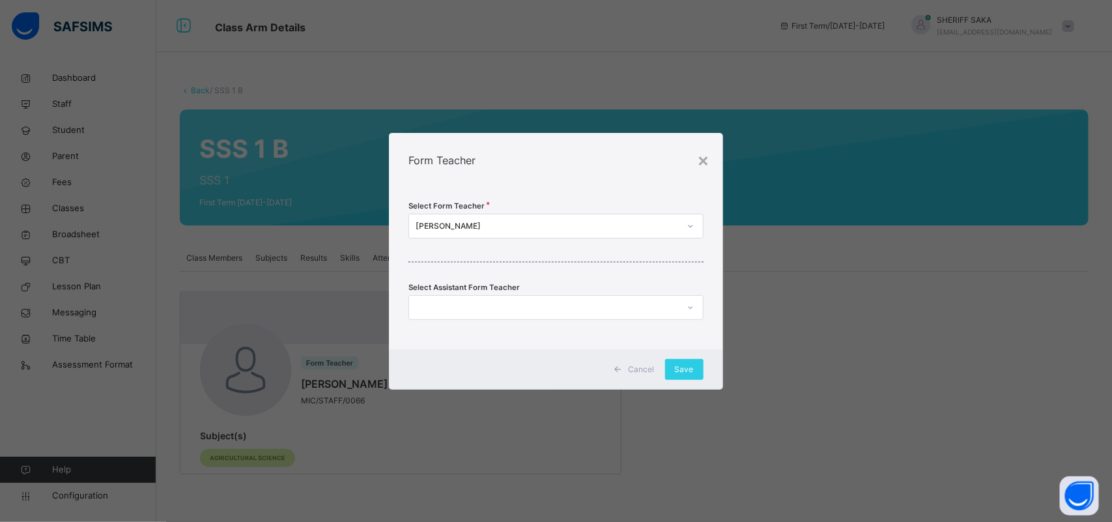
click at [498, 223] on div "[PERSON_NAME]" at bounding box center [547, 226] width 263 height 12
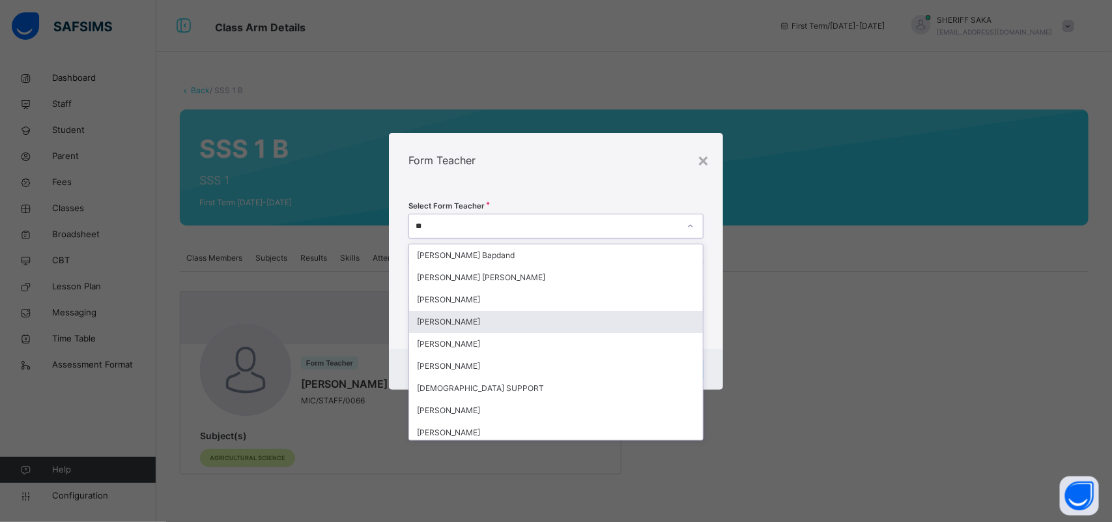
type input "*"
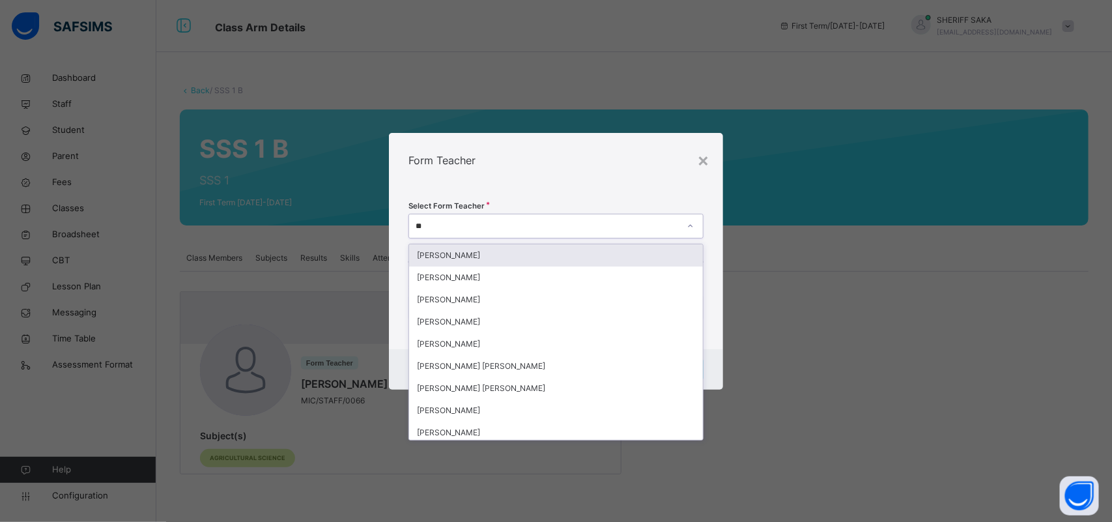
type input "***"
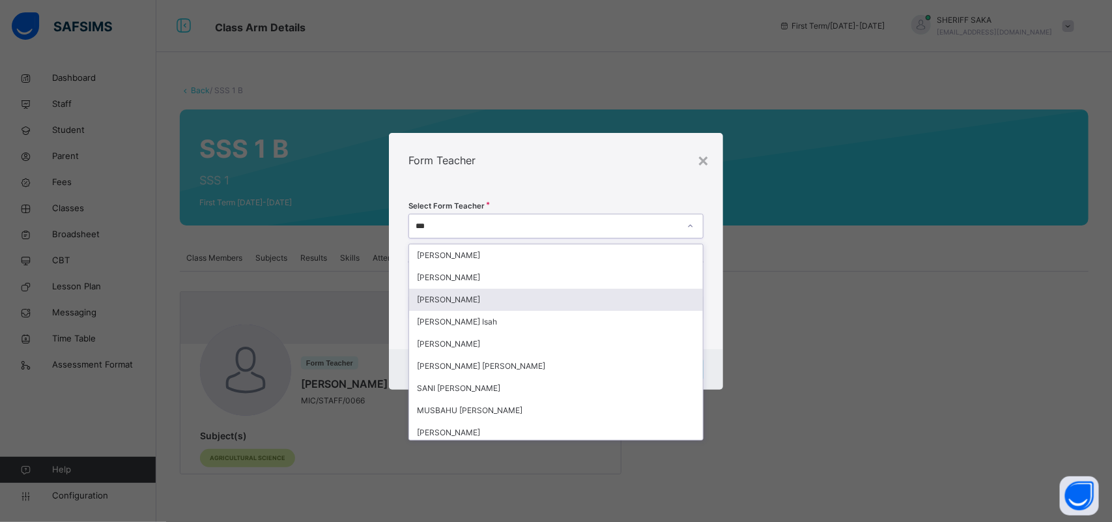
click at [476, 301] on div "[PERSON_NAME]" at bounding box center [555, 300] width 293 height 22
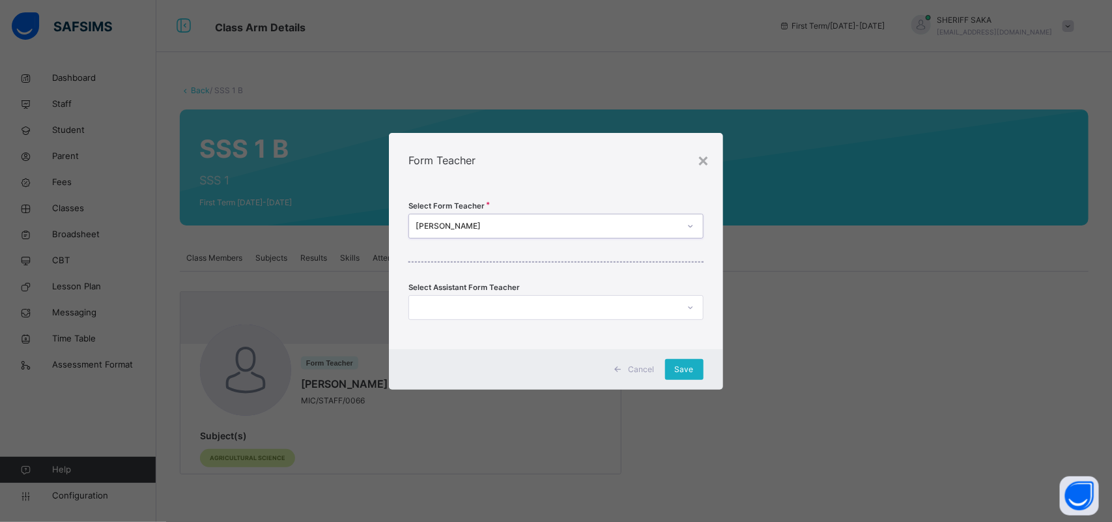
click at [684, 370] on span "Save" at bounding box center [684, 370] width 19 height 12
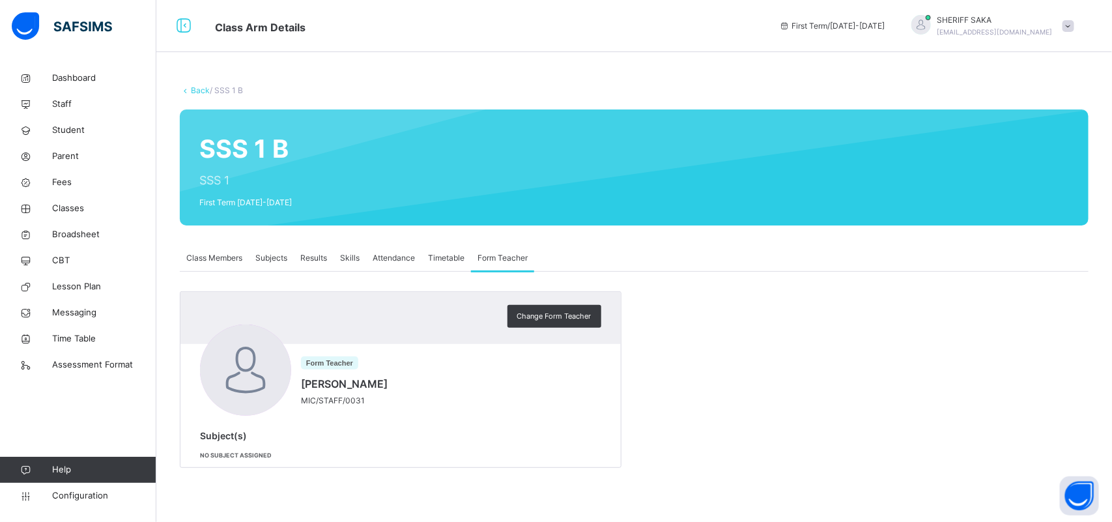
click at [223, 256] on span "Class Members" at bounding box center [214, 258] width 56 height 12
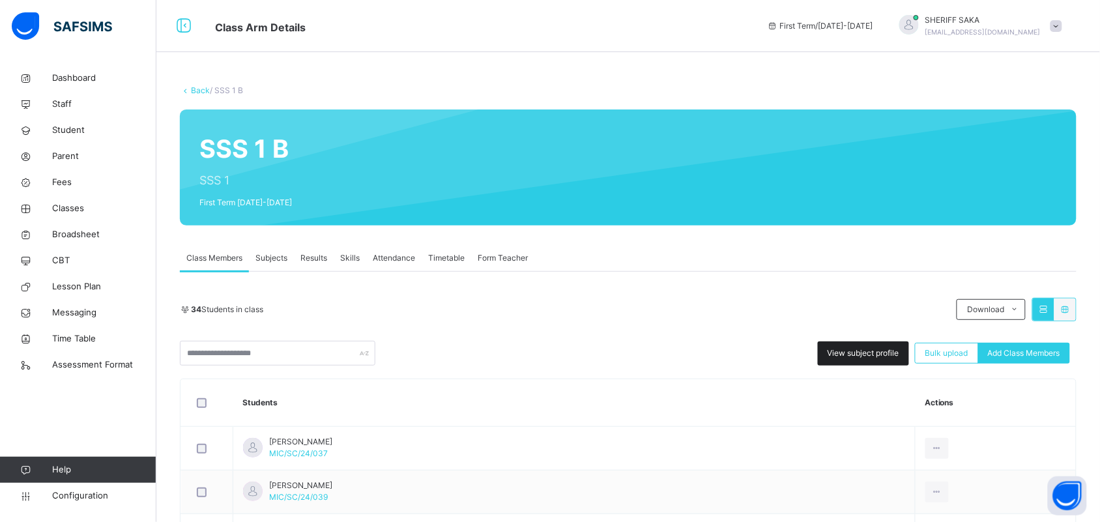
click at [855, 360] on div "View subject profile" at bounding box center [863, 353] width 91 height 24
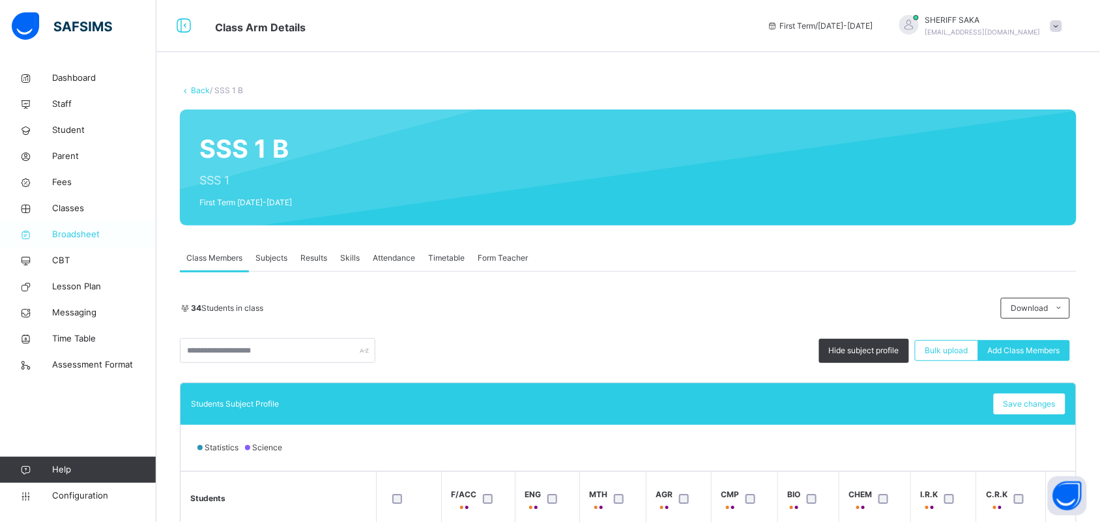
click at [90, 233] on span "Broadsheet" at bounding box center [104, 234] width 104 height 13
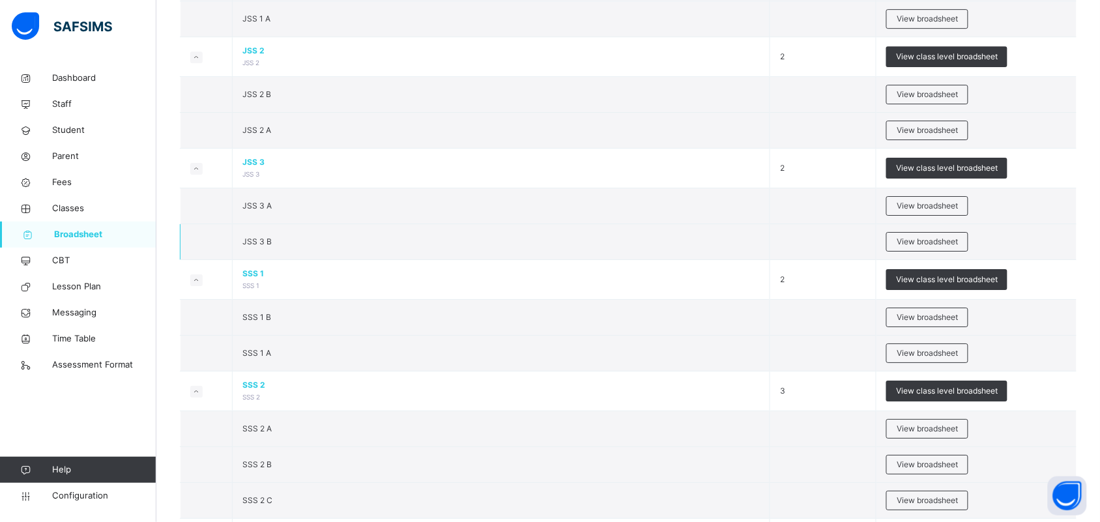
scroll to position [1303, 0]
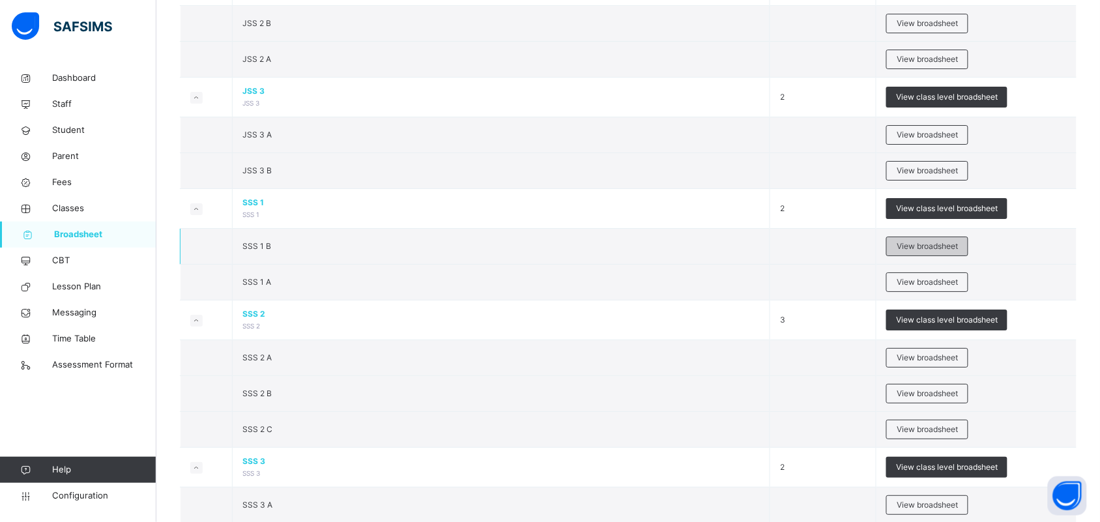
click at [929, 252] on span "View broadsheet" at bounding box center [927, 246] width 61 height 12
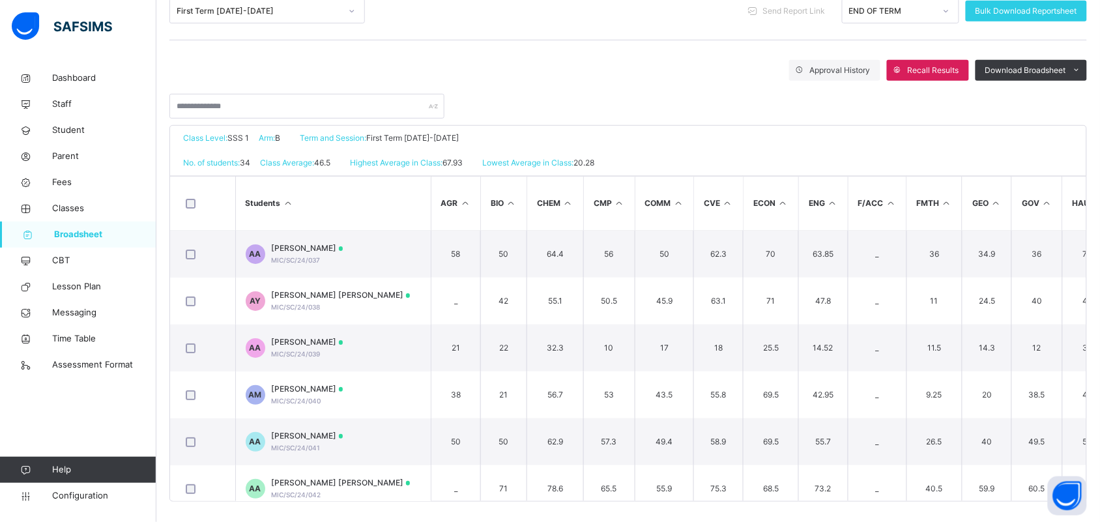
scroll to position [190, 0]
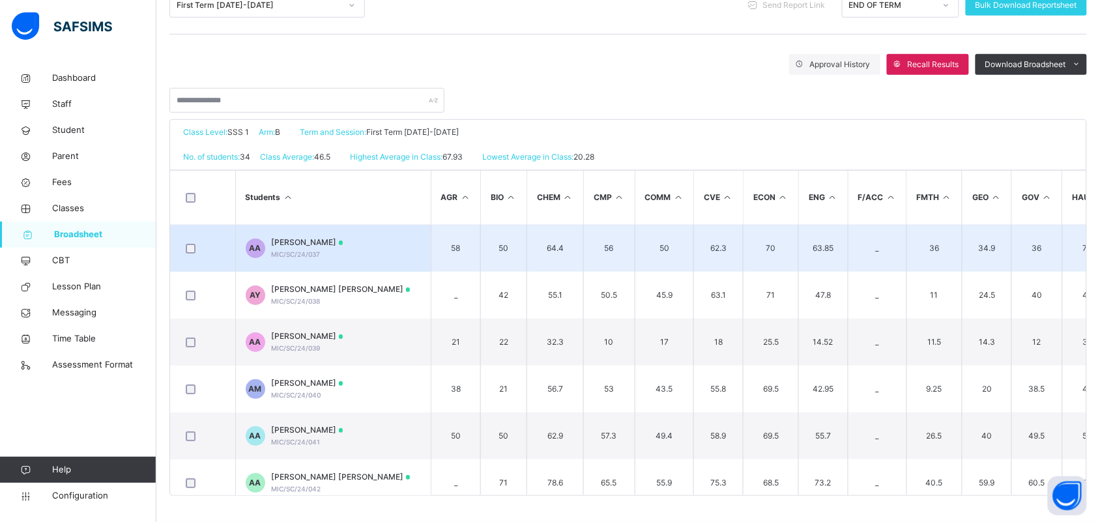
click at [731, 240] on td "62.3" at bounding box center [719, 249] width 50 height 48
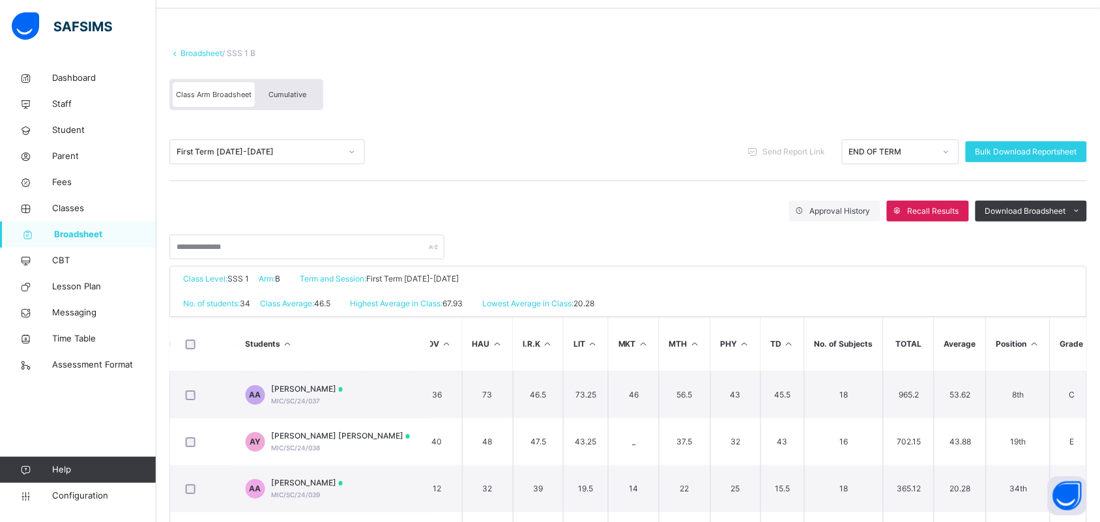
scroll to position [0, 0]
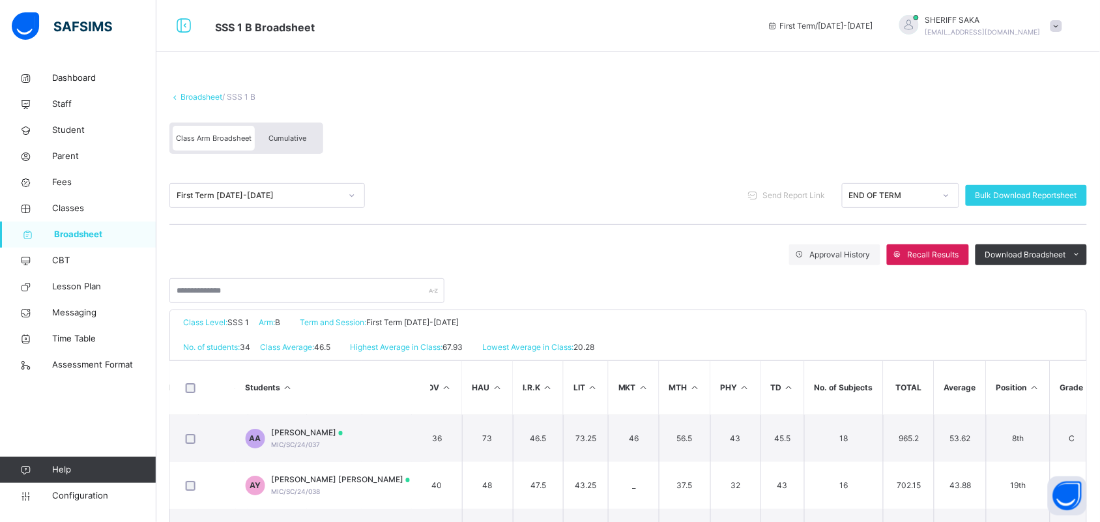
click at [184, 94] on link "Broadsheet" at bounding box center [201, 97] width 42 height 10
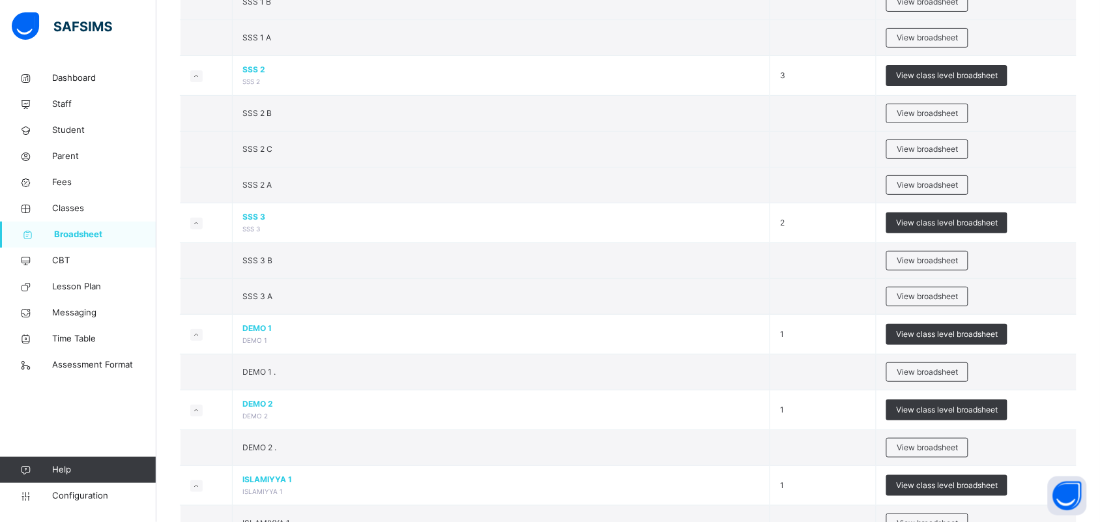
scroll to position [1385, 0]
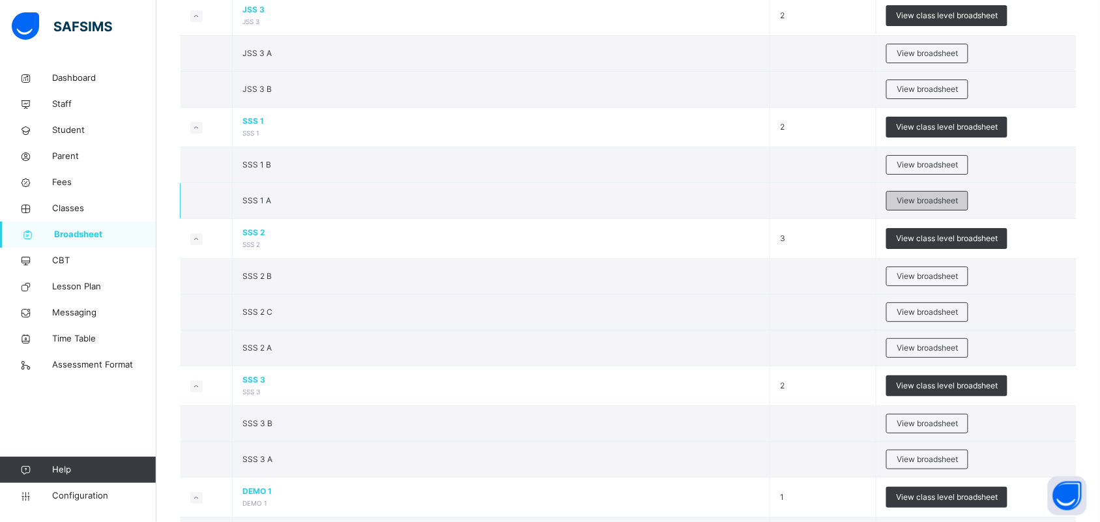
click at [917, 207] on span "View broadsheet" at bounding box center [927, 201] width 61 height 12
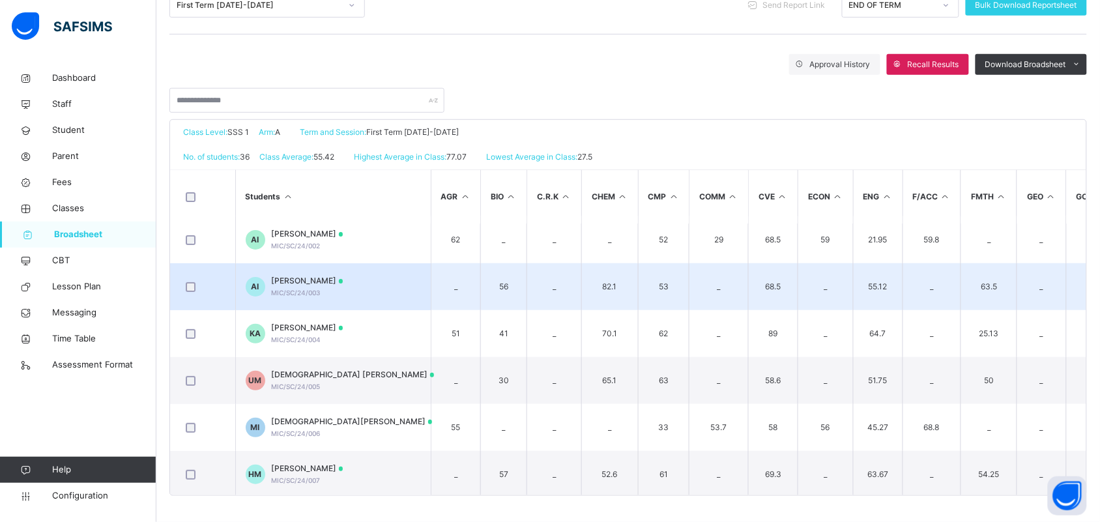
scroll to position [81, 0]
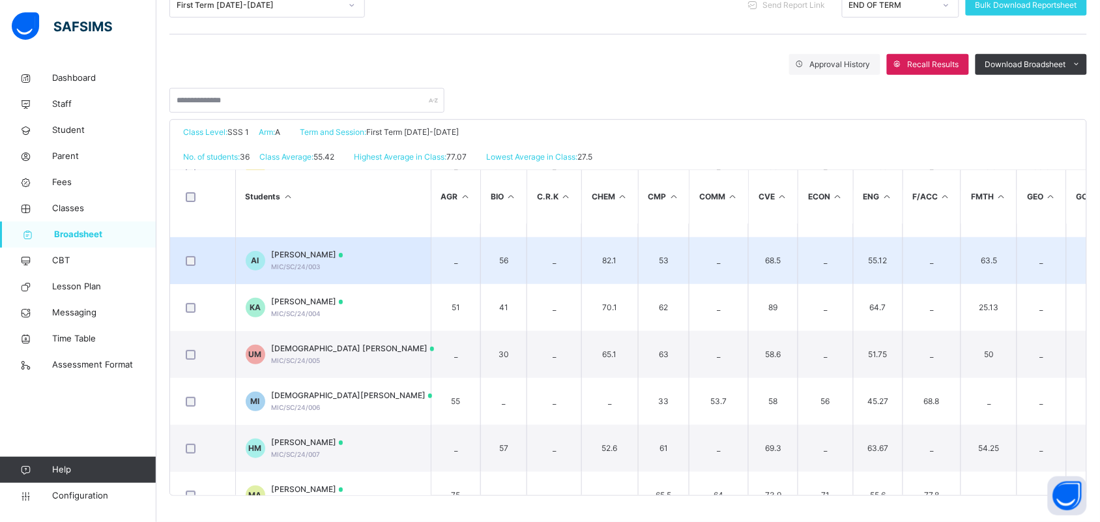
click at [705, 250] on td "_" at bounding box center [718, 260] width 59 height 47
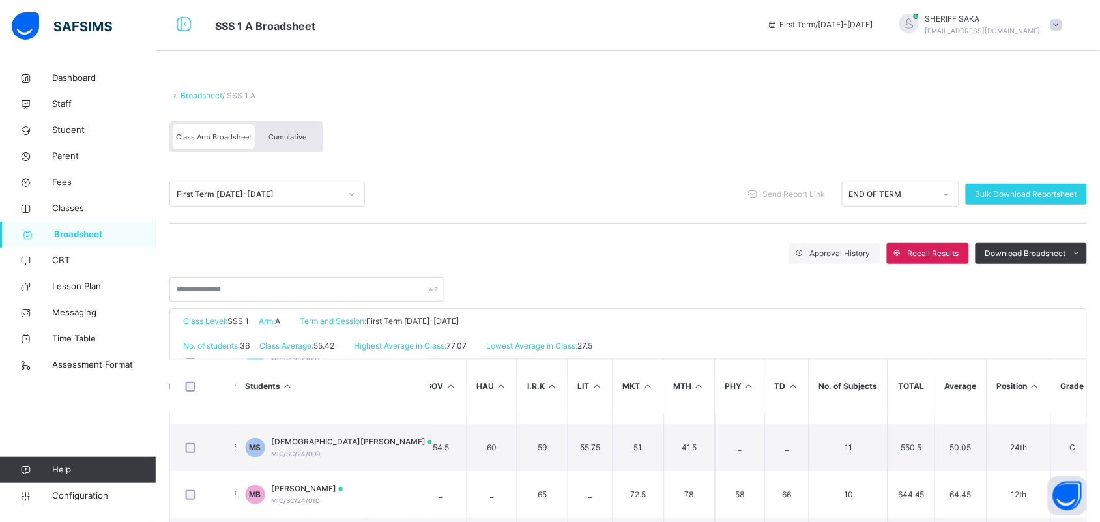
scroll to position [0, 0]
click at [207, 95] on link "Broadsheet" at bounding box center [201, 97] width 42 height 10
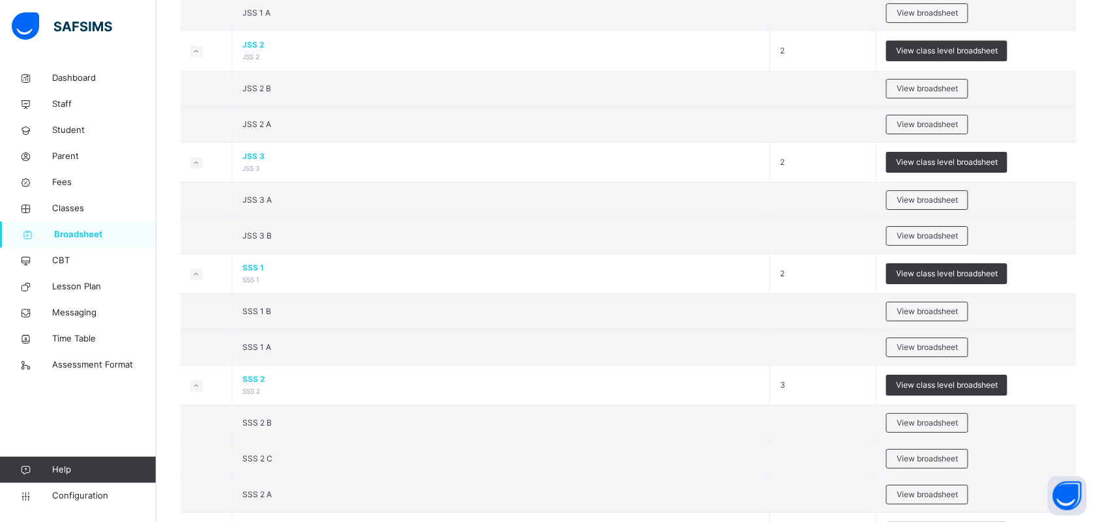
scroll to position [1466, 0]
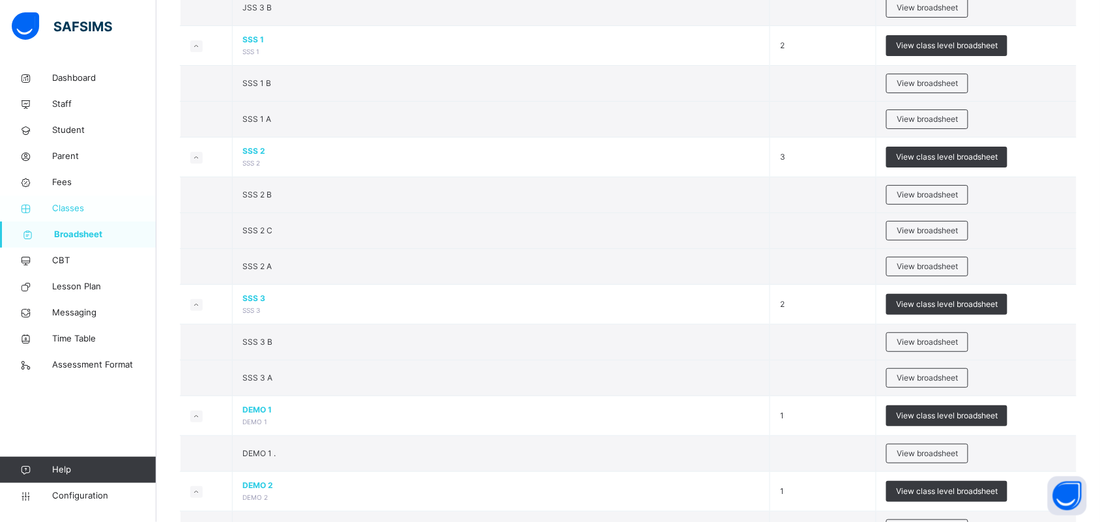
click at [74, 209] on span "Classes" at bounding box center [104, 208] width 104 height 13
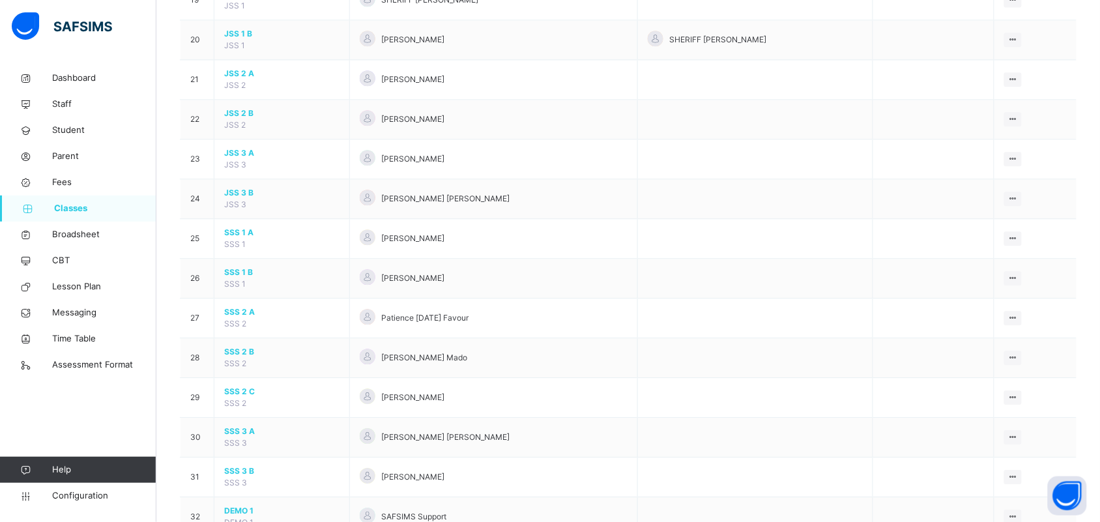
scroll to position [977, 0]
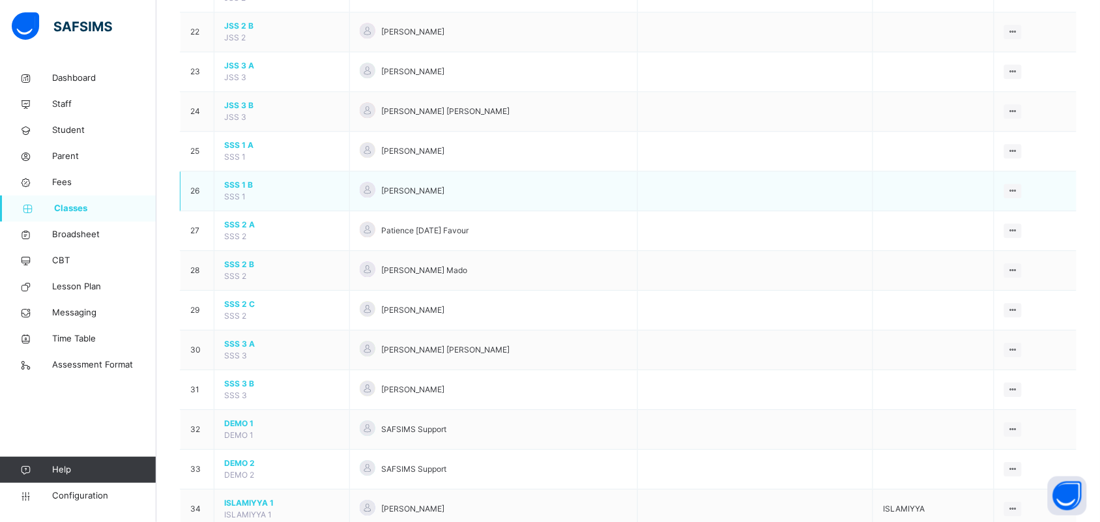
click at [248, 186] on span "SSS 1 B" at bounding box center [281, 185] width 115 height 12
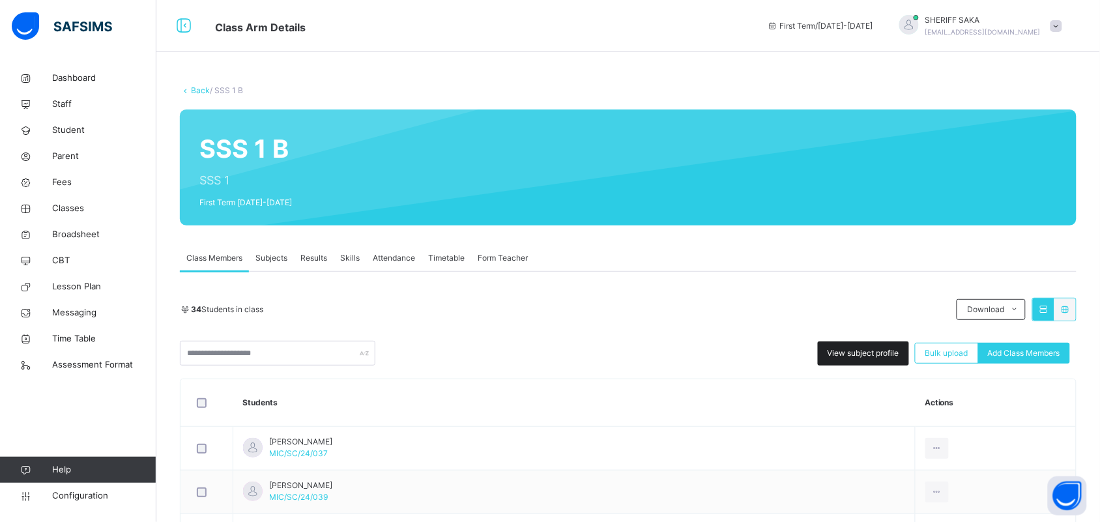
click at [878, 359] on span "View subject profile" at bounding box center [863, 353] width 72 height 12
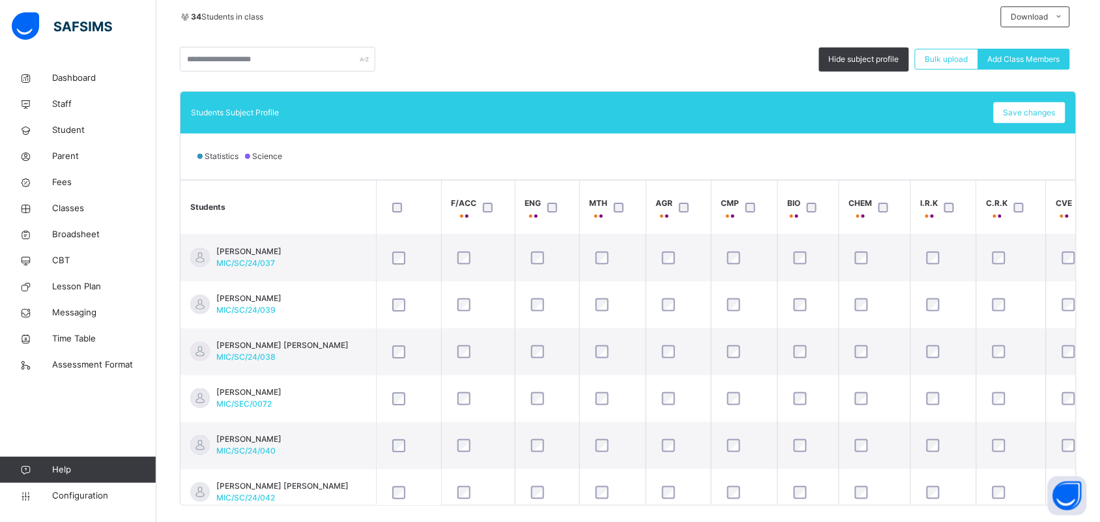
scroll to position [314, 0]
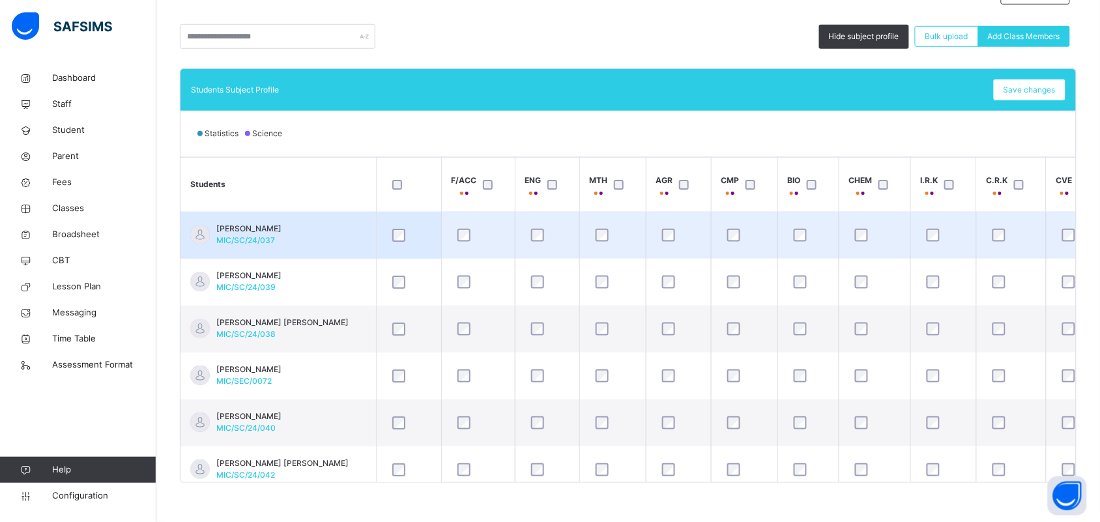
click at [350, 240] on td "[PERSON_NAME]/SC/24/037" at bounding box center [277, 236] width 195 height 48
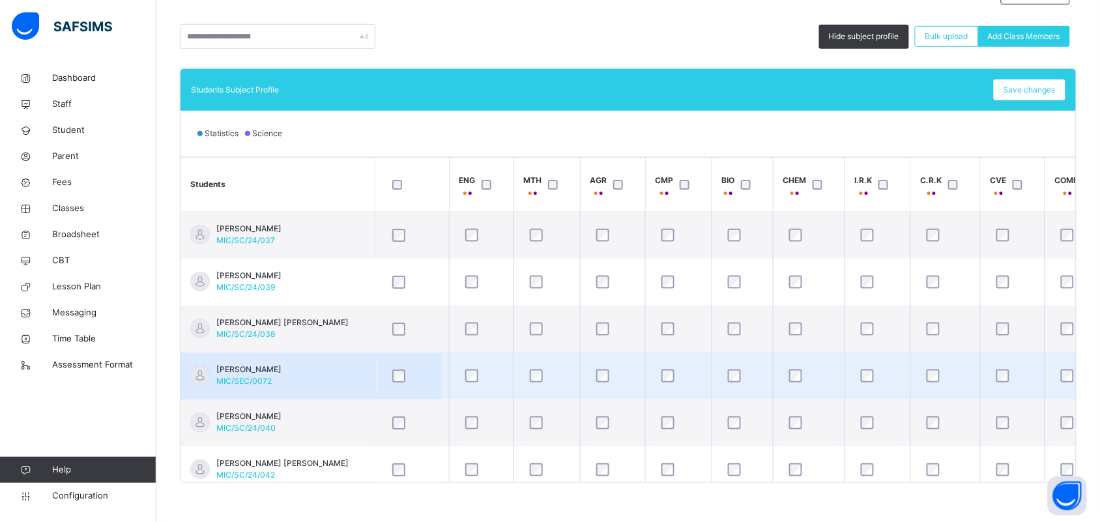
scroll to position [0, 0]
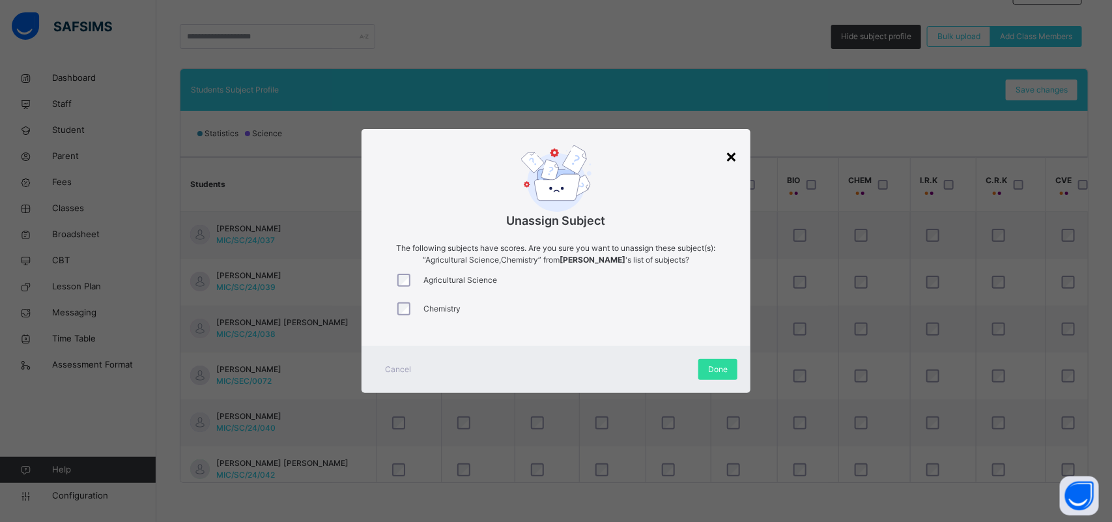
click at [731, 157] on div "×" at bounding box center [731, 155] width 12 height 27
click at [731, 156] on div "×" at bounding box center [731, 155] width 12 height 27
